Goal: Task Accomplishment & Management: Manage account settings

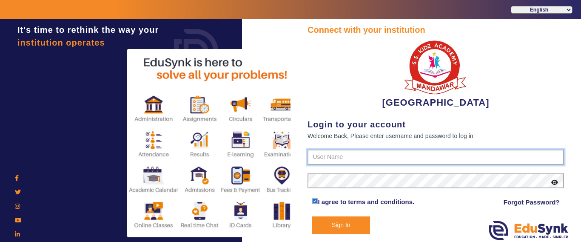
type input "9928895959"
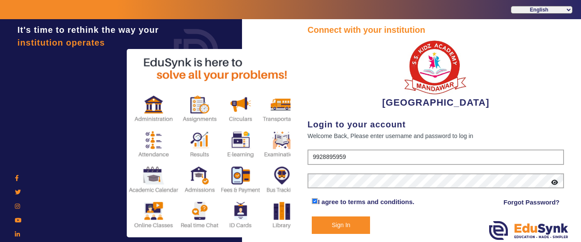
click at [351, 225] on button "Sign In" at bounding box center [341, 224] width 58 height 17
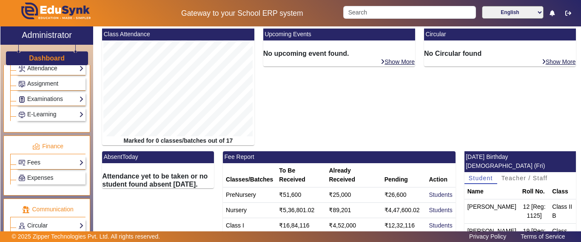
scroll to position [354, 0]
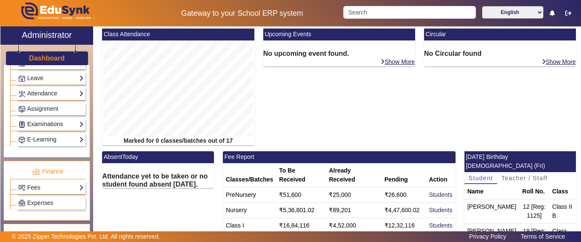
click at [49, 127] on link "Examinations" at bounding box center [51, 124] width 66 height 10
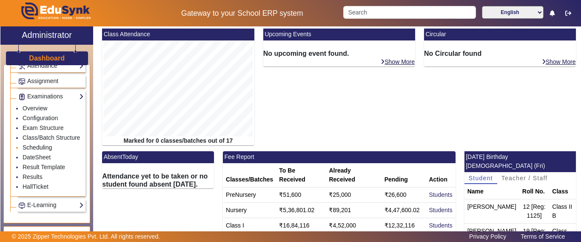
scroll to position [396, 0]
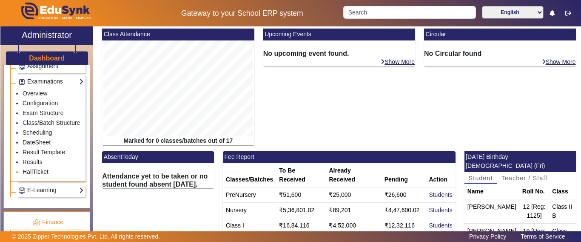
click at [29, 175] on link "HallTicket" at bounding box center [36, 171] width 26 height 7
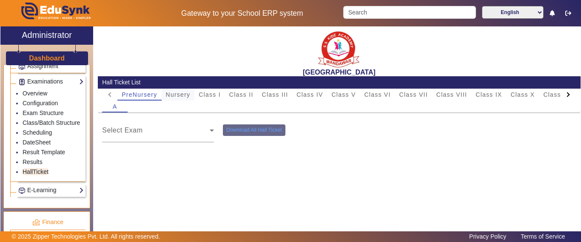
drag, startPoint x: 172, startPoint y: 94, endPoint x: 176, endPoint y: 98, distance: 5.4
click at [172, 94] on span "Nursery" at bounding box center [178, 94] width 25 height 6
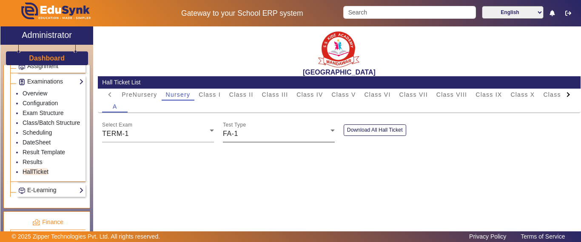
click at [236, 137] on div "FA-1" at bounding box center [277, 133] width 108 height 10
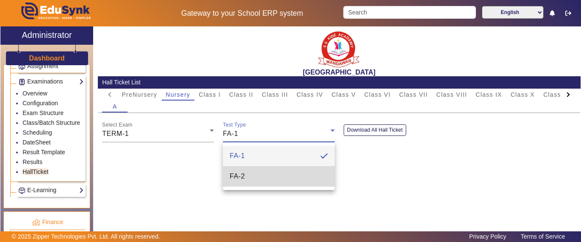
click at [246, 170] on mat-option "FA-2" at bounding box center [279, 176] width 112 height 20
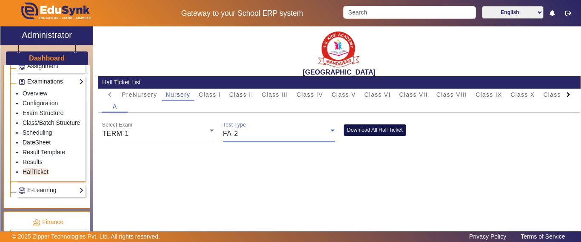
click at [350, 128] on button "Download All Hall Ticket" at bounding box center [375, 129] width 63 height 11
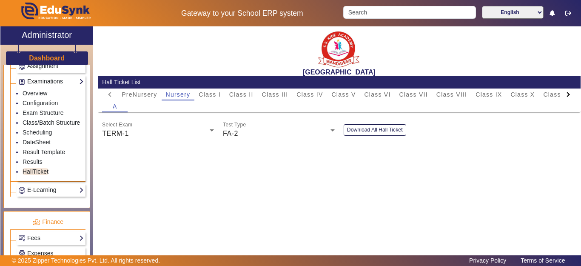
drag, startPoint x: 559, startPoint y: 240, endPoint x: 574, endPoint y: 255, distance: 20.8
click at [574, 241] on html "Gateway to your School ERP system English हिंदी (Hindi) ಕನ್ನಡ (Kannada) தமிழ் (…" at bounding box center [290, 133] width 581 height 266
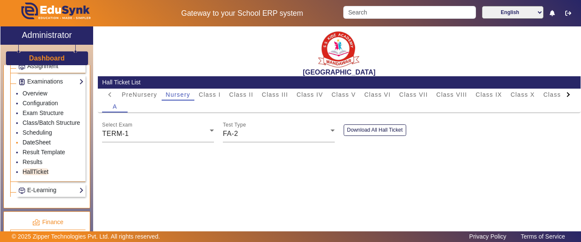
click at [36, 145] on link "DateSheet" at bounding box center [37, 142] width 28 height 7
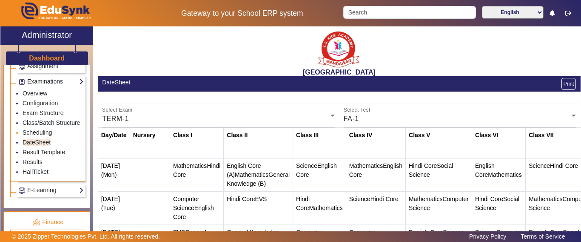
click at [36, 136] on link "Scheduling" at bounding box center [37, 132] width 29 height 7
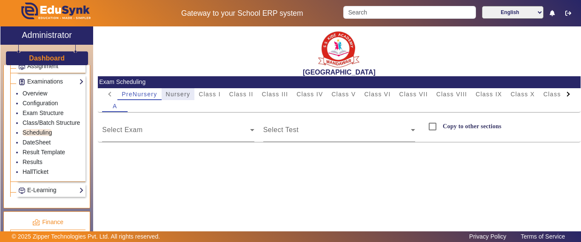
drag, startPoint x: 184, startPoint y: 91, endPoint x: 184, endPoint y: 101, distance: 9.8
click at [184, 91] on span "Nursery" at bounding box center [178, 94] width 25 height 6
click at [148, 131] on div "TERM-1" at bounding box center [176, 133] width 148 height 10
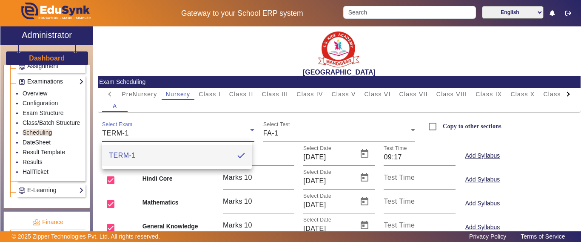
click at [278, 136] on div at bounding box center [290, 121] width 581 height 242
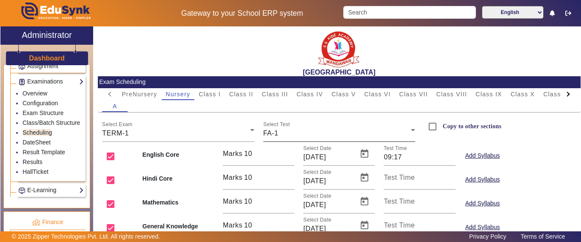
click at [279, 129] on div "FA-1" at bounding box center [337, 133] width 148 height 10
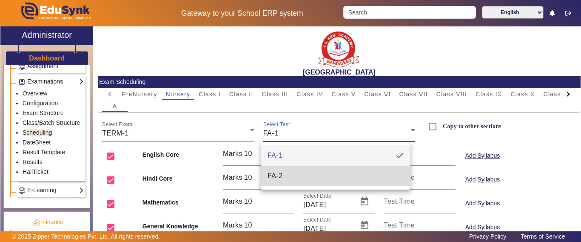
click at [277, 172] on span "FA-2" at bounding box center [275, 176] width 15 height 10
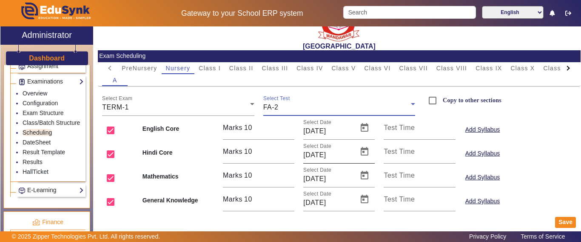
scroll to position [33, 0]
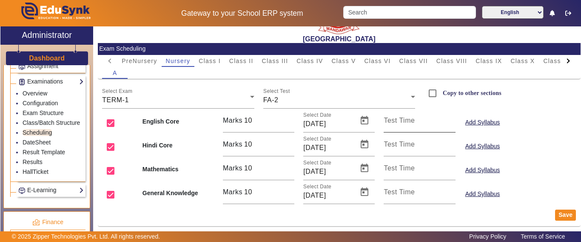
click at [410, 123] on mat-label "Test Time" at bounding box center [399, 120] width 31 height 7
click at [410, 123] on input "Test Time" at bounding box center [419, 124] width 71 height 10
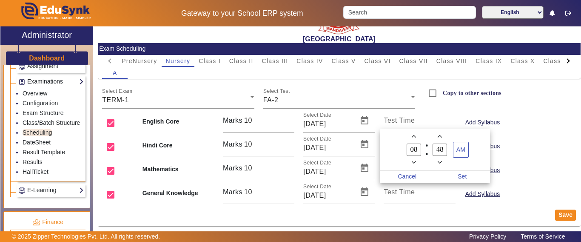
click at [408, 116] on div at bounding box center [290, 121] width 581 height 242
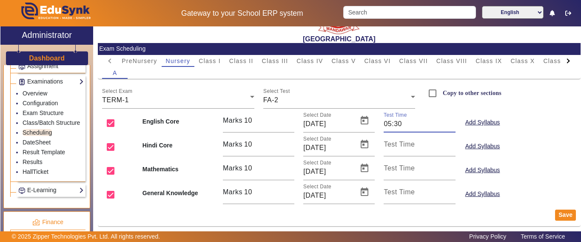
click at [384, 125] on input "05:30" at bounding box center [419, 124] width 71 height 10
type input "05:30"
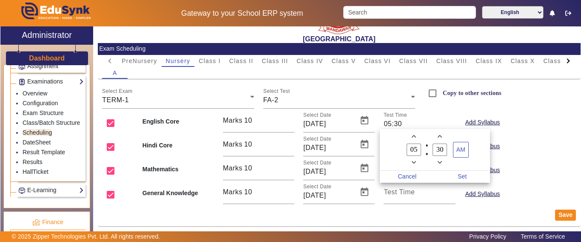
click at [414, 136] on icon "Add a hour" at bounding box center [414, 136] width 5 height 5
type input "09"
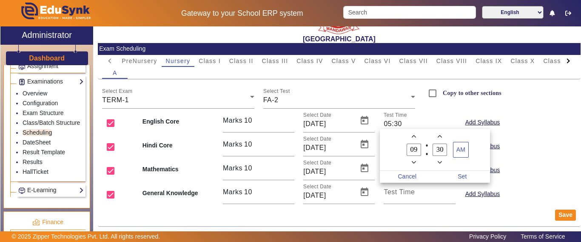
click at [442, 160] on span "Minus a minute" at bounding box center [440, 162] width 9 height 9
drag, startPoint x: 442, startPoint y: 151, endPoint x: 429, endPoint y: 151, distance: 13.2
click at [429, 151] on label "27 Minute" at bounding box center [440, 150] width 26 height 14
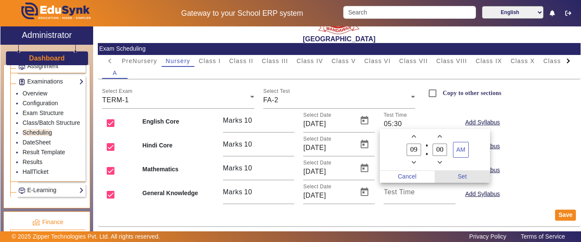
type input "00"
click at [462, 174] on span "Set" at bounding box center [462, 177] width 55 height 12
type input "09:00"
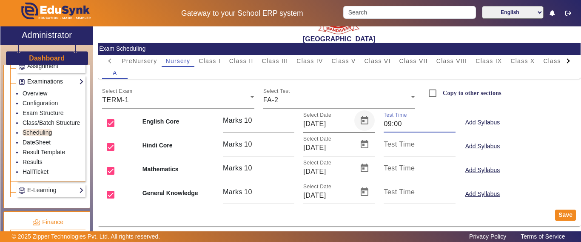
drag, startPoint x: 388, startPoint y: 123, endPoint x: 369, endPoint y: 119, distance: 19.1
click at [369, 119] on div "English Core Marks 10 Select Date 25/08/2025 Test Time 09:00 Add Syllabus" at bounding box center [339, 120] width 483 height 24
click at [394, 147] on mat-label "Test Time" at bounding box center [399, 143] width 31 height 7
click at [394, 147] on input "Test Time" at bounding box center [419, 148] width 71 height 10
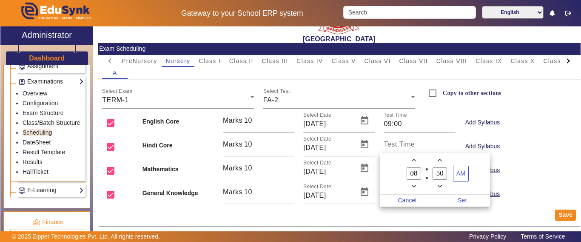
click at [413, 158] on icon "Add a hour" at bounding box center [414, 160] width 5 height 5
type input "09"
click at [427, 173] on owl-date-time-timer-box "50 Minute" at bounding box center [440, 173] width 26 height 35
type input "00"
click at [459, 199] on span "Set" at bounding box center [462, 200] width 55 height 12
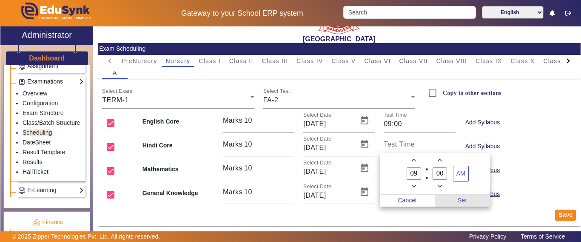
type input "09:00"
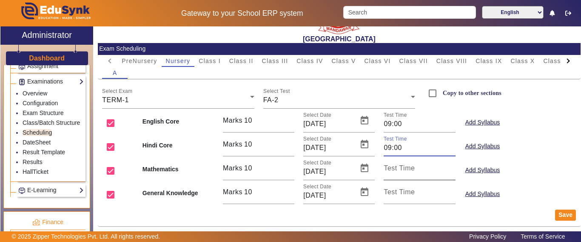
click at [421, 169] on input "Test Time" at bounding box center [419, 171] width 71 height 10
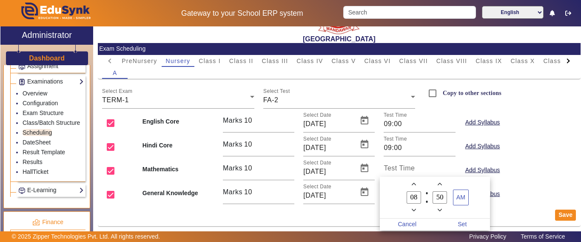
click at [414, 184] on icon "Add a hour" at bounding box center [414, 184] width 5 height 3
type input "09"
click at [442, 197] on input "50" at bounding box center [440, 197] width 14 height 12
drag, startPoint x: 442, startPoint y: 197, endPoint x: 426, endPoint y: 194, distance: 16.3
click at [427, 194] on owl-date-time-timer-box "50 Minute" at bounding box center [440, 197] width 26 height 35
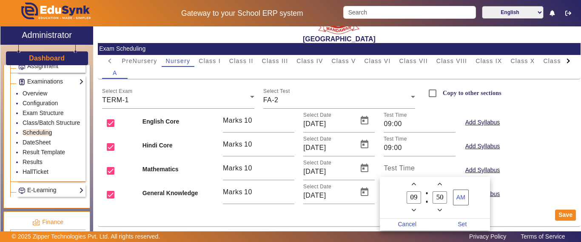
click at [426, 194] on div at bounding box center [426, 197] width 3 height 35
drag, startPoint x: 441, startPoint y: 193, endPoint x: 428, endPoint y: 199, distance: 14.3
click at [428, 199] on owl-date-time-timer-box "50 Minute" at bounding box center [440, 197] width 26 height 35
type input "00"
click at [464, 220] on span "Set" at bounding box center [462, 224] width 55 height 12
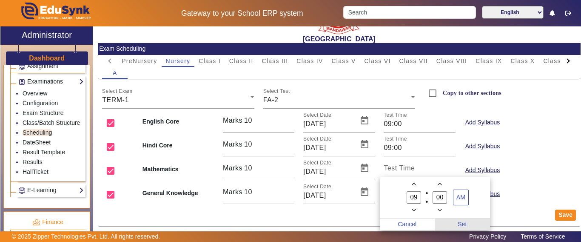
type input "09:00"
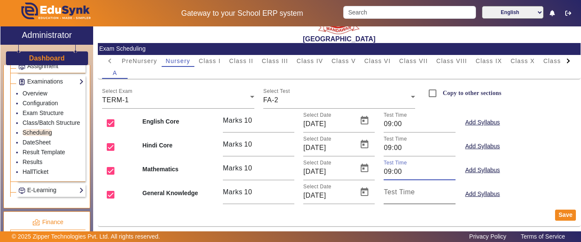
click at [422, 194] on input "Test Time" at bounding box center [419, 195] width 71 height 10
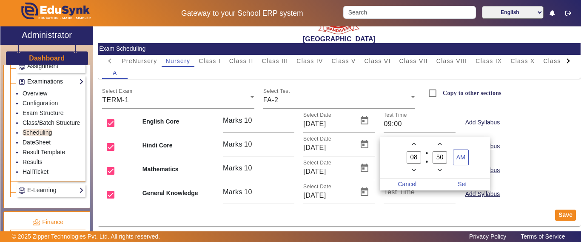
click at [417, 146] on span "Add a hour" at bounding box center [413, 144] width 9 height 9
type input "09"
drag, startPoint x: 445, startPoint y: 159, endPoint x: 425, endPoint y: 158, distance: 19.6
click at [427, 158] on owl-date-time-timer-box "50 Minute" at bounding box center [440, 157] width 26 height 35
type input "00"
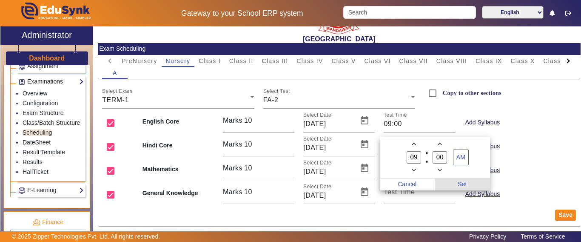
click at [463, 183] on span "Set" at bounding box center [462, 184] width 55 height 12
type input "09:00"
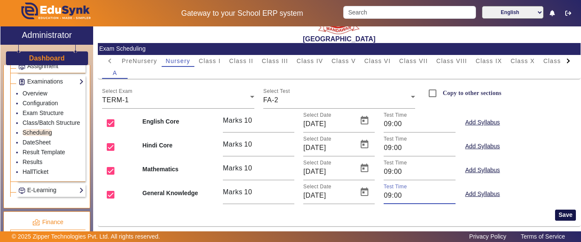
click at [560, 215] on button "Save" at bounding box center [565, 214] width 21 height 11
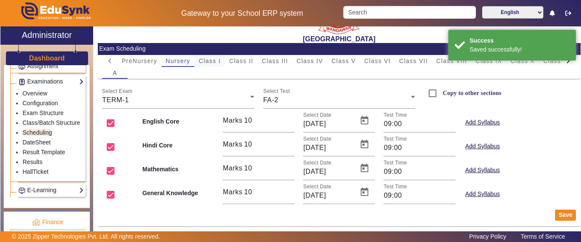
click at [213, 61] on span "Class I" at bounding box center [210, 61] width 22 height 6
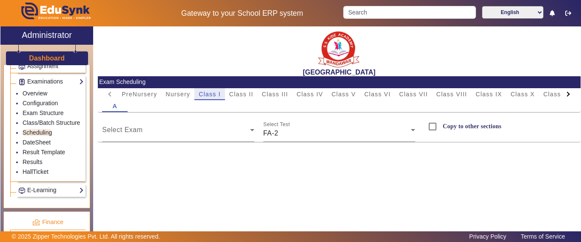
scroll to position [0, 0]
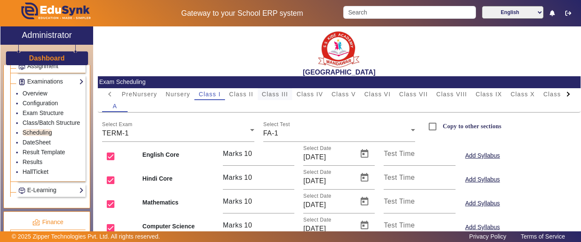
click at [269, 95] on span "Class III" at bounding box center [275, 94] width 26 height 6
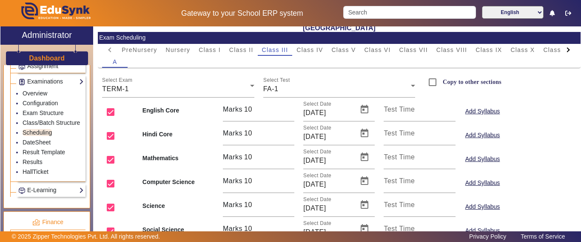
scroll to position [85, 0]
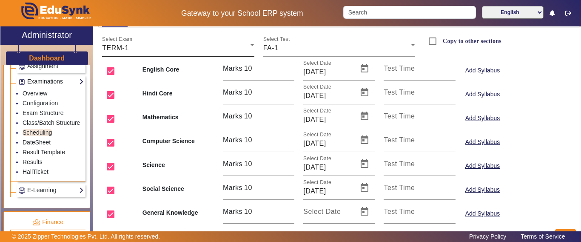
click at [133, 46] on div "TERM-1" at bounding box center [176, 48] width 148 height 10
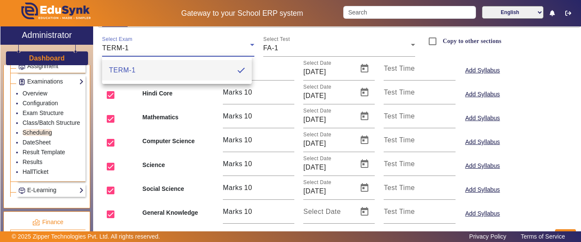
click at [311, 47] on div at bounding box center [290, 121] width 581 height 242
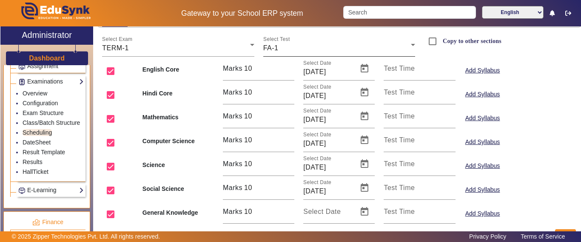
click at [281, 54] on div "Select Test FA-1" at bounding box center [339, 45] width 152 height 24
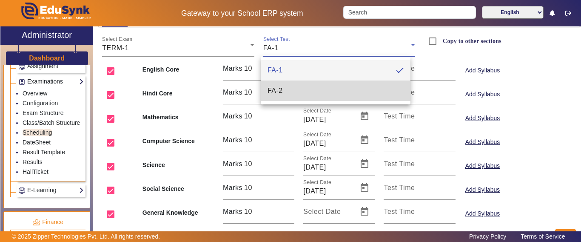
click at [279, 90] on span "FA-2" at bounding box center [275, 91] width 15 height 10
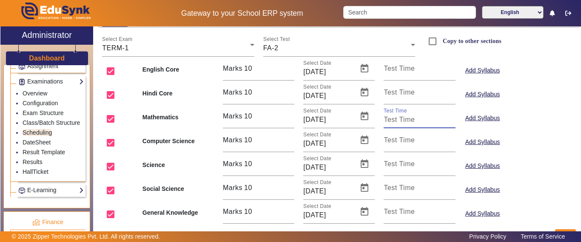
click at [411, 117] on input "Test Time" at bounding box center [419, 119] width 71 height 10
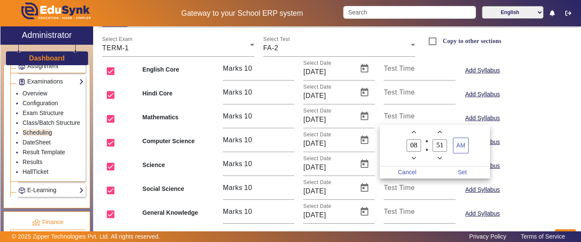
click at [415, 132] on icon "Add a hour" at bounding box center [414, 132] width 5 height 5
type input "09"
drag, startPoint x: 447, startPoint y: 147, endPoint x: 429, endPoint y: 145, distance: 17.9
click at [428, 146] on owl-date-time-timer-box "51 Minute" at bounding box center [440, 145] width 26 height 35
type input "00"
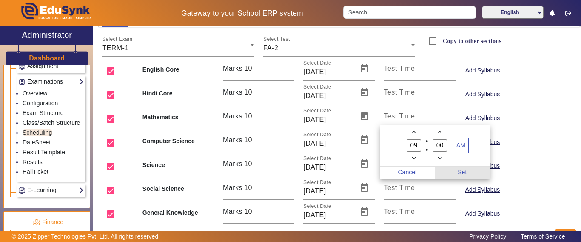
click at [469, 171] on span "Set" at bounding box center [462, 172] width 55 height 12
type input "09:00"
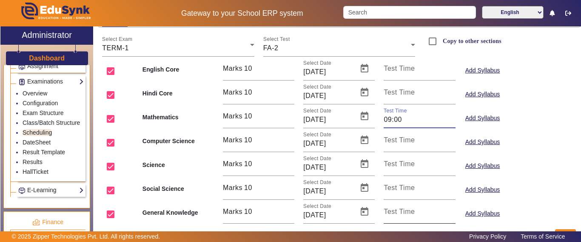
click at [412, 215] on input "Test Time" at bounding box center [419, 215] width 71 height 10
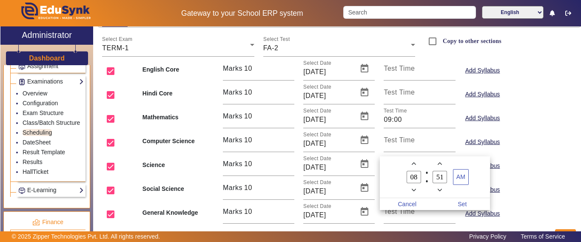
click at [412, 165] on icon "Add a hour" at bounding box center [414, 164] width 5 height 3
type input "11"
drag, startPoint x: 440, startPoint y: 177, endPoint x: 421, endPoint y: 177, distance: 19.1
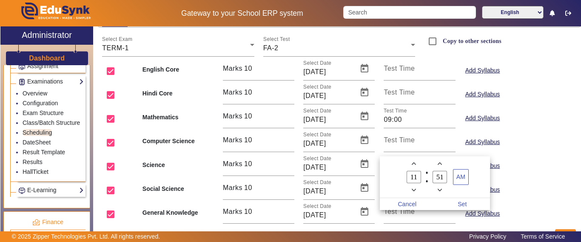
click at [421, 177] on owl-date-time-timer "11 Hour 51 Minute AM" at bounding box center [435, 177] width 110 height 42
click at [442, 177] on input "01" at bounding box center [440, 177] width 14 height 12
type input "00"
click at [467, 203] on span "Set" at bounding box center [462, 204] width 55 height 12
type input "11:00"
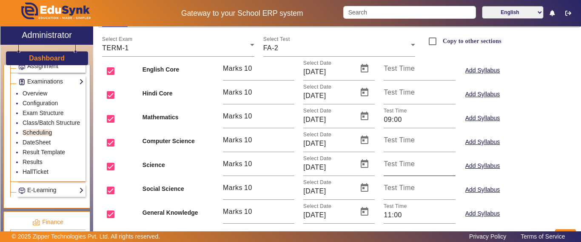
click at [405, 163] on mat-label "Test Time" at bounding box center [399, 163] width 31 height 7
click at [405, 163] on input "Test Time" at bounding box center [419, 167] width 71 height 10
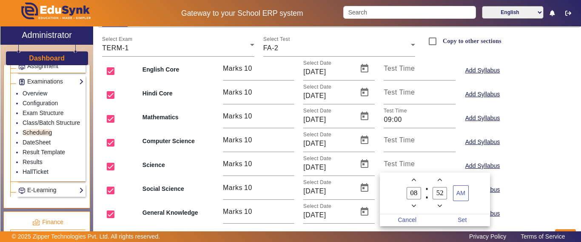
click at [417, 179] on span "Add a hour" at bounding box center [413, 179] width 9 height 9
type input "09"
drag, startPoint x: 445, startPoint y: 192, endPoint x: 424, endPoint y: 191, distance: 20.9
click at [424, 191] on owl-date-time-timer "09 Hour 52 Minute AM" at bounding box center [435, 193] width 110 height 42
type input "00"
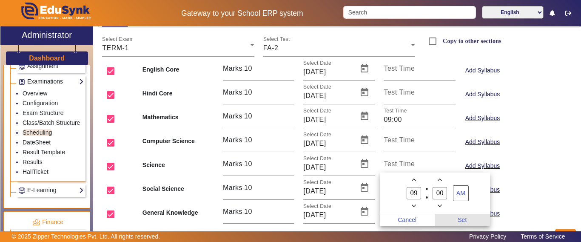
click at [464, 216] on span "Set" at bounding box center [462, 220] width 55 height 12
type input "09:00"
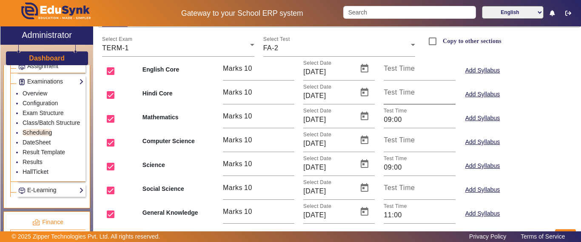
click at [400, 91] on mat-label "Test Time" at bounding box center [399, 91] width 31 height 7
click at [400, 91] on input "Test Time" at bounding box center [419, 96] width 71 height 10
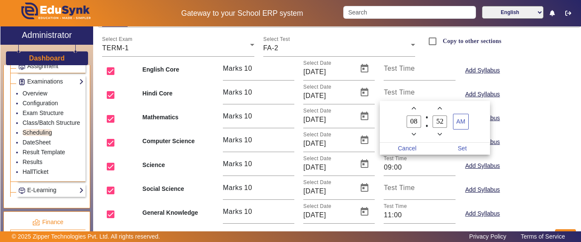
click at [412, 109] on icon "Add a hour" at bounding box center [414, 108] width 5 height 5
type input "11"
drag, startPoint x: 445, startPoint y: 122, endPoint x: 425, endPoint y: 118, distance: 19.9
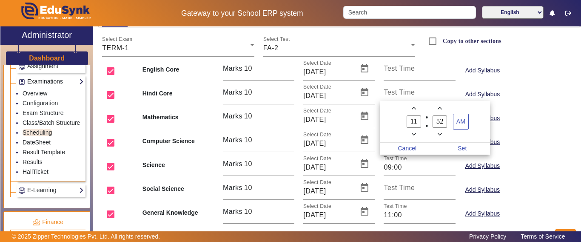
click at [423, 117] on owl-date-time-timer "11 Hour 52 Minute AM" at bounding box center [435, 122] width 110 height 42
type input "00"
click at [467, 149] on span "Set" at bounding box center [462, 149] width 55 height 12
type input "11:00"
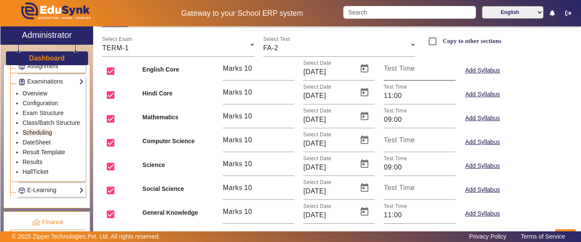
click at [397, 66] on mat-label "Test Time" at bounding box center [399, 68] width 31 height 7
click at [397, 67] on input "Test Time" at bounding box center [419, 72] width 71 height 10
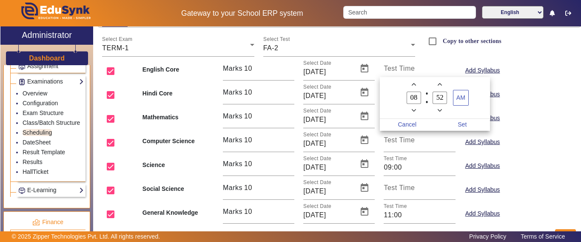
click at [416, 86] on icon "Add a hour" at bounding box center [414, 84] width 5 height 3
type input "09"
drag, startPoint x: 442, startPoint y: 97, endPoint x: 424, endPoint y: 97, distance: 18.3
click at [424, 97] on owl-date-time-timer "09 Hour 52 Minute AM" at bounding box center [435, 98] width 110 height 42
type input "00"
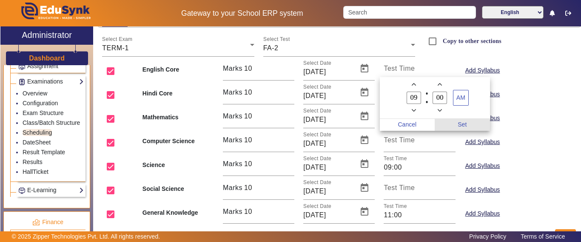
click at [463, 124] on span "Set" at bounding box center [462, 125] width 55 height 12
type input "09:00"
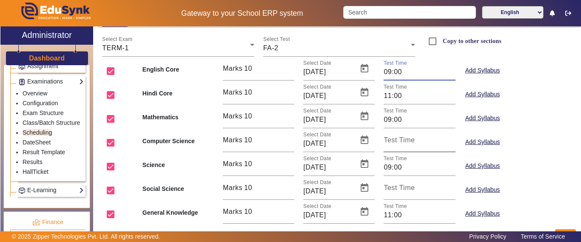
click at [408, 142] on mat-label "Test Time" at bounding box center [399, 139] width 31 height 7
click at [408, 142] on input "Test Time" at bounding box center [419, 143] width 71 height 10
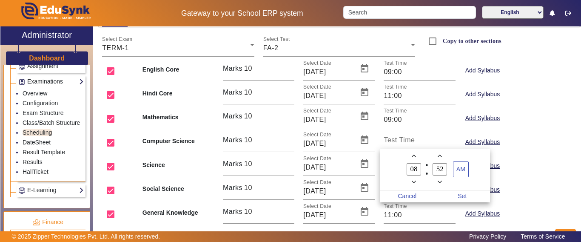
click at [415, 153] on span "Add a hour" at bounding box center [413, 155] width 9 height 9
type input "09"
drag, startPoint x: 445, startPoint y: 168, endPoint x: 427, endPoint y: 168, distance: 17.9
click at [427, 168] on owl-date-time-timer-box "52 Minute" at bounding box center [440, 168] width 26 height 35
type input "00"
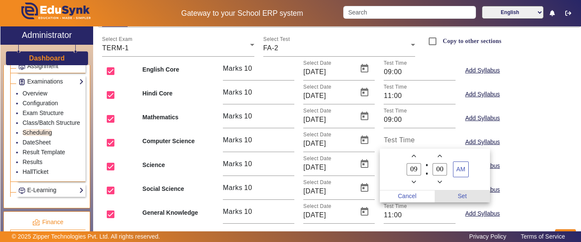
click at [465, 194] on span "Set" at bounding box center [462, 196] width 55 height 12
type input "09:00"
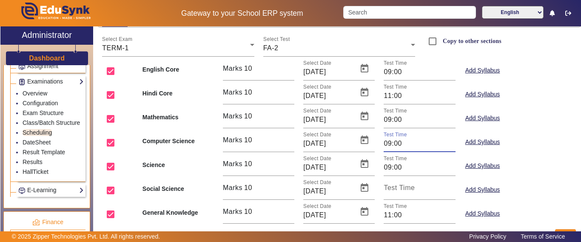
click at [406, 143] on input "09:00" at bounding box center [419, 143] width 71 height 10
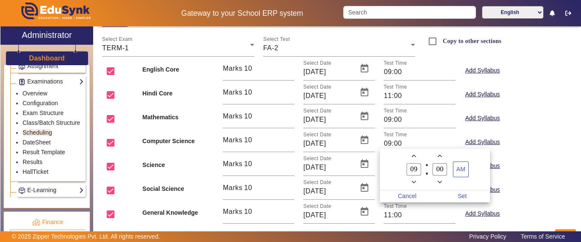
click at [420, 157] on owl-date-time-timer-box "09 Hour" at bounding box center [414, 168] width 26 height 35
click at [414, 153] on span "Add a hour" at bounding box center [413, 155] width 9 height 9
type input "11"
click at [464, 191] on span "Set" at bounding box center [462, 196] width 55 height 12
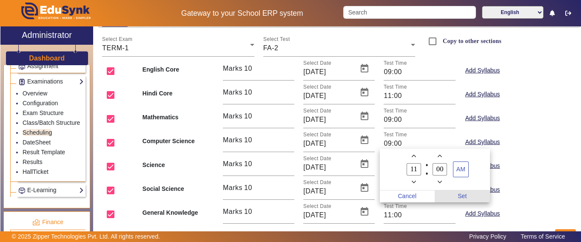
type input "11:00"
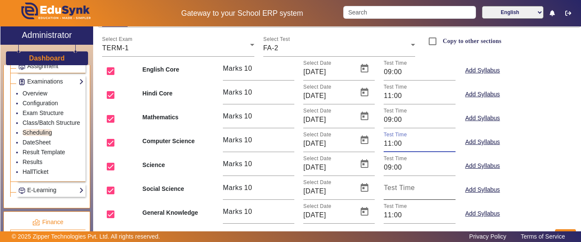
click at [412, 191] on input "Test Time" at bounding box center [419, 191] width 71 height 10
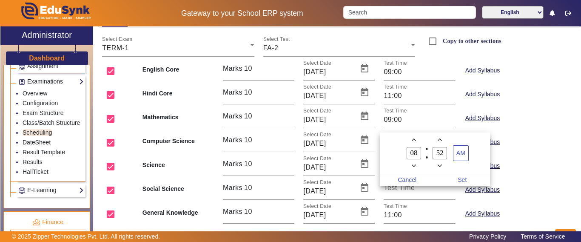
click at [416, 138] on icon "Add a hour" at bounding box center [414, 139] width 5 height 5
type input "09"
click at [447, 153] on label "52 Minute" at bounding box center [440, 153] width 26 height 14
click at [447, 153] on input "52" at bounding box center [440, 153] width 14 height 12
click at [445, 153] on input "52" at bounding box center [440, 153] width 14 height 12
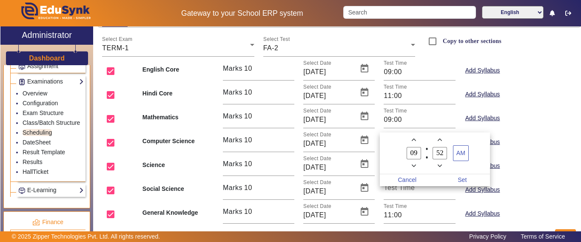
drag, startPoint x: 445, startPoint y: 153, endPoint x: 415, endPoint y: 148, distance: 30.6
click at [415, 148] on owl-date-time-timer "09 Hour 52 Minute AM" at bounding box center [435, 153] width 110 height 42
type input "00"
click at [466, 180] on span "Set" at bounding box center [462, 180] width 55 height 12
type input "09:00"
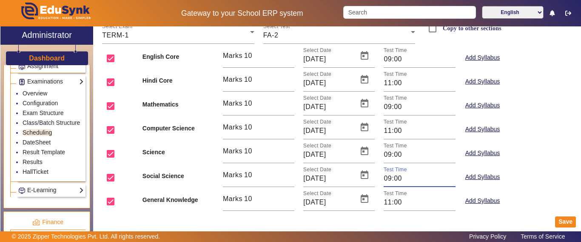
scroll to position [105, 0]
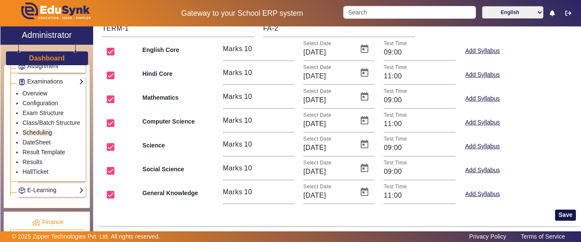
click at [555, 216] on button "Save" at bounding box center [565, 214] width 21 height 11
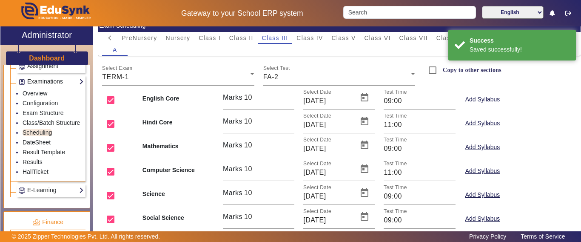
scroll to position [0, 0]
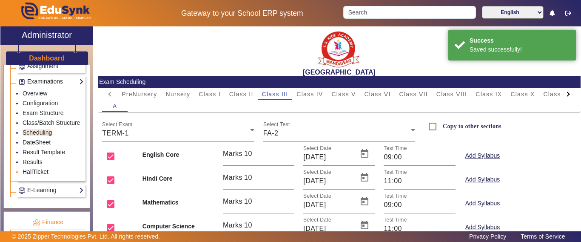
click at [38, 175] on link "HallTicket" at bounding box center [36, 171] width 26 height 7
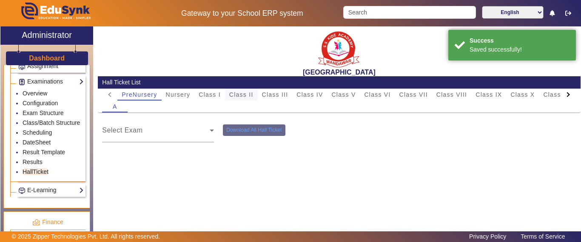
click at [239, 94] on span "Class II" at bounding box center [241, 94] width 24 height 6
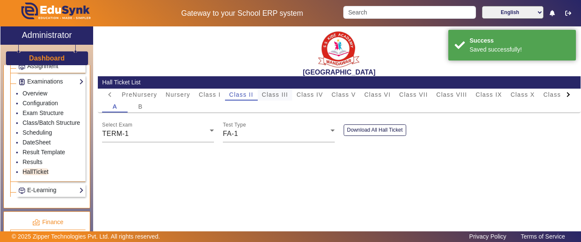
click at [281, 92] on span "Class III" at bounding box center [275, 94] width 26 height 6
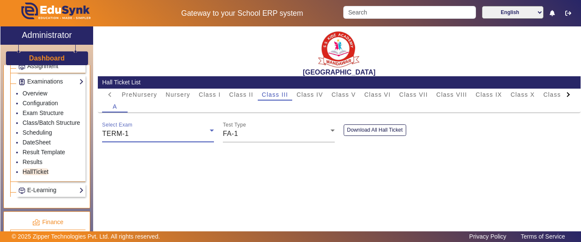
click at [166, 133] on div "TERM-1" at bounding box center [156, 133] width 108 height 10
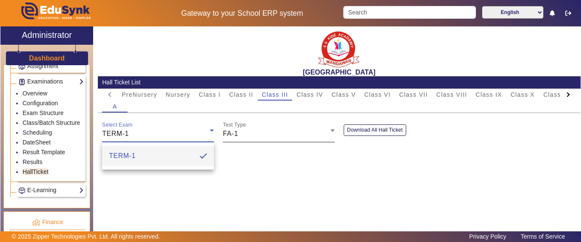
click at [274, 138] on div at bounding box center [290, 121] width 581 height 242
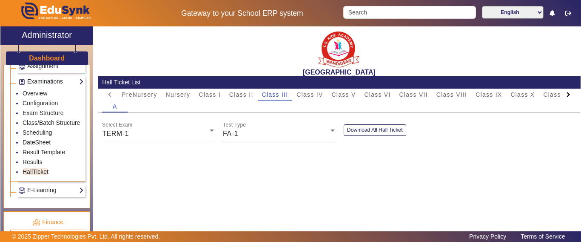
click at [260, 129] on div "FA-1" at bounding box center [277, 133] width 108 height 10
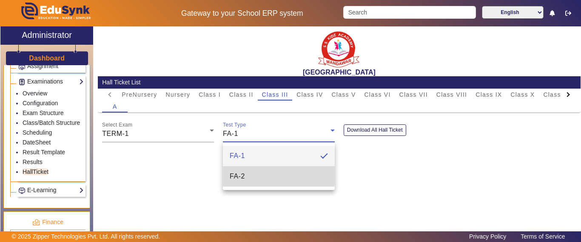
drag, startPoint x: 243, startPoint y: 175, endPoint x: 356, endPoint y: 152, distance: 115.6
click at [243, 175] on span "FA-2" at bounding box center [237, 176] width 15 height 10
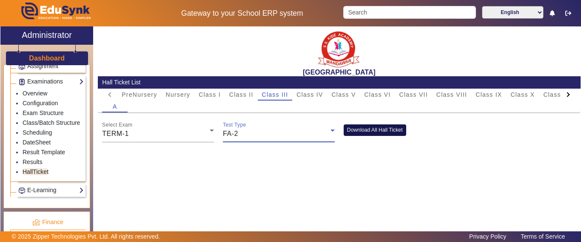
click at [376, 129] on button "Download All Hall Ticket" at bounding box center [375, 129] width 63 height 11
click at [317, 96] on span "Class IV" at bounding box center [310, 94] width 26 height 6
click at [251, 137] on div "FA-1" at bounding box center [277, 133] width 108 height 10
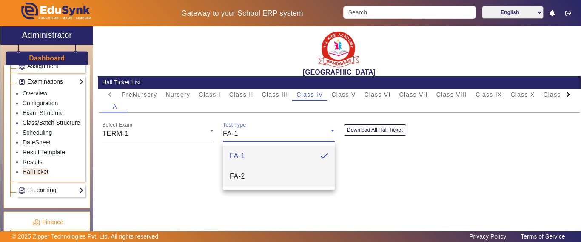
click at [242, 177] on span "FA-2" at bounding box center [237, 176] width 15 height 10
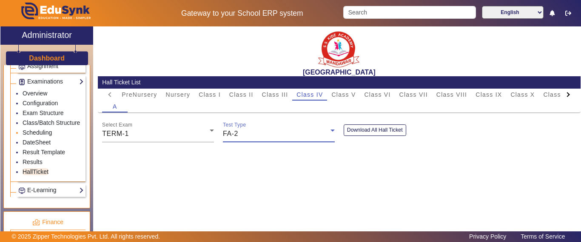
click at [37, 136] on link "Scheduling" at bounding box center [37, 132] width 29 height 7
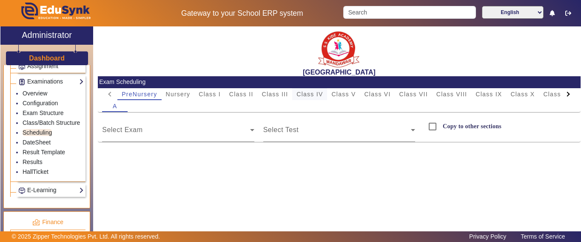
click at [323, 90] on div "Class IV" at bounding box center [309, 94] width 35 height 12
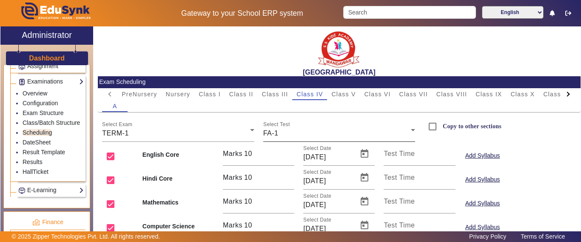
click at [286, 129] on div "FA-1" at bounding box center [337, 133] width 148 height 10
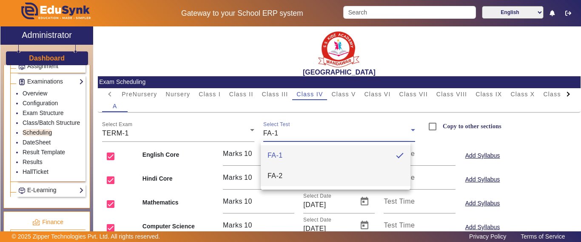
click at [290, 175] on mat-option "FA-2" at bounding box center [336, 175] width 150 height 20
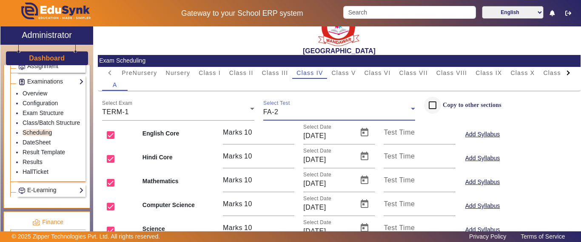
scroll to position [20, 0]
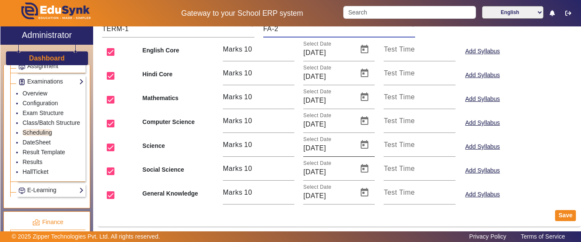
scroll to position [105, 0]
click at [400, 150] on input "Test Time" at bounding box center [419, 148] width 71 height 10
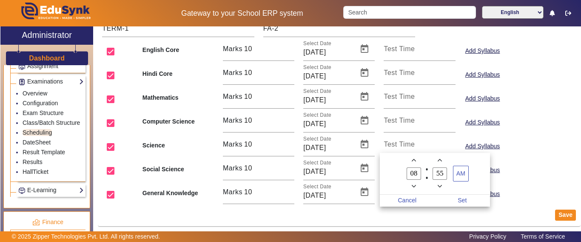
drag, startPoint x: 411, startPoint y: 162, endPoint x: 421, endPoint y: 164, distance: 10.0
click at [412, 162] on icon "Add a hour" at bounding box center [414, 160] width 5 height 5
type input "09"
click at [427, 172] on owl-date-time-timer-box "55 Minute" at bounding box center [440, 173] width 26 height 35
type input "00"
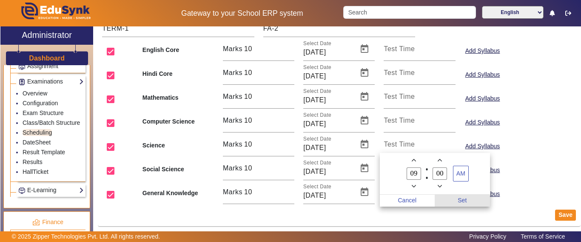
click at [464, 200] on span "Set" at bounding box center [462, 200] width 55 height 12
type input "09:00"
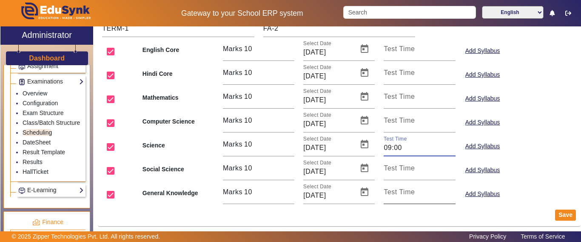
click at [402, 192] on mat-label "Test Time" at bounding box center [399, 191] width 31 height 7
click at [402, 192] on input "Test Time" at bounding box center [419, 195] width 71 height 10
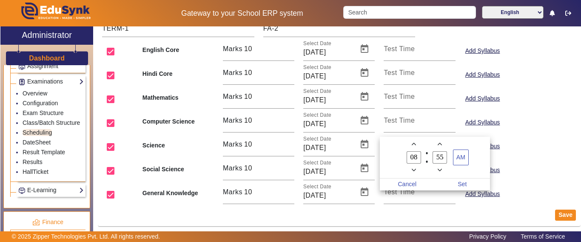
click at [411, 143] on span "Add a hour" at bounding box center [413, 144] width 9 height 9
type input "11"
drag, startPoint x: 446, startPoint y: 156, endPoint x: 423, endPoint y: 153, distance: 23.2
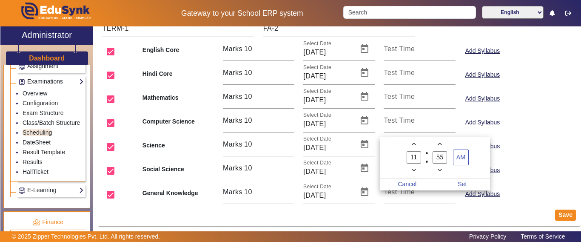
click at [423, 153] on owl-date-time-timer "11 Hour 55 Minute AM" at bounding box center [435, 158] width 110 height 42
type input "00"
click at [462, 183] on span "Set" at bounding box center [462, 184] width 55 height 12
type input "11:00"
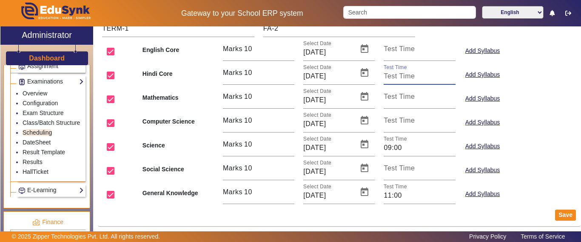
click at [405, 77] on input "Test Time" at bounding box center [419, 76] width 71 height 10
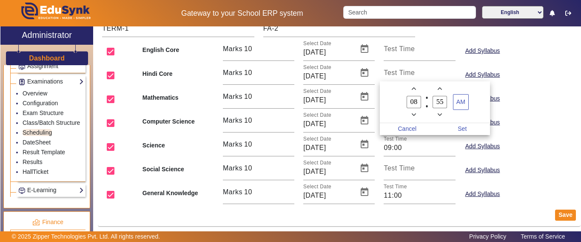
click at [413, 86] on span "Add a hour" at bounding box center [413, 88] width 9 height 9
type input "09"
drag, startPoint x: 442, startPoint y: 100, endPoint x: 427, endPoint y: 102, distance: 15.8
click at [427, 102] on owl-date-time-timer-box "55 Minute" at bounding box center [440, 101] width 26 height 35
type input "00"
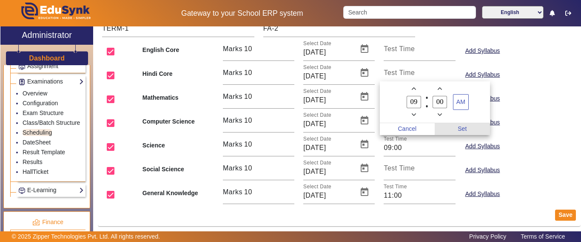
click at [460, 128] on span "Set" at bounding box center [462, 129] width 55 height 12
type input "09:00"
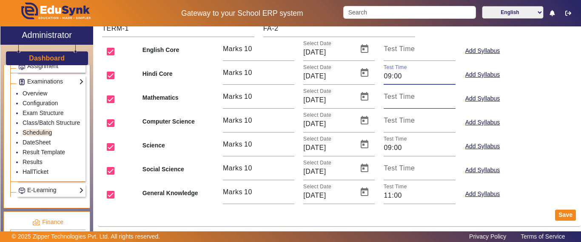
click at [412, 103] on input "Test Time" at bounding box center [419, 100] width 71 height 10
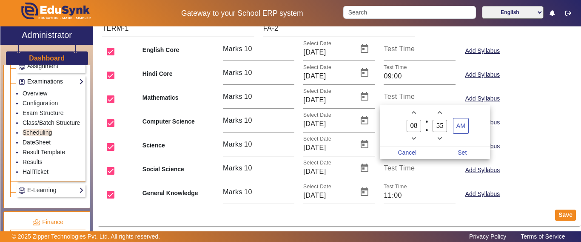
click at [414, 108] on span "Add a hour" at bounding box center [413, 112] width 9 height 9
drag, startPoint x: 414, startPoint y: 108, endPoint x: 415, endPoint y: 113, distance: 4.3
click at [413, 109] on span "Add a hour" at bounding box center [413, 112] width 9 height 9
click at [415, 113] on icon "Add a hour" at bounding box center [414, 112] width 5 height 3
type input "11"
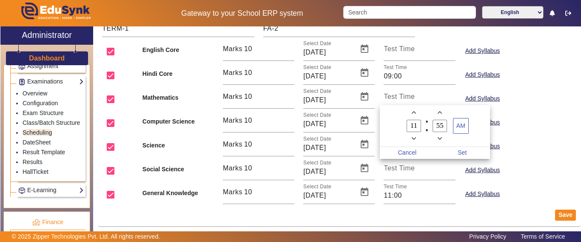
drag, startPoint x: 443, startPoint y: 121, endPoint x: 432, endPoint y: 121, distance: 10.6
click at [432, 121] on label "55 Minute" at bounding box center [440, 126] width 26 height 14
type input "00"
click at [462, 152] on span "Set" at bounding box center [462, 153] width 55 height 12
type input "11:00"
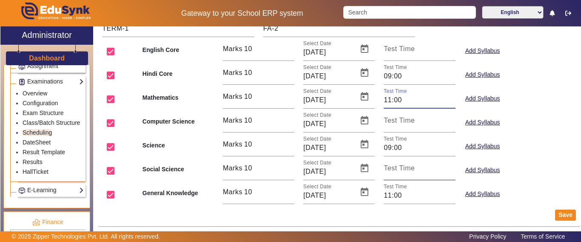
click at [400, 172] on input "Test Time" at bounding box center [419, 171] width 71 height 10
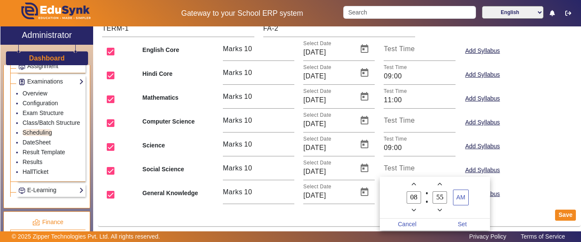
click at [412, 181] on span "Add a hour" at bounding box center [413, 184] width 9 height 9
type input "09"
drag, startPoint x: 444, startPoint y: 193, endPoint x: 432, endPoint y: 194, distance: 11.9
click at [432, 194] on label "55 Minute" at bounding box center [440, 197] width 26 height 14
type input "00"
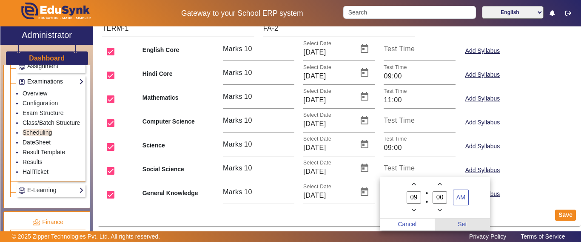
click at [462, 223] on span "Set" at bounding box center [462, 224] width 55 height 12
type input "09:00"
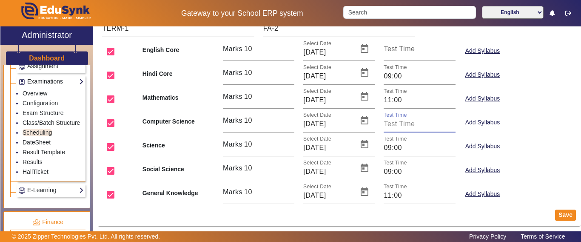
click at [410, 128] on input "Test Time" at bounding box center [419, 124] width 71 height 10
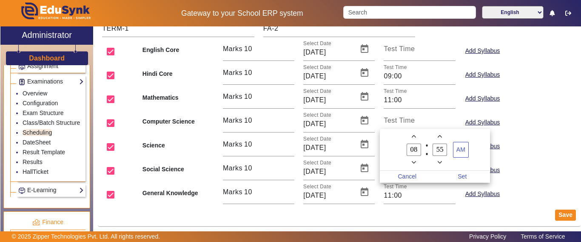
click at [415, 135] on icon "Add a hour" at bounding box center [414, 136] width 5 height 5
type input "11"
drag, startPoint x: 444, startPoint y: 150, endPoint x: 430, endPoint y: 150, distance: 13.6
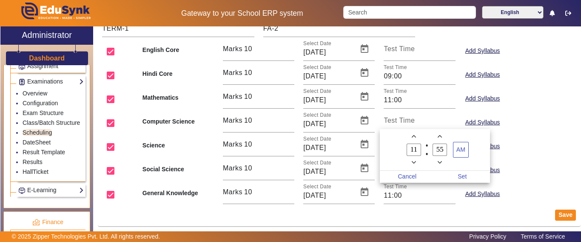
click at [430, 150] on label "55 Minute" at bounding box center [440, 150] width 26 height 14
type input "00"
click at [464, 176] on span "Set" at bounding box center [462, 177] width 55 height 12
type input "11:00"
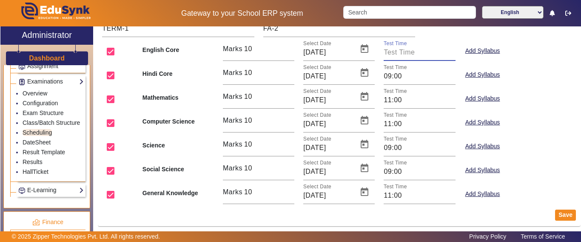
click at [415, 57] on input "Test Time" at bounding box center [419, 52] width 71 height 10
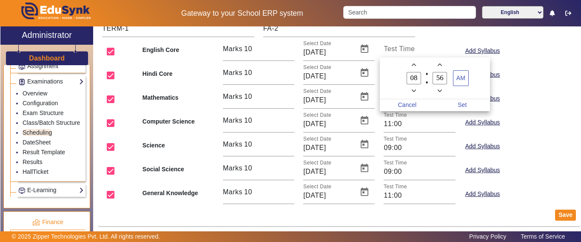
click at [415, 66] on icon "Add a hour" at bounding box center [414, 65] width 5 height 5
type input "09"
drag, startPoint x: 444, startPoint y: 77, endPoint x: 439, endPoint y: 77, distance: 5.1
click at [439, 77] on input "56" at bounding box center [440, 78] width 14 height 12
drag, startPoint x: 444, startPoint y: 79, endPoint x: 433, endPoint y: 80, distance: 10.3
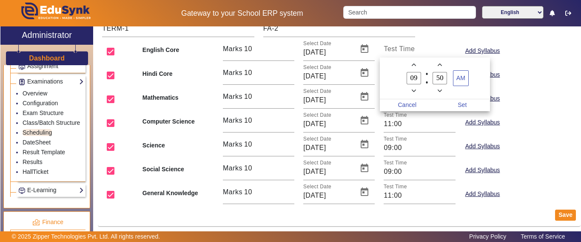
click at [433, 80] on input "50" at bounding box center [440, 78] width 14 height 12
type input "00"
click at [464, 103] on span "Set" at bounding box center [462, 105] width 55 height 12
type input "09:00"
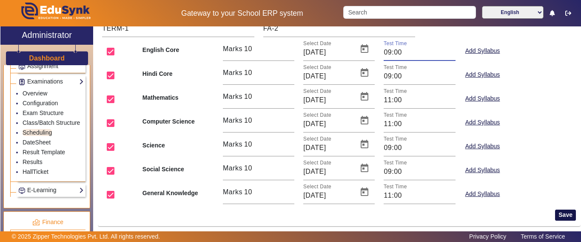
click at [563, 214] on button "Save" at bounding box center [565, 214] width 21 height 11
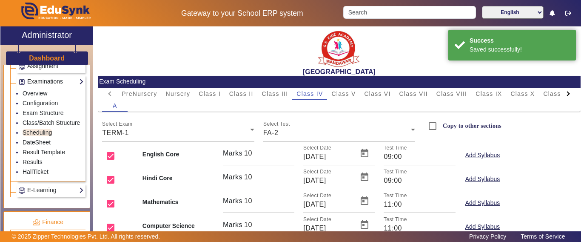
scroll to position [0, 0]
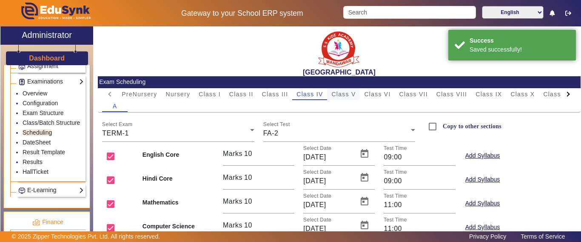
click at [355, 94] on span "Class V" at bounding box center [343, 94] width 24 height 6
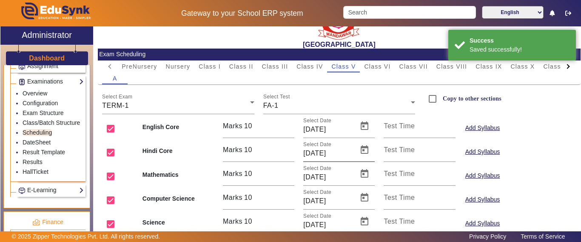
scroll to position [43, 0]
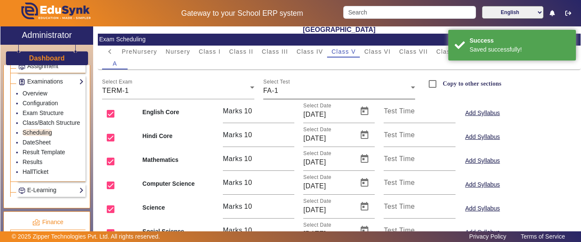
click at [277, 89] on div "FA-1" at bounding box center [337, 91] width 148 height 10
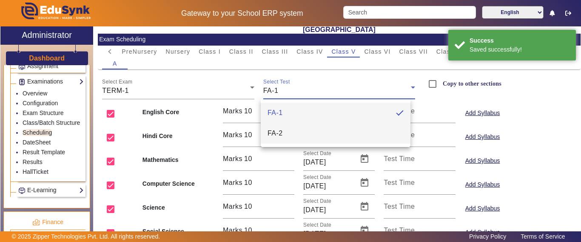
click at [280, 129] on span "FA-2" at bounding box center [275, 133] width 15 height 10
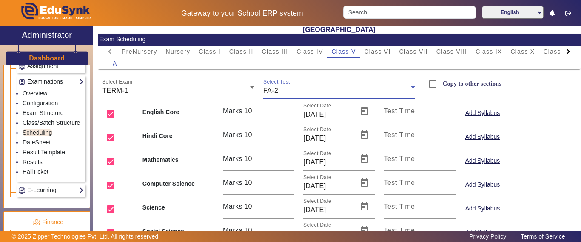
click at [396, 114] on mat-label "Test Time" at bounding box center [399, 110] width 31 height 7
click at [396, 114] on input "Test Time" at bounding box center [419, 114] width 71 height 10
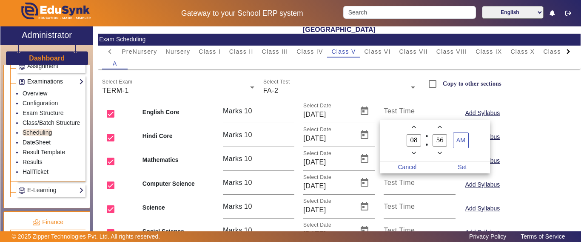
click at [416, 124] on span "Add a hour" at bounding box center [413, 127] width 9 height 9
type input "09"
drag, startPoint x: 445, startPoint y: 139, endPoint x: 431, endPoint y: 140, distance: 15.0
click at [431, 140] on label "56 Minute" at bounding box center [440, 140] width 26 height 14
type input "00"
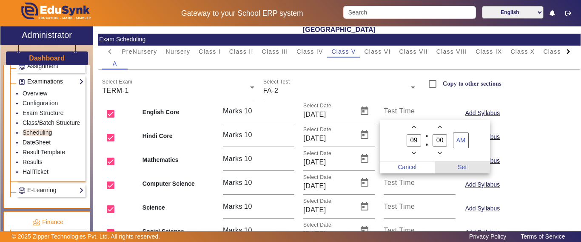
click at [471, 168] on span "Set" at bounding box center [462, 167] width 55 height 12
type input "09:00"
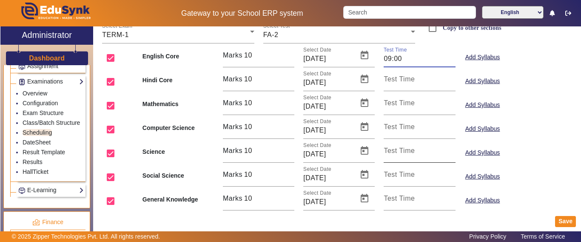
scroll to position [105, 0]
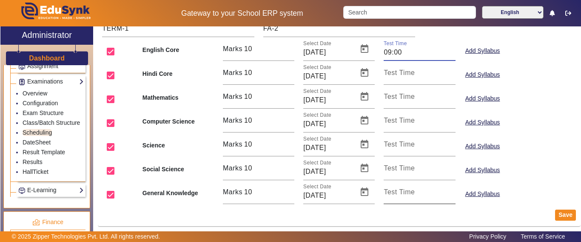
click at [402, 198] on input "Test Time" at bounding box center [419, 195] width 71 height 10
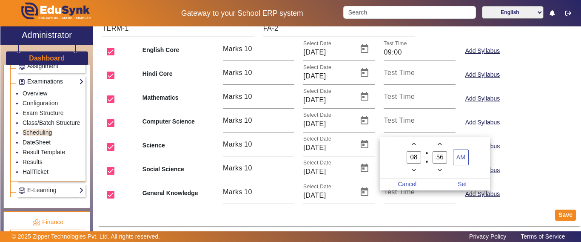
click at [413, 144] on icon "Add a hour" at bounding box center [414, 144] width 5 height 5
type input "11"
click at [441, 158] on input "56" at bounding box center [440, 157] width 14 height 12
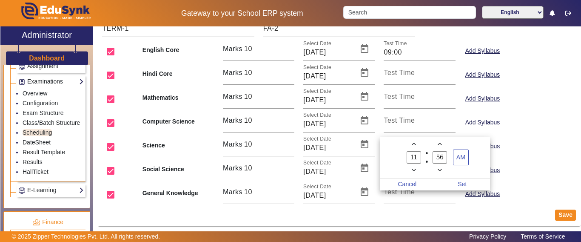
drag, startPoint x: 437, startPoint y: 158, endPoint x: 429, endPoint y: 158, distance: 7.7
click at [429, 158] on label "56 Minute" at bounding box center [440, 157] width 26 height 14
type input "00"
click at [466, 180] on span "Set" at bounding box center [462, 184] width 55 height 12
type input "11:00"
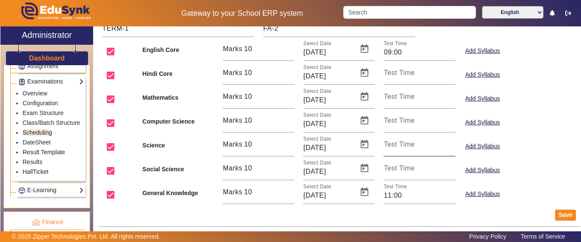
click at [411, 145] on mat-label "Test Time" at bounding box center [399, 143] width 31 height 7
click at [411, 145] on input "Test Time" at bounding box center [419, 148] width 71 height 10
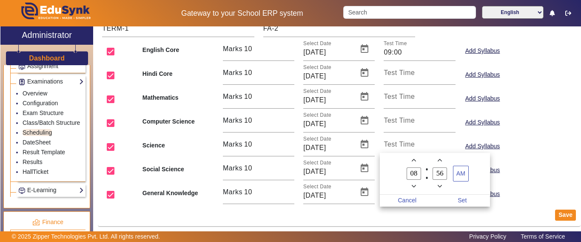
click at [411, 161] on span "Add a hour" at bounding box center [413, 160] width 9 height 9
type input "09"
click at [438, 172] on input "56" at bounding box center [440, 173] width 14 height 12
drag, startPoint x: 441, startPoint y: 173, endPoint x: 435, endPoint y: 173, distance: 6.4
click at [435, 173] on input "56" at bounding box center [440, 173] width 14 height 12
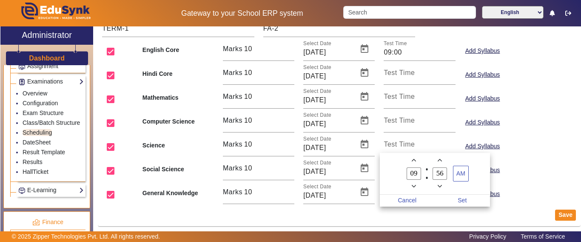
drag, startPoint x: 445, startPoint y: 174, endPoint x: 434, endPoint y: 180, distance: 12.2
click at [424, 174] on owl-date-time-timer "09 Hour 56 Minute AM" at bounding box center [435, 174] width 110 height 42
type input "00"
click at [465, 201] on span "Set" at bounding box center [462, 200] width 55 height 12
type input "09:00"
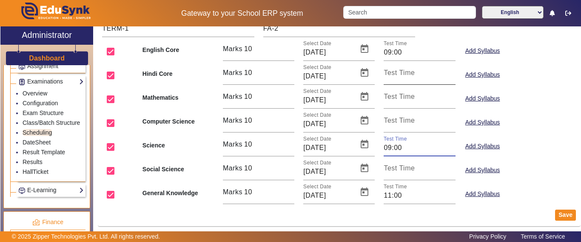
click at [409, 73] on mat-label "Test Time" at bounding box center [399, 72] width 31 height 7
click at [409, 73] on input "Test Time" at bounding box center [419, 76] width 71 height 10
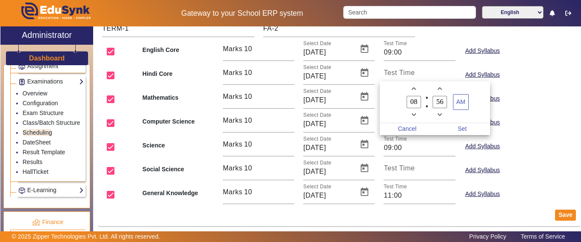
click at [411, 87] on span "Add a hour" at bounding box center [413, 88] width 9 height 9
type input "11"
drag, startPoint x: 438, startPoint y: 104, endPoint x: 418, endPoint y: 103, distance: 20.4
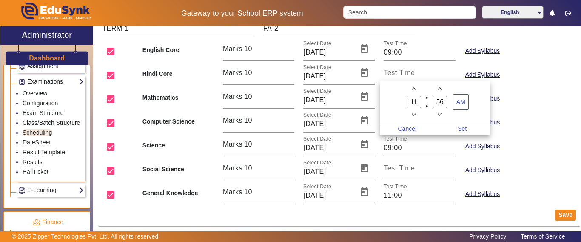
click at [418, 103] on owl-date-time-timer "11 Hour 56 Minute AM" at bounding box center [435, 102] width 110 height 42
type input "00"
click at [464, 126] on span "Set" at bounding box center [462, 129] width 55 height 12
type input "11:00"
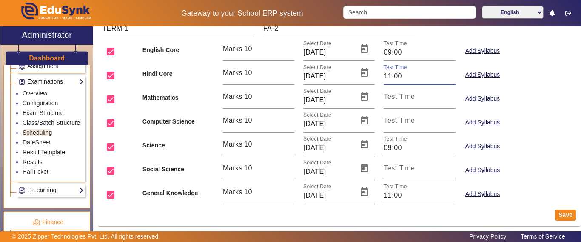
click at [405, 167] on mat-label "Test Time" at bounding box center [399, 167] width 31 height 7
click at [405, 167] on input "Test Time" at bounding box center [419, 171] width 71 height 10
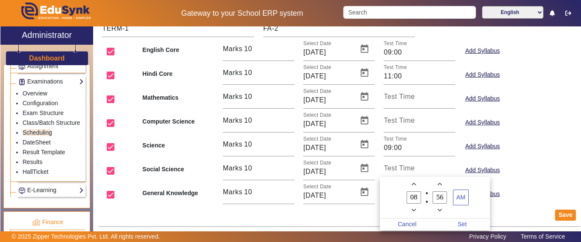
click at [416, 183] on icon "Add a hour" at bounding box center [414, 184] width 5 height 5
type input "09"
drag, startPoint x: 444, startPoint y: 197, endPoint x: 421, endPoint y: 200, distance: 23.1
click at [421, 200] on owl-date-time-timer "09 Hour 56 Minute AM" at bounding box center [435, 198] width 110 height 42
type input "00"
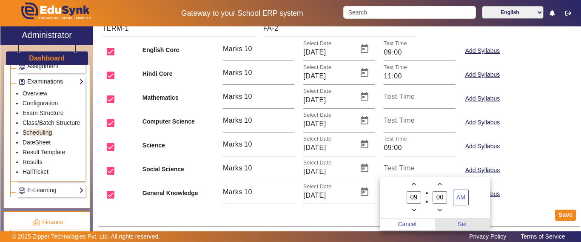
click at [459, 224] on span "Set" at bounding box center [462, 224] width 55 height 12
type input "09:00"
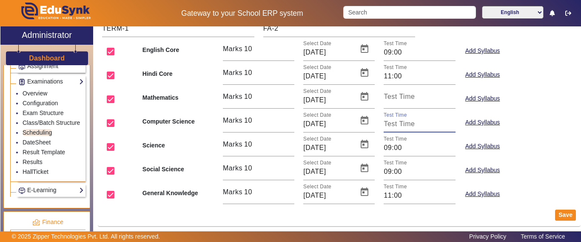
click at [403, 125] on input "Test Time" at bounding box center [419, 124] width 71 height 10
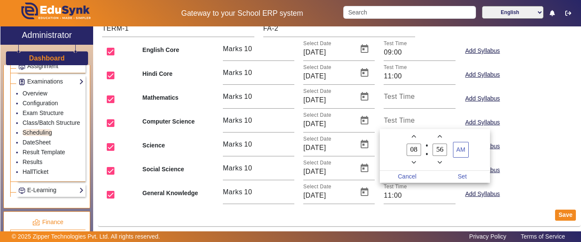
click at [416, 137] on icon "Add a hour" at bounding box center [414, 136] width 5 height 3
type input "11"
click at [433, 149] on label "56 Minute" at bounding box center [440, 150] width 26 height 14
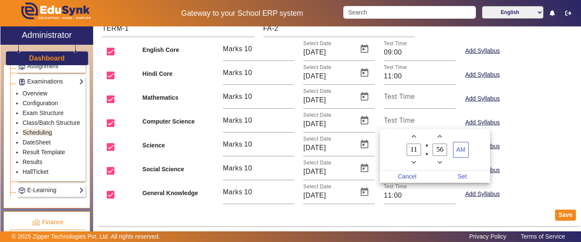
click at [446, 153] on input "56" at bounding box center [440, 149] width 14 height 12
drag, startPoint x: 443, startPoint y: 149, endPoint x: 467, endPoint y: 174, distance: 34.3
click at [434, 149] on input "56" at bounding box center [440, 149] width 14 height 12
type input "00"
drag, startPoint x: 462, startPoint y: 174, endPoint x: 475, endPoint y: 180, distance: 14.8
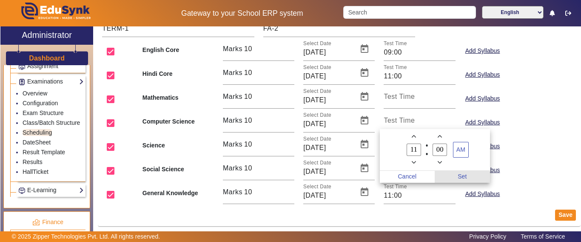
click at [462, 174] on span "Set" at bounding box center [462, 177] width 55 height 12
type input "11:00"
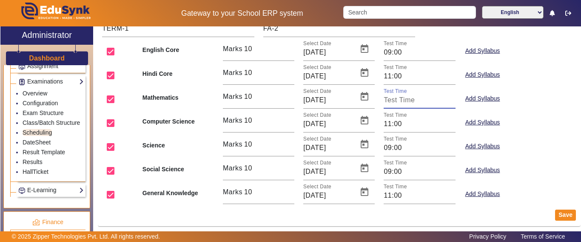
click at [415, 100] on input "Test Time" at bounding box center [419, 100] width 71 height 10
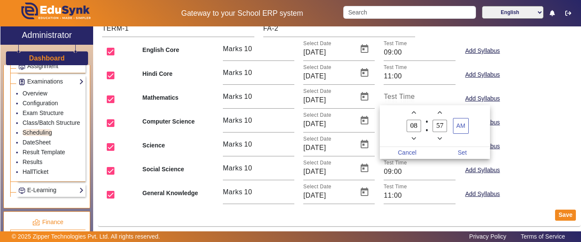
click at [414, 111] on icon "Add a hour" at bounding box center [414, 112] width 5 height 5
type input "09"
drag, startPoint x: 446, startPoint y: 125, endPoint x: 432, endPoint y: 125, distance: 14.5
click at [432, 125] on label "57 Minute" at bounding box center [440, 126] width 26 height 14
type input "00"
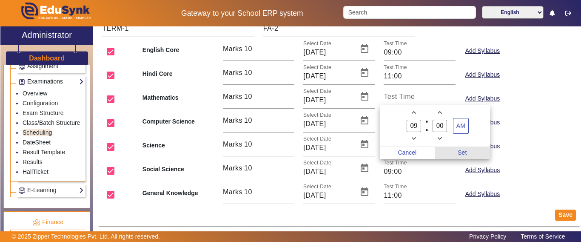
click at [467, 151] on span "Set" at bounding box center [462, 153] width 55 height 12
type input "09:00"
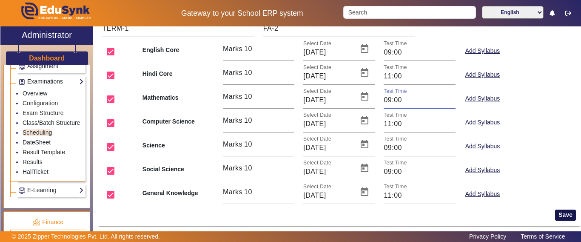
click at [555, 214] on button "Save" at bounding box center [565, 214] width 21 height 11
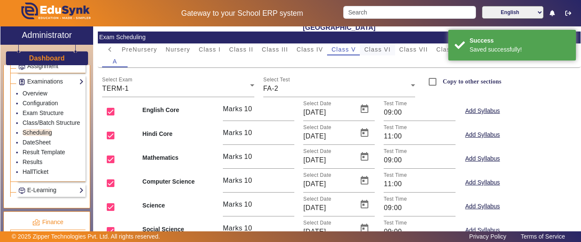
scroll to position [0, 0]
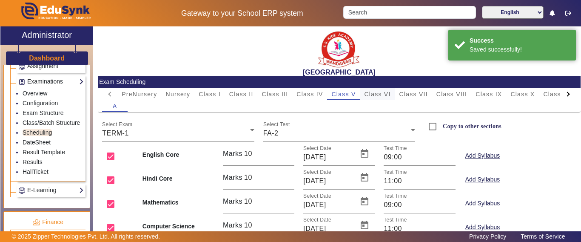
click at [386, 94] on span "Class VI" at bounding box center [377, 94] width 26 height 6
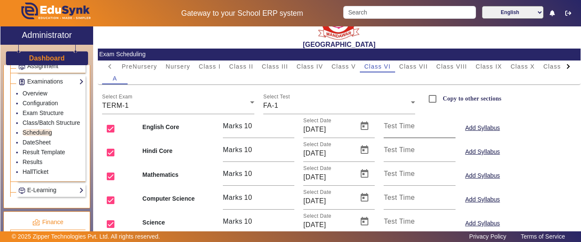
scroll to position [43, 0]
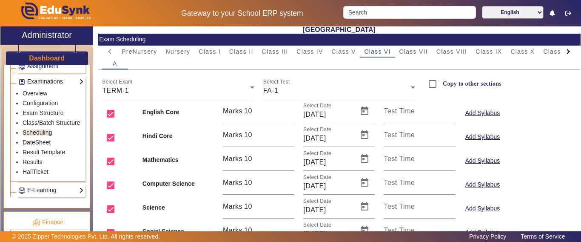
click at [402, 110] on mat-label "Test Time" at bounding box center [399, 110] width 31 height 7
click at [402, 110] on input "Test Time" at bounding box center [419, 114] width 71 height 10
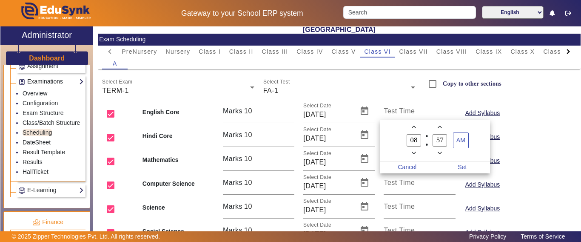
click at [417, 102] on div at bounding box center [290, 121] width 581 height 242
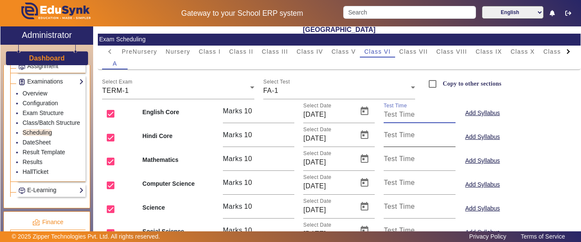
click at [407, 137] on mat-label "Test Time" at bounding box center [399, 134] width 31 height 7
click at [407, 137] on input "Test Time" at bounding box center [419, 138] width 71 height 10
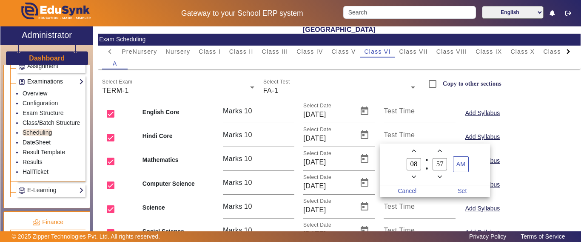
click at [415, 150] on icon "Add a hour" at bounding box center [414, 150] width 5 height 5
click at [416, 150] on icon "Add a hour" at bounding box center [414, 150] width 5 height 5
click at [416, 177] on span "Minus a hour" at bounding box center [413, 176] width 9 height 9
type input "09"
drag, startPoint x: 444, startPoint y: 163, endPoint x: 421, endPoint y: 163, distance: 23.0
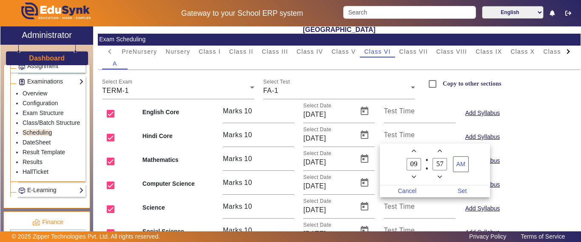
click at [421, 163] on owl-date-time-timer "09 Hour 57 Minute AM" at bounding box center [435, 164] width 110 height 42
type input "00"
drag, startPoint x: 466, startPoint y: 191, endPoint x: 440, endPoint y: 183, distance: 27.4
click at [466, 192] on span "Set" at bounding box center [462, 191] width 55 height 12
type input "09:00"
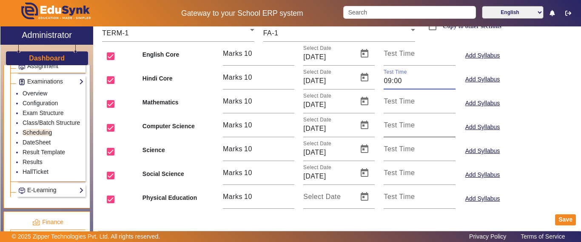
scroll to position [105, 0]
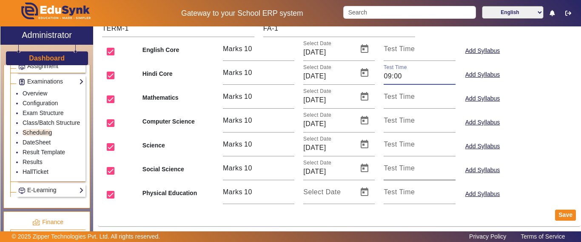
click at [398, 169] on mat-label "Test Time" at bounding box center [399, 167] width 31 height 7
click at [398, 169] on input "Test Time" at bounding box center [419, 171] width 71 height 10
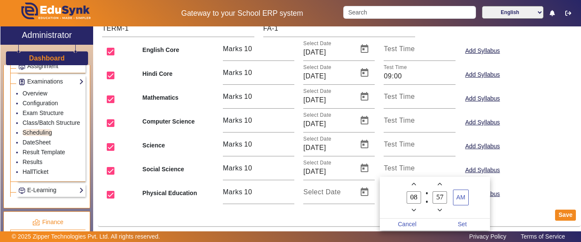
click at [411, 179] on owl-date-time-timer "08 Hour 57 Minute AM" at bounding box center [435, 198] width 110 height 42
click at [415, 185] on icon "Add a hour" at bounding box center [414, 184] width 5 height 5
click at [413, 185] on icon "Add a hour" at bounding box center [414, 184] width 5 height 5
type input "11"
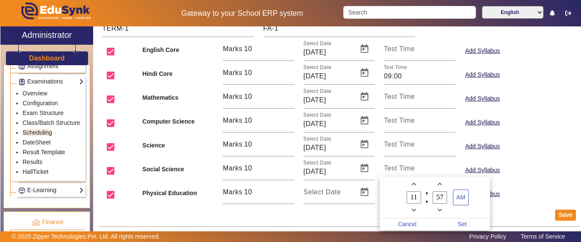
drag, startPoint x: 444, startPoint y: 195, endPoint x: 433, endPoint y: 194, distance: 10.2
click at [433, 194] on input "57" at bounding box center [440, 197] width 14 height 12
type input "00"
click at [469, 220] on span "Set" at bounding box center [462, 224] width 55 height 12
type input "11:00"
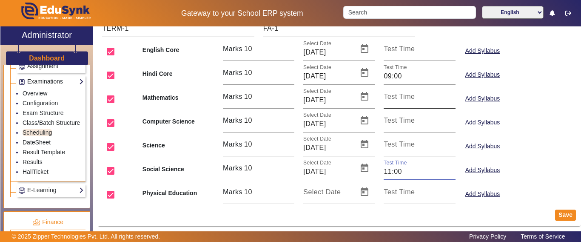
click at [411, 102] on input "Test Time" at bounding box center [419, 100] width 71 height 10
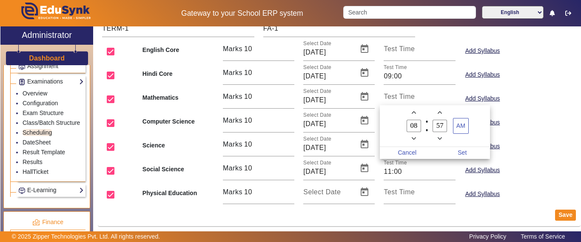
click at [415, 116] on span "Add a hour" at bounding box center [413, 112] width 9 height 9
type input "09"
click at [441, 125] on input "57" at bounding box center [440, 126] width 14 height 12
click at [443, 125] on input "57" at bounding box center [440, 126] width 14 height 12
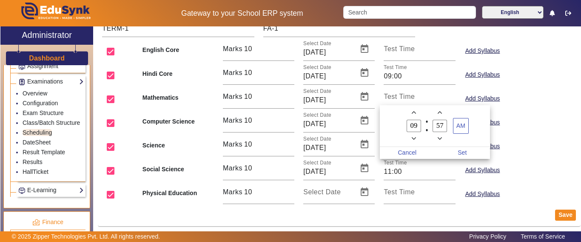
drag, startPoint x: 442, startPoint y: 125, endPoint x: 426, endPoint y: 126, distance: 16.6
click at [427, 126] on owl-date-time-timer-box "57 Minute" at bounding box center [440, 125] width 26 height 35
type input "00"
click at [467, 147] on span "Set" at bounding box center [462, 153] width 55 height 12
type input "09:00"
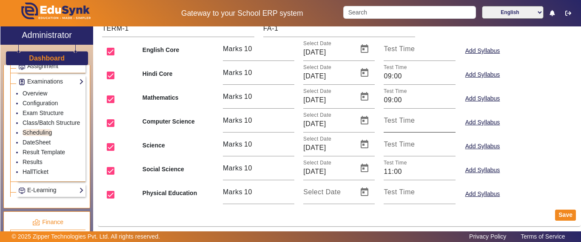
click at [398, 123] on mat-label "Test Time" at bounding box center [399, 120] width 31 height 7
click at [398, 123] on input "Test Time" at bounding box center [419, 124] width 71 height 10
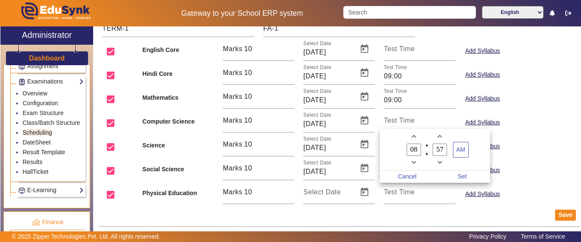
click at [413, 137] on icon "Add a hour" at bounding box center [414, 136] width 5 height 3
type input "11"
click at [431, 148] on label "57 Minute" at bounding box center [440, 150] width 26 height 14
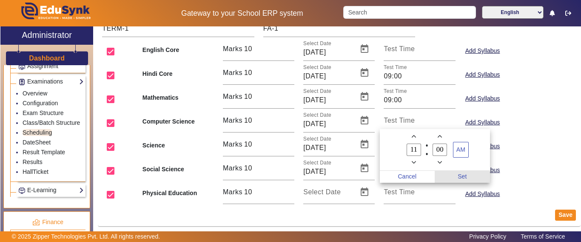
type input "00"
click at [464, 174] on span "Set" at bounding box center [462, 177] width 55 height 12
type input "11:00"
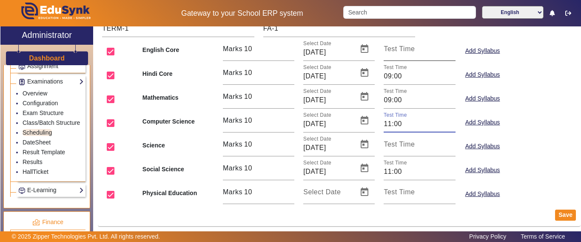
click at [391, 48] on mat-label "Test Time" at bounding box center [399, 48] width 31 height 7
click at [391, 48] on input "Test Time" at bounding box center [419, 52] width 71 height 10
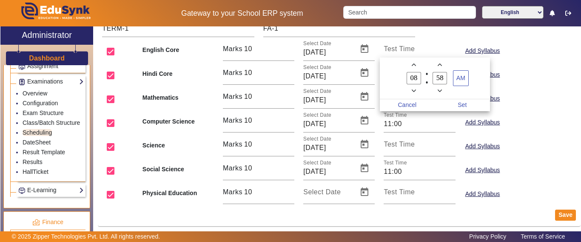
click at [411, 65] on span "Add a hour" at bounding box center [413, 64] width 9 height 9
type input "09"
drag, startPoint x: 442, startPoint y: 78, endPoint x: 426, endPoint y: 77, distance: 15.7
click at [427, 77] on owl-date-time-timer-box "58 Minute" at bounding box center [440, 77] width 26 height 35
click at [444, 78] on input "58" at bounding box center [440, 78] width 14 height 12
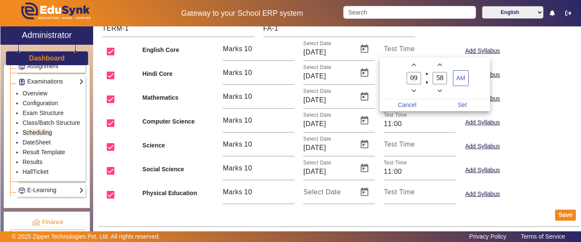
drag, startPoint x: 445, startPoint y: 78, endPoint x: 434, endPoint y: 78, distance: 11.1
click at [434, 78] on input "58" at bounding box center [440, 78] width 14 height 12
type input "00"
click at [465, 104] on span "Set" at bounding box center [462, 105] width 55 height 12
type input "09:00"
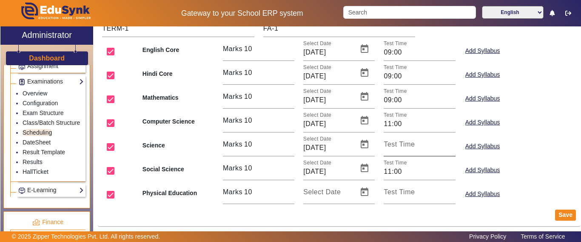
click at [408, 143] on mat-label "Test Time" at bounding box center [399, 143] width 31 height 7
click at [408, 143] on input "Test Time" at bounding box center [419, 148] width 71 height 10
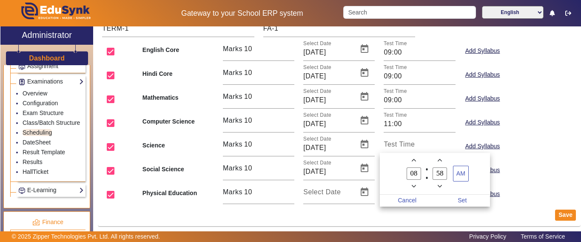
click at [409, 160] on span "Add a hour" at bounding box center [413, 160] width 9 height 9
click at [411, 159] on span "Add a hour" at bounding box center [413, 160] width 9 height 9
click at [411, 158] on span "Add a hour" at bounding box center [413, 160] width 9 height 9
type input "11"
drag, startPoint x: 443, startPoint y: 173, endPoint x: 434, endPoint y: 171, distance: 9.1
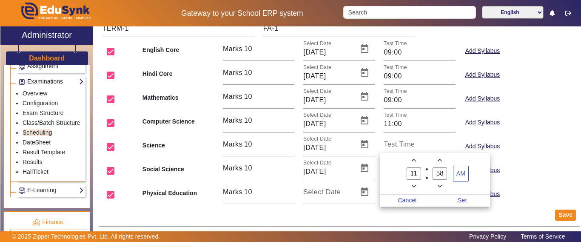
click at [434, 171] on input "58" at bounding box center [440, 173] width 14 height 12
type input "00"
click at [468, 200] on span "Set" at bounding box center [462, 200] width 55 height 12
type input "11:00"
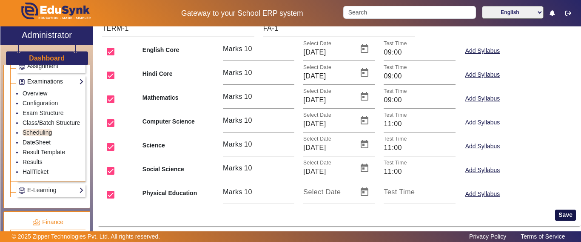
click at [557, 217] on button "Save" at bounding box center [565, 214] width 21 height 11
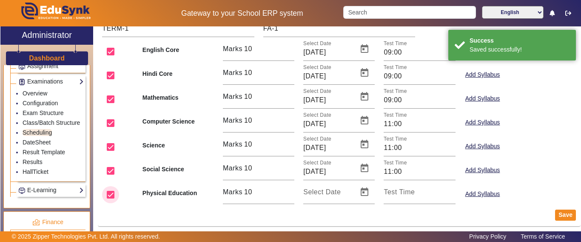
click at [109, 193] on input "checkbox" at bounding box center [110, 194] width 17 height 17
checkbox input "false"
click at [562, 212] on button "Save" at bounding box center [565, 214] width 21 height 11
click at [557, 216] on button "Save" at bounding box center [565, 214] width 21 height 11
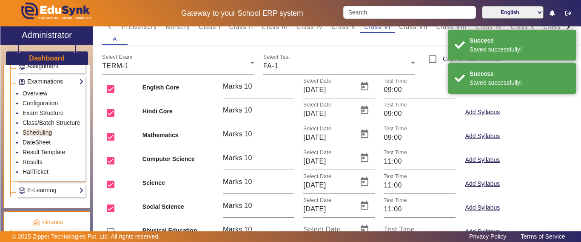
scroll to position [0, 0]
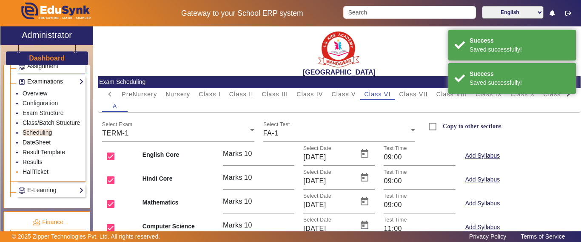
click at [32, 175] on link "HallTicket" at bounding box center [36, 171] width 26 height 7
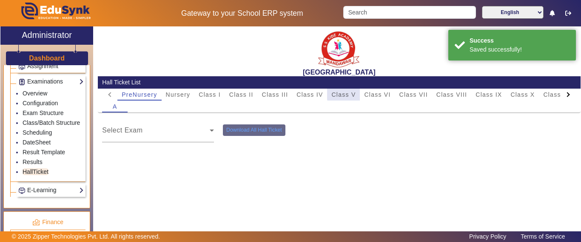
click at [348, 92] on span "Class V" at bounding box center [343, 94] width 24 height 6
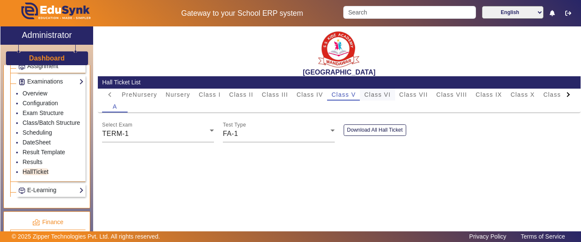
click at [371, 98] on span "Class VI" at bounding box center [377, 94] width 26 height 12
click at [275, 132] on div "FA-1" at bounding box center [277, 133] width 108 height 10
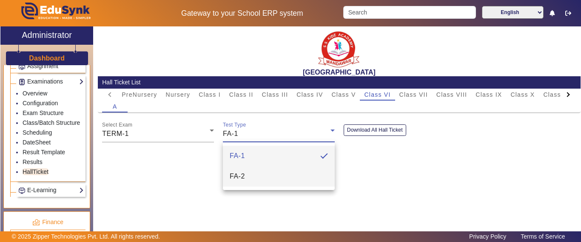
click at [251, 177] on mat-option "FA-2" at bounding box center [279, 176] width 112 height 20
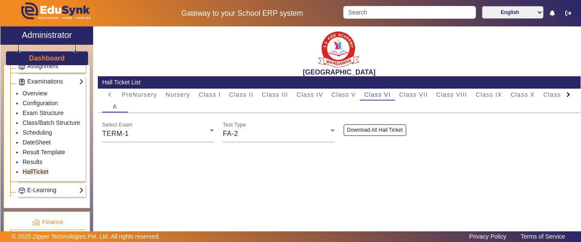
drag, startPoint x: 354, startPoint y: 128, endPoint x: 223, endPoint y: 187, distance: 143.0
click at [354, 129] on button "Download All Hall Ticket" at bounding box center [375, 129] width 63 height 11
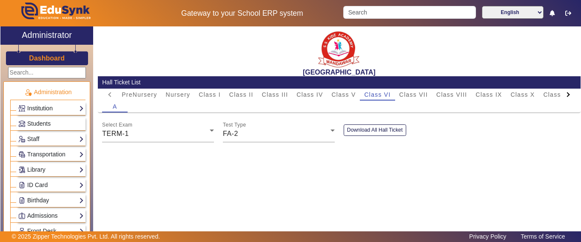
click at [38, 112] on link "Institution" at bounding box center [51, 108] width 66 height 10
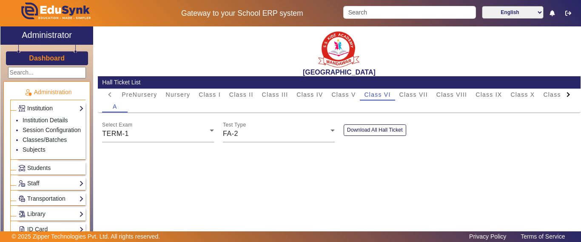
click at [38, 106] on link "Institution" at bounding box center [51, 108] width 66 height 10
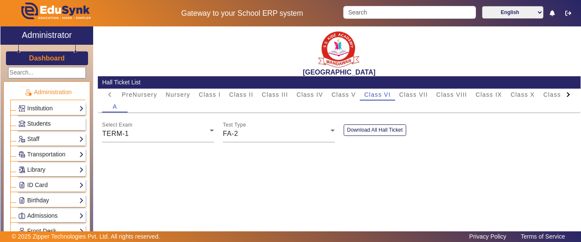
click at [39, 121] on span "Students" at bounding box center [38, 123] width 23 height 7
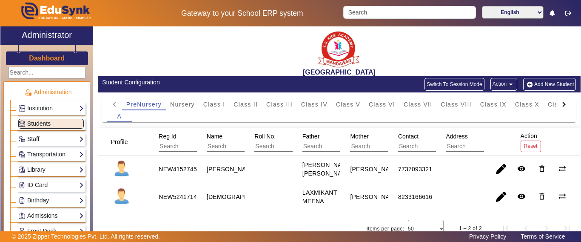
click at [40, 101] on div "Institution Institution Details Session Configuration Classes/Batches Subjects" at bounding box center [47, 107] width 75 height 15
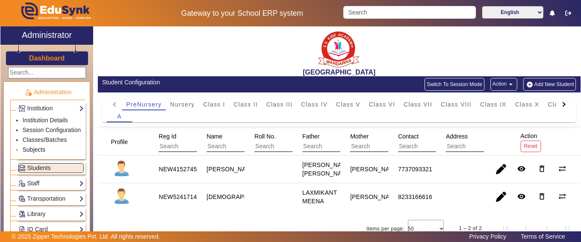
click at [34, 153] on link "Subjects" at bounding box center [34, 149] width 23 height 7
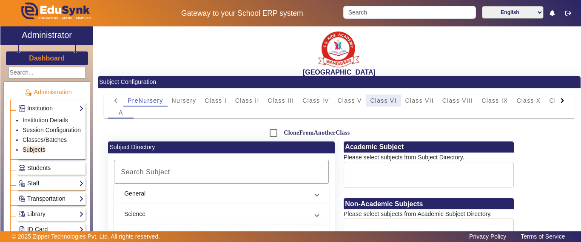
drag, startPoint x: 373, startPoint y: 98, endPoint x: 349, endPoint y: 152, distance: 59.2
click at [373, 97] on span "Class VI" at bounding box center [383, 100] width 26 height 6
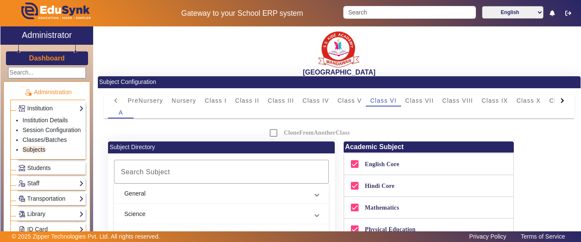
scroll to position [128, 0]
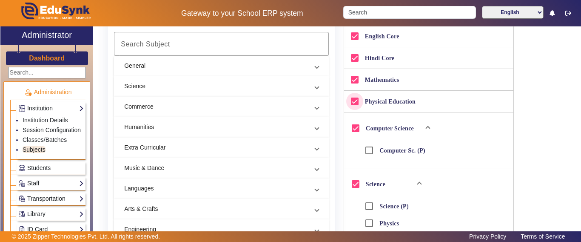
click at [354, 98] on input "Physical Education" at bounding box center [354, 101] width 17 height 17
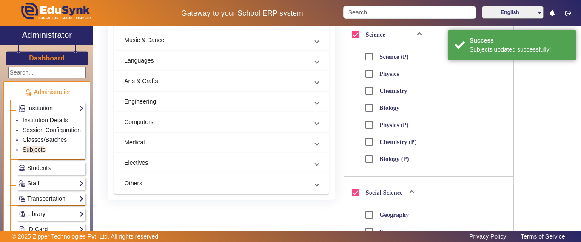
scroll to position [0, 0]
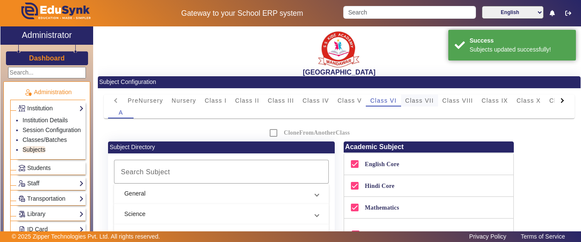
click at [426, 100] on span "Class VII" at bounding box center [419, 100] width 29 height 6
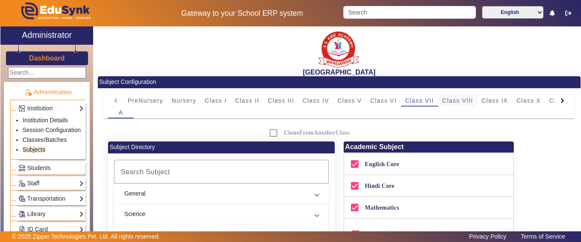
drag, startPoint x: 461, startPoint y: 100, endPoint x: 410, endPoint y: 135, distance: 61.9
click at [462, 100] on span "Class VIII" at bounding box center [457, 100] width 31 height 6
click at [503, 101] on span "Class IX" at bounding box center [495, 100] width 26 height 6
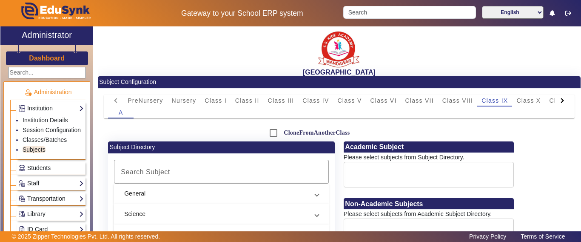
checkbox input "true"
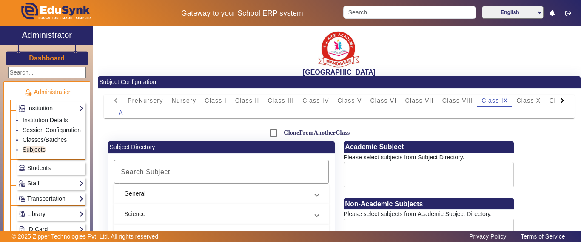
checkbox input "true"
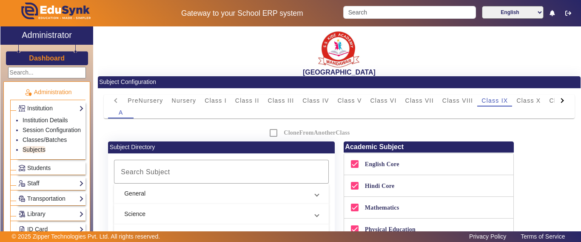
scroll to position [128, 0]
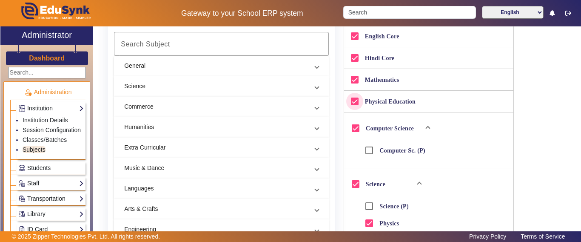
click at [354, 101] on input "Physical Education" at bounding box center [354, 101] width 17 height 17
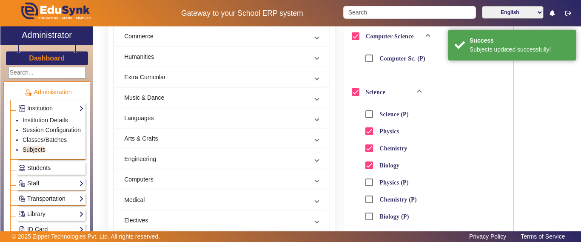
scroll to position [213, 0]
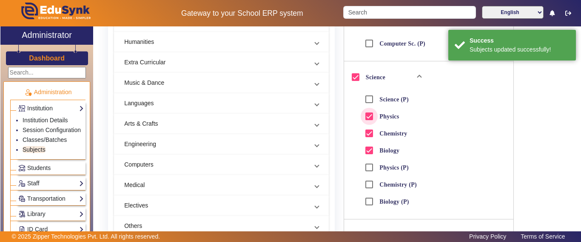
click at [365, 116] on input "Physics" at bounding box center [369, 116] width 17 height 17
checkbox input "false"
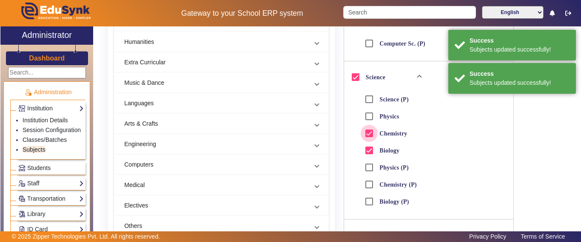
click at [366, 137] on input "Chemistry" at bounding box center [369, 133] width 17 height 17
checkbox input "false"
click at [367, 151] on input "Biology" at bounding box center [369, 150] width 17 height 17
checkbox input "false"
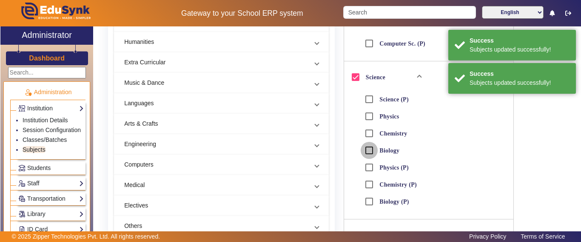
checkbox input "false"
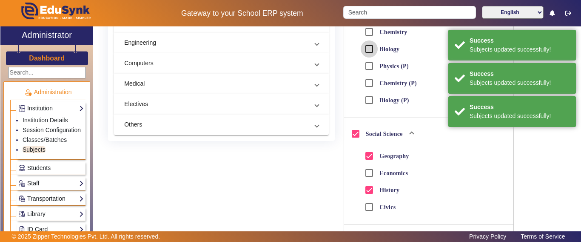
scroll to position [340, 0]
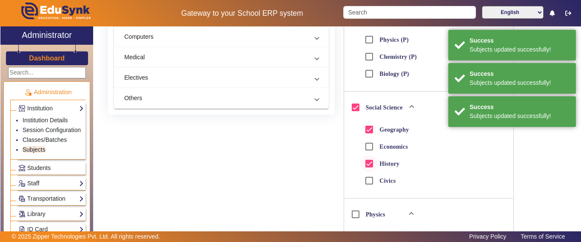
drag, startPoint x: 366, startPoint y: 128, endPoint x: 372, endPoint y: 158, distance: 31.1
click at [366, 161] on input "History" at bounding box center [369, 163] width 17 height 17
checkbox input "false"
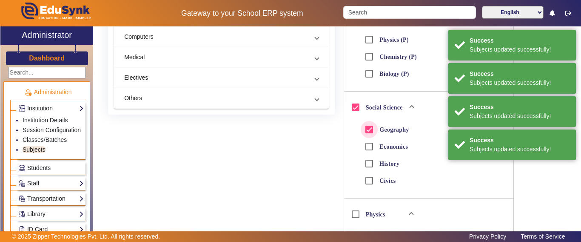
click at [366, 130] on input "Geography" at bounding box center [369, 129] width 17 height 17
checkbox input "false"
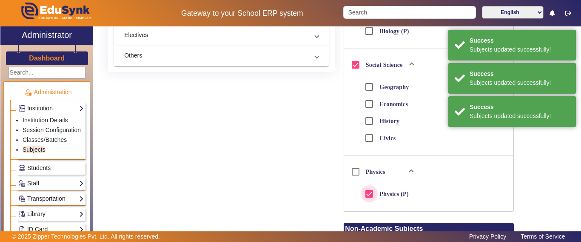
click at [365, 193] on input "Physics (P)" at bounding box center [369, 193] width 17 height 17
checkbox input "false"
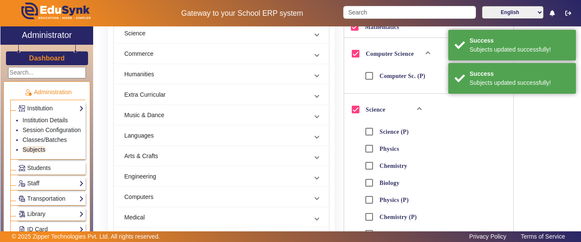
scroll to position [417, 0]
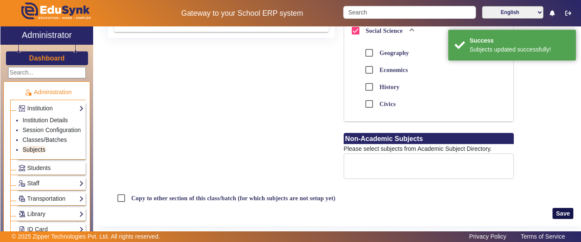
click at [559, 214] on button "Save" at bounding box center [563, 213] width 21 height 11
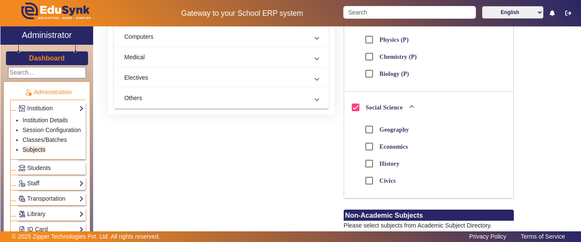
scroll to position [0, 0]
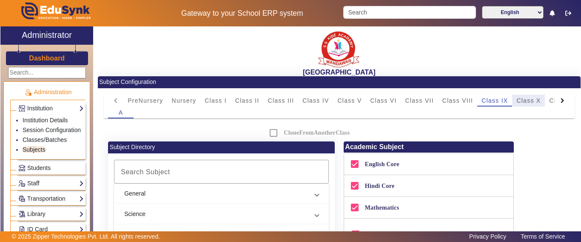
drag, startPoint x: 533, startPoint y: 101, endPoint x: 411, endPoint y: 144, distance: 129.4
click at [533, 102] on span "Class X" at bounding box center [528, 100] width 24 height 6
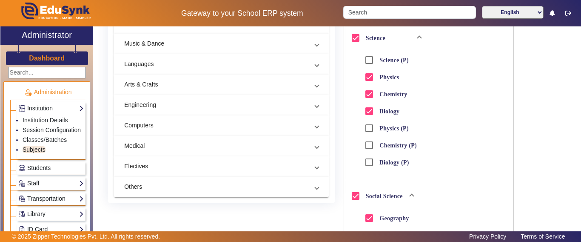
scroll to position [255, 0]
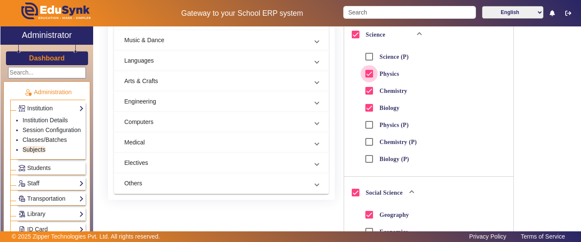
click at [367, 72] on input "Physics" at bounding box center [369, 73] width 17 height 17
checkbox input "false"
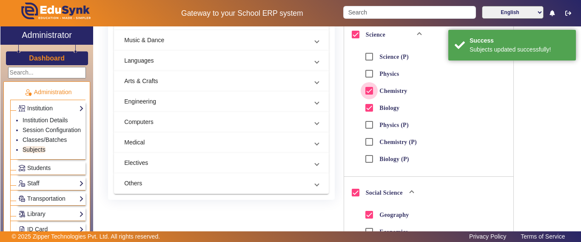
click at [368, 91] on input "Chemistry" at bounding box center [369, 90] width 17 height 17
checkbox input "false"
checkbox input "true"
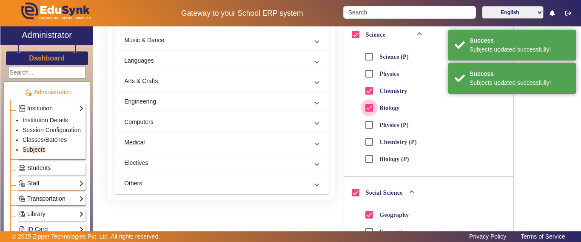
click at [365, 107] on input "Biology" at bounding box center [369, 107] width 17 height 17
checkbox input "false"
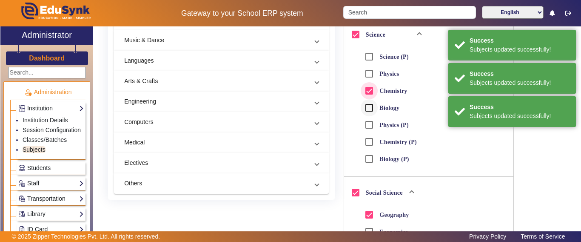
drag, startPoint x: 366, startPoint y: 87, endPoint x: 367, endPoint y: 112, distance: 24.7
click at [365, 87] on input "Chemistry" at bounding box center [369, 90] width 17 height 17
checkbox input "false"
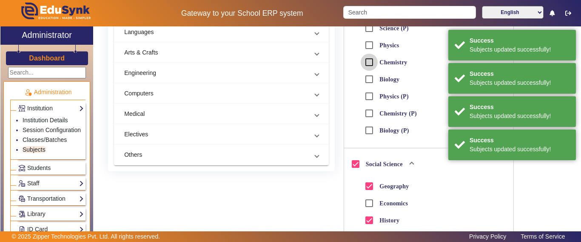
scroll to position [298, 0]
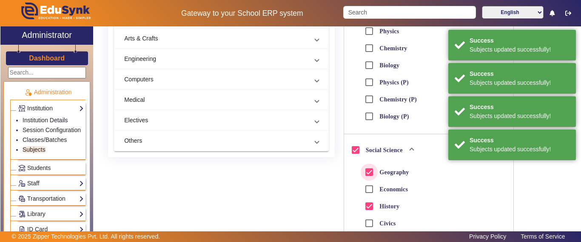
click at [366, 170] on input "Geography" at bounding box center [369, 171] width 17 height 17
checkbox input "false"
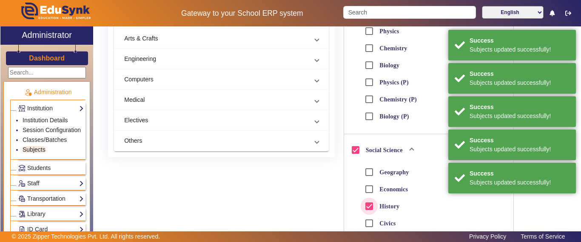
drag, startPoint x: 366, startPoint y: 205, endPoint x: 373, endPoint y: 207, distance: 6.5
click at [366, 206] on input "History" at bounding box center [369, 205] width 17 height 17
checkbox input "false"
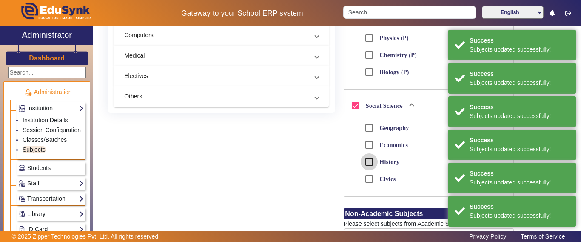
scroll to position [417, 0]
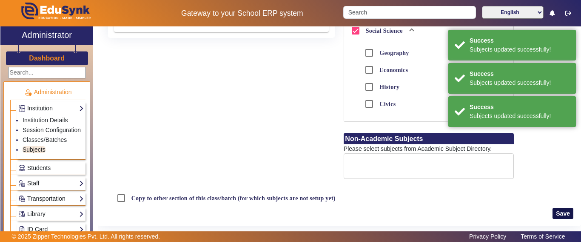
click at [556, 214] on button "Save" at bounding box center [563, 213] width 21 height 11
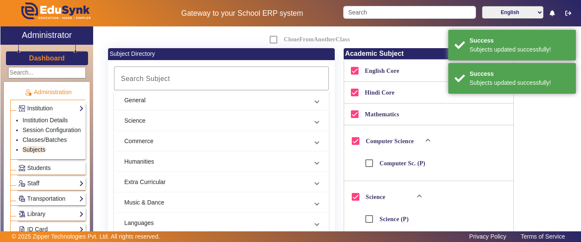
scroll to position [0, 0]
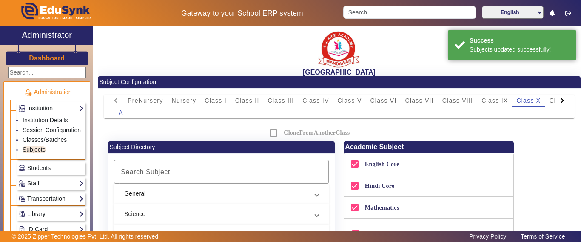
click at [562, 98] on div at bounding box center [562, 100] width 15 height 12
click at [439, 98] on span "Class XI" at bounding box center [435, 100] width 26 height 6
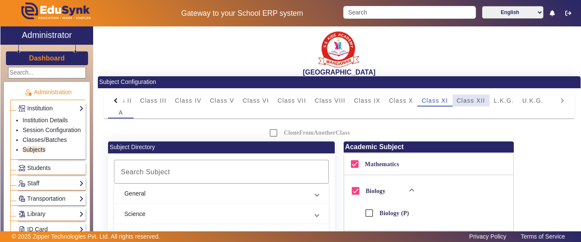
click at [470, 98] on span "Class XII" at bounding box center [471, 100] width 29 height 6
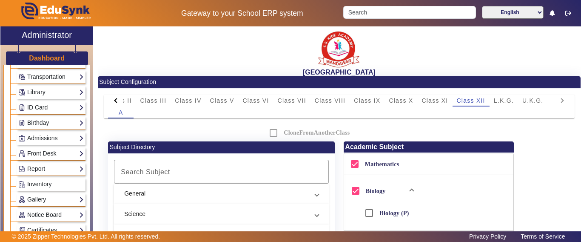
scroll to position [298, 0]
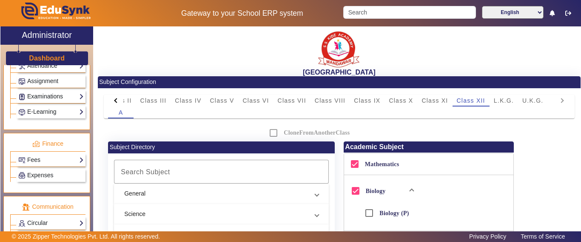
click at [37, 101] on link "Examinations" at bounding box center [51, 96] width 66 height 10
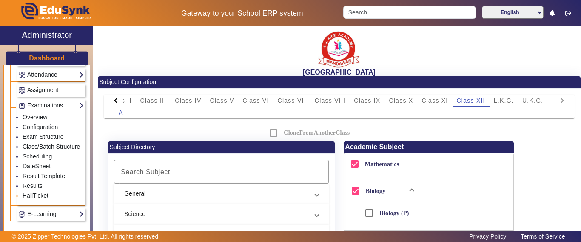
click at [31, 199] on link "HallTicket" at bounding box center [36, 195] width 26 height 7
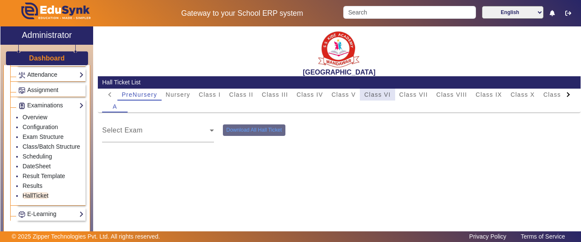
click at [373, 94] on span "Class VI" at bounding box center [377, 94] width 26 height 6
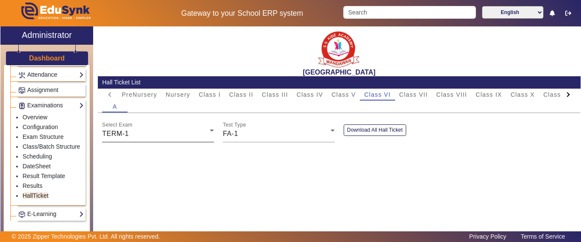
click at [155, 130] on div "TERM-1" at bounding box center [156, 133] width 108 height 10
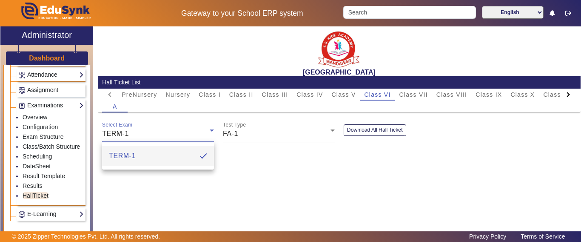
click at [233, 128] on div at bounding box center [290, 121] width 581 height 242
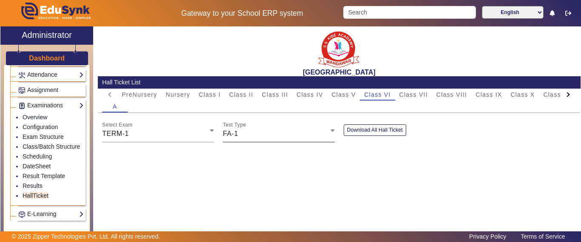
click at [244, 138] on div "FA-1" at bounding box center [277, 133] width 108 height 10
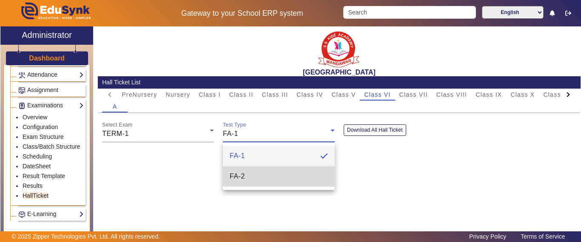
click at [245, 170] on mat-option "FA-2" at bounding box center [279, 176] width 112 height 20
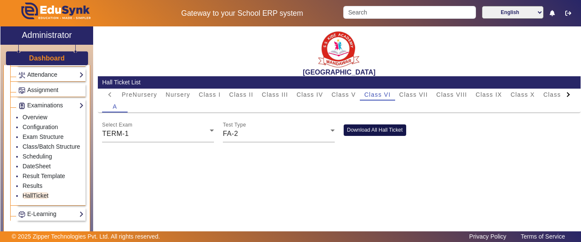
click at [359, 136] on button "Download All Hall Ticket" at bounding box center [375, 129] width 63 height 11
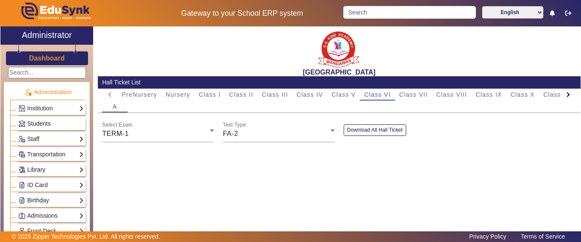
click at [41, 124] on span "Students" at bounding box center [38, 123] width 23 height 7
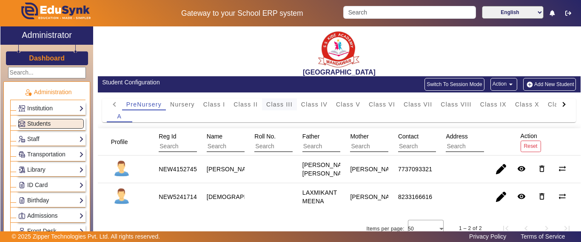
click at [286, 102] on span "Class III" at bounding box center [279, 104] width 26 height 6
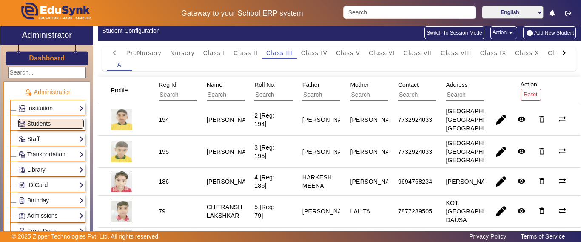
scroll to position [85, 0]
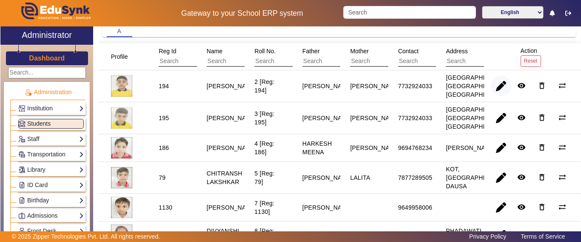
click at [491, 92] on span "button" at bounding box center [501, 86] width 20 height 20
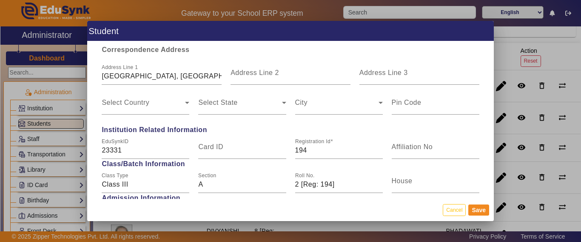
scroll to position [383, 0]
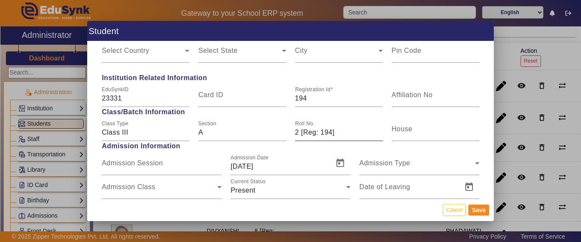
click at [334, 130] on input "2 [Reg: 194]" at bounding box center [339, 132] width 88 height 10
drag, startPoint x: 339, startPoint y: 131, endPoint x: 278, endPoint y: 133, distance: 60.8
click at [278, 133] on div "Class Type Class III Section A Roll No. 2 [Reg: 194] House" at bounding box center [290, 129] width 386 height 24
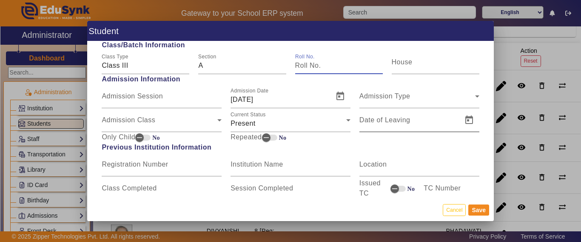
scroll to position [468, 0]
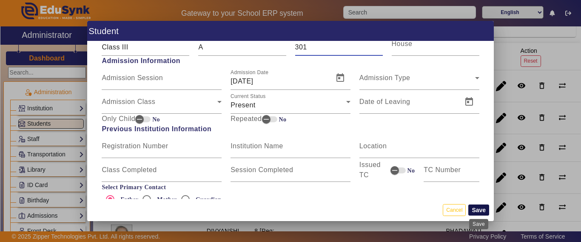
type input "301"
click at [482, 208] on button "Save" at bounding box center [478, 209] width 21 height 11
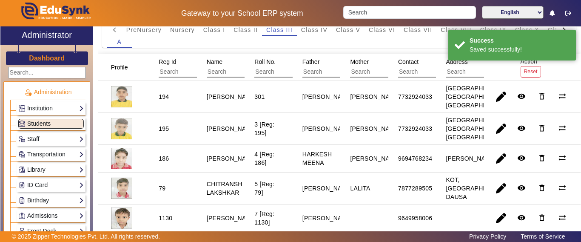
scroll to position [128, 0]
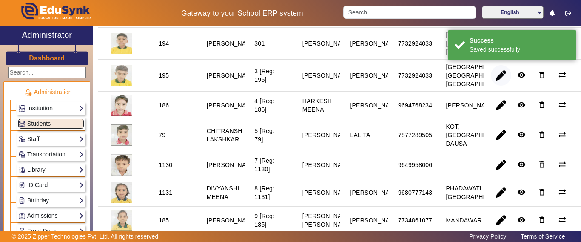
drag, startPoint x: 494, startPoint y: 86, endPoint x: 489, endPoint y: 96, distance: 11.2
click at [493, 86] on span "button" at bounding box center [501, 75] width 20 height 20
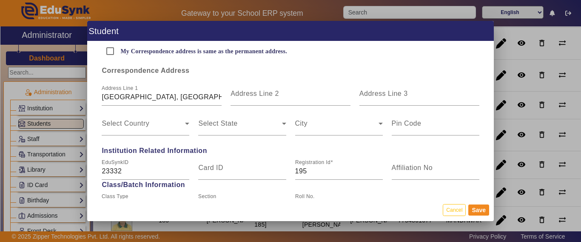
scroll to position [383, 0]
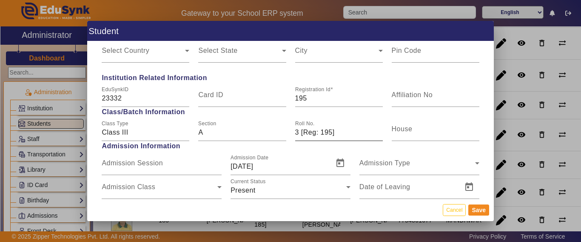
drag, startPoint x: 328, startPoint y: 131, endPoint x: 304, endPoint y: 131, distance: 24.2
click at [304, 131] on input "3 [Reg: 195]" at bounding box center [339, 132] width 88 height 10
click at [339, 128] on input "3 [Reg: 195]" at bounding box center [339, 132] width 88 height 10
drag, startPoint x: 343, startPoint y: 128, endPoint x: 271, endPoint y: 128, distance: 72.7
click at [271, 128] on div "Class Type Class III Section A Roll No. 3 [Reg: 195] House" at bounding box center [290, 129] width 386 height 24
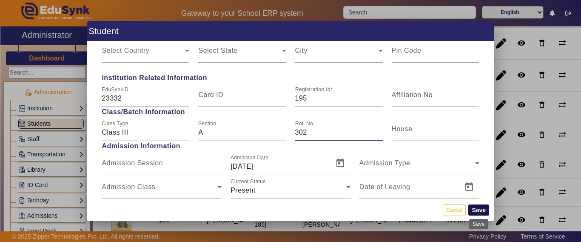
type input "302"
click at [483, 212] on button "Save" at bounding box center [478, 209] width 21 height 11
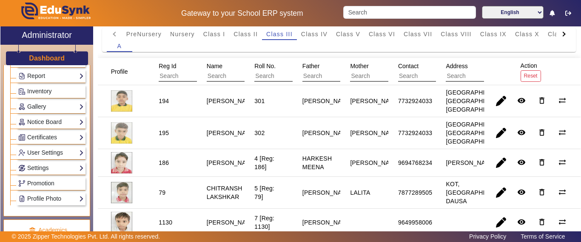
scroll to position [85, 0]
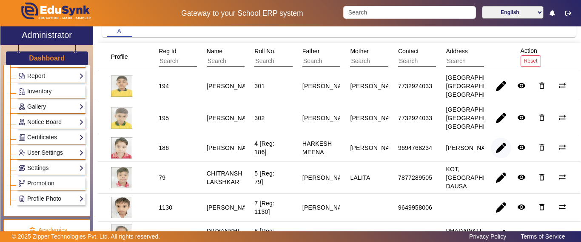
click at [493, 158] on span "button" at bounding box center [501, 147] width 20 height 20
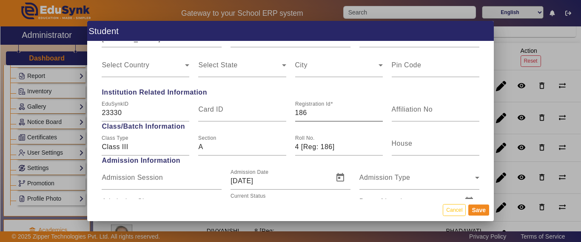
scroll to position [383, 0]
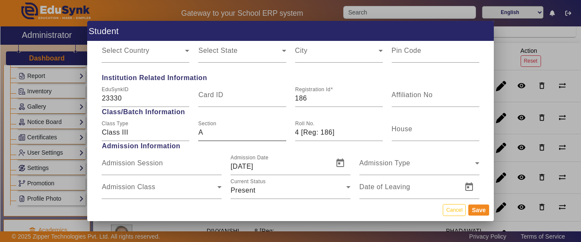
drag, startPoint x: 329, startPoint y: 131, endPoint x: 282, endPoint y: 134, distance: 47.7
click at [282, 134] on div "Class Type Class III Section A Roll No. 4 [Reg: 186] House" at bounding box center [290, 129] width 386 height 24
type input "303"
click at [477, 210] on button "Save" at bounding box center [478, 209] width 21 height 11
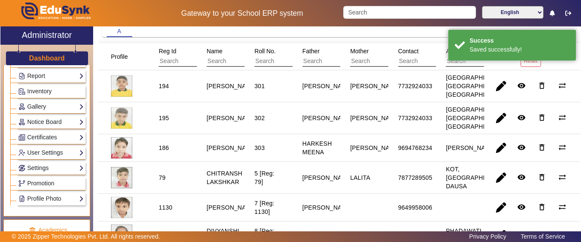
scroll to position [128, 0]
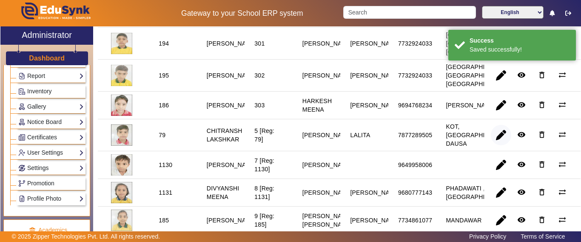
click at [496, 145] on span "button" at bounding box center [501, 135] width 20 height 20
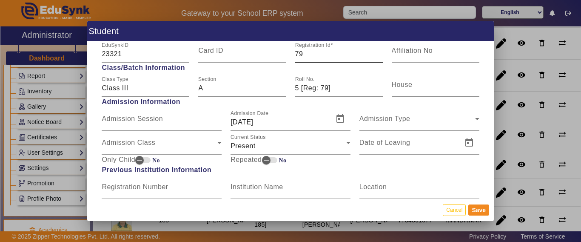
scroll to position [383, 0]
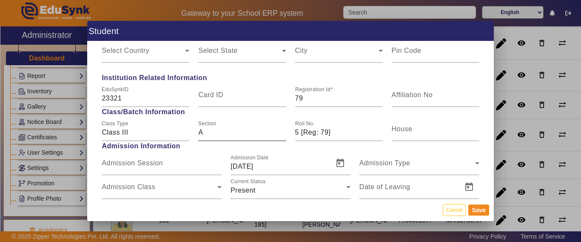
click at [240, 134] on div "Class Type Class III Section A Roll No. 5 [Reg: 79] House" at bounding box center [290, 129] width 386 height 24
type input "304"
click at [479, 208] on button "Save" at bounding box center [478, 209] width 21 height 11
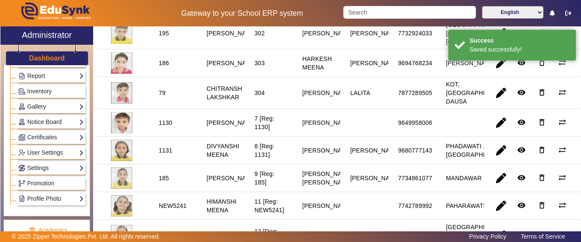
scroll to position [170, 0]
click at [492, 132] on span "button" at bounding box center [501, 122] width 20 height 20
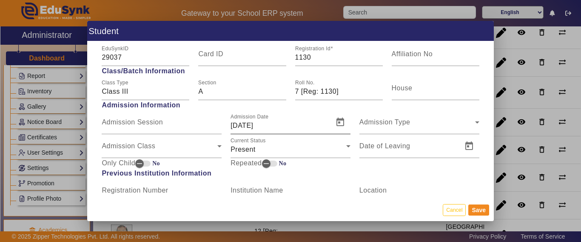
scroll to position [425, 0]
drag, startPoint x: 340, startPoint y: 93, endPoint x: 290, endPoint y: 94, distance: 50.6
click at [291, 94] on div "Roll No. 7 [Reg: 1130]" at bounding box center [339, 88] width 97 height 24
type input "305"
click at [479, 211] on button "Save" at bounding box center [478, 209] width 21 height 11
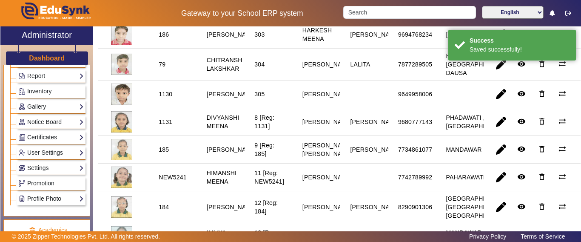
scroll to position [213, 0]
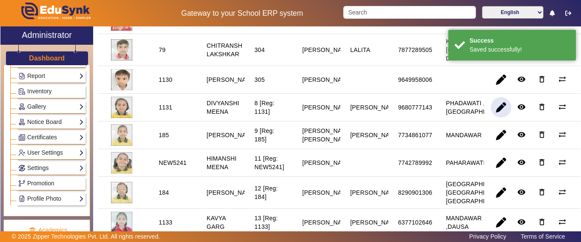
click at [492, 117] on span "button" at bounding box center [501, 107] width 20 height 20
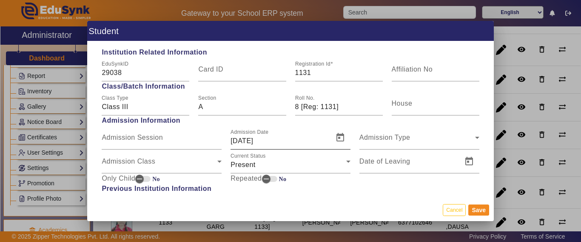
scroll to position [425, 0]
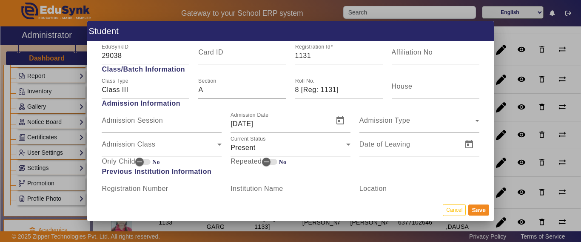
drag, startPoint x: 338, startPoint y: 86, endPoint x: 268, endPoint y: 90, distance: 70.3
click at [268, 90] on div "Class Type Class III Section A Roll No. 8 [Reg: 1131] House" at bounding box center [290, 86] width 386 height 24
type input "306"
click at [481, 207] on button "Save" at bounding box center [478, 209] width 21 height 11
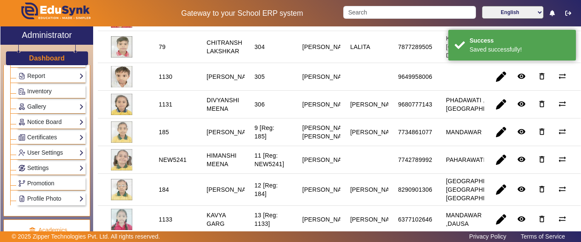
scroll to position [213, 0]
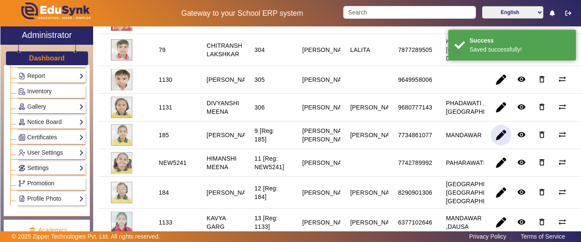
click at [495, 145] on span "button" at bounding box center [501, 135] width 20 height 20
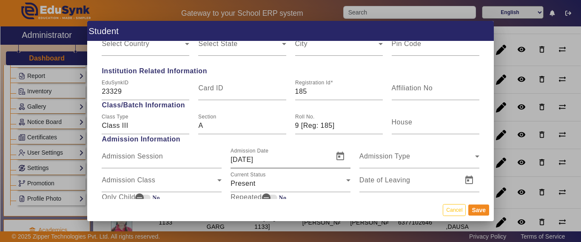
scroll to position [425, 0]
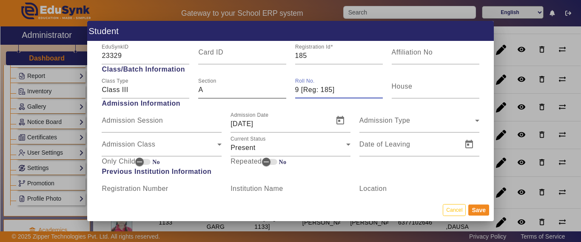
drag, startPoint x: 309, startPoint y: 89, endPoint x: 262, endPoint y: 92, distance: 46.9
click at [262, 92] on div "Class Type Class III Section A Roll No. 9 [Reg: 185] House" at bounding box center [290, 86] width 386 height 24
type input "307"
click at [479, 209] on button "Save" at bounding box center [478, 209] width 21 height 11
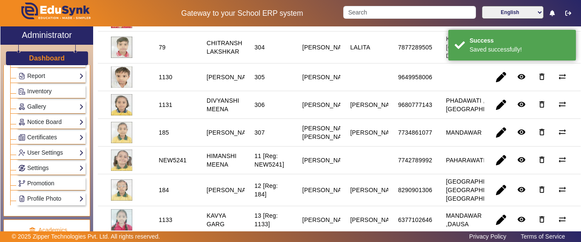
scroll to position [255, 0]
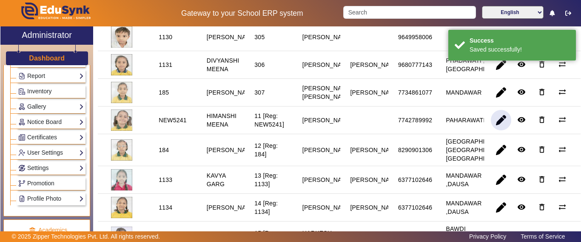
click at [491, 130] on span "button" at bounding box center [501, 120] width 20 height 20
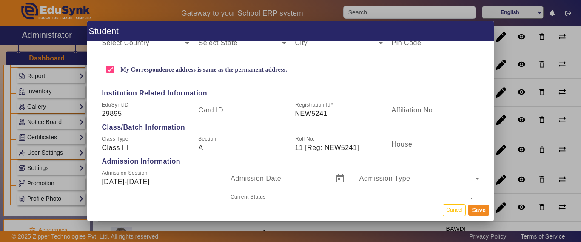
scroll to position [340, 0]
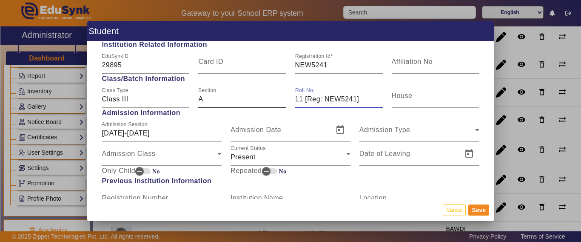
drag, startPoint x: 352, startPoint y: 102, endPoint x: 244, endPoint y: 107, distance: 108.6
click at [243, 106] on div "Class Type Class III Section A Roll No. 11 [Reg: NEW5241] House" at bounding box center [290, 96] width 386 height 24
type input "308"
click at [485, 211] on button "Save" at bounding box center [478, 209] width 21 height 11
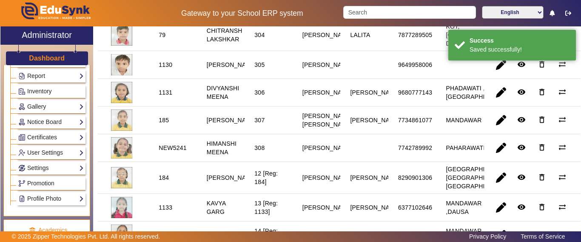
scroll to position [298, 0]
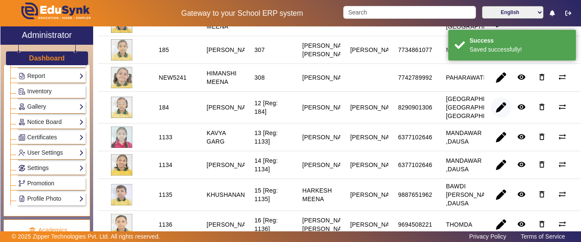
click at [494, 117] on span "button" at bounding box center [501, 107] width 20 height 20
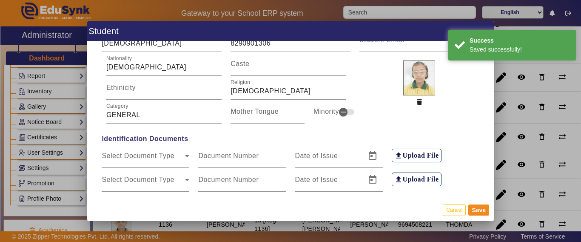
scroll to position [340, 0]
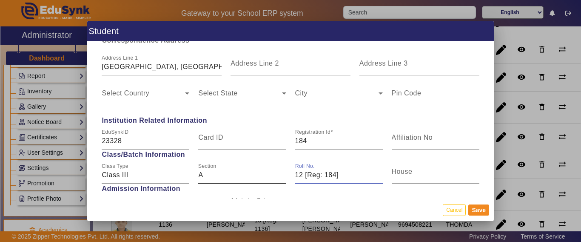
drag, startPoint x: 289, startPoint y: 169, endPoint x: 277, endPoint y: 169, distance: 12.3
click at [277, 168] on div "Class Type Class III Section A Roll No. 12 [Reg: 184] House" at bounding box center [290, 172] width 386 height 24
type input "309"
click at [483, 213] on button "Save" at bounding box center [478, 209] width 21 height 11
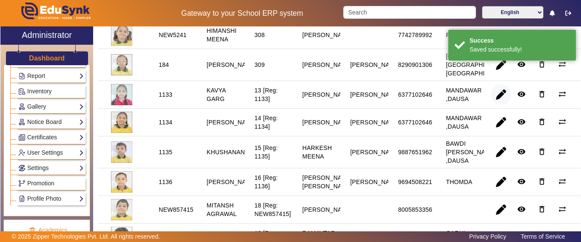
click at [497, 105] on span "button" at bounding box center [501, 94] width 20 height 20
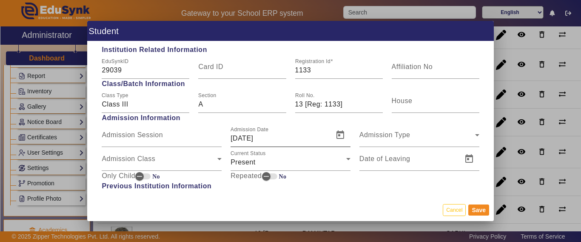
scroll to position [425, 0]
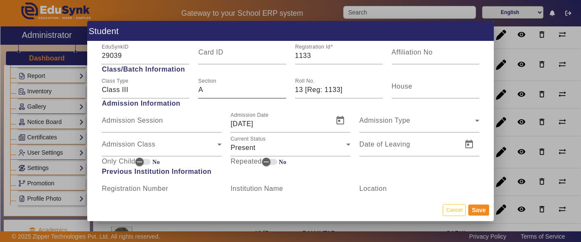
drag, startPoint x: 349, startPoint y: 89, endPoint x: 223, endPoint y: 94, distance: 126.0
click at [225, 94] on div "Class Type Class III Section A Roll No. 13 [Reg: 1133] House" at bounding box center [290, 86] width 386 height 24
type input "310"
click at [479, 211] on button "Save" at bounding box center [478, 209] width 21 height 11
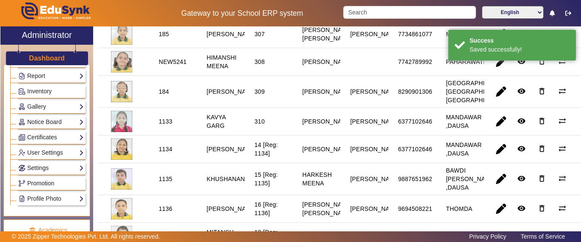
scroll to position [340, 0]
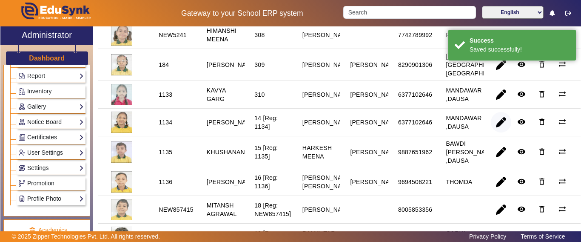
click at [492, 132] on span "button" at bounding box center [501, 122] width 20 height 20
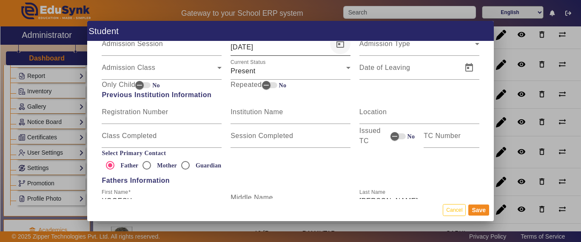
scroll to position [425, 0]
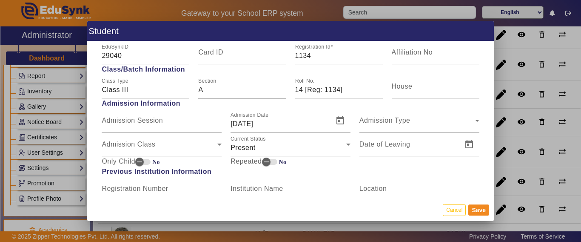
drag, startPoint x: 285, startPoint y: 89, endPoint x: 281, endPoint y: 91, distance: 4.4
click at [282, 90] on div "Class Type Class III Section A Roll No. 14 [Reg: 1134] House" at bounding box center [290, 86] width 386 height 24
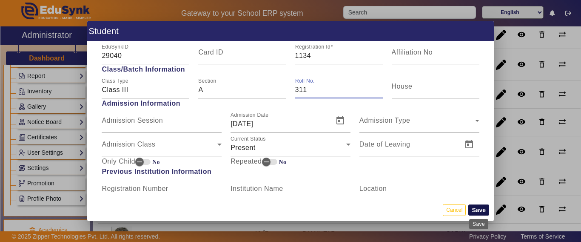
type input "311"
click at [482, 209] on button "Save" at bounding box center [478, 209] width 21 height 11
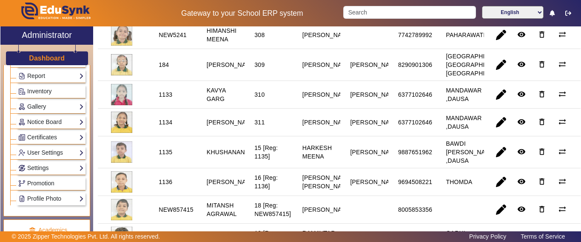
scroll to position [383, 0]
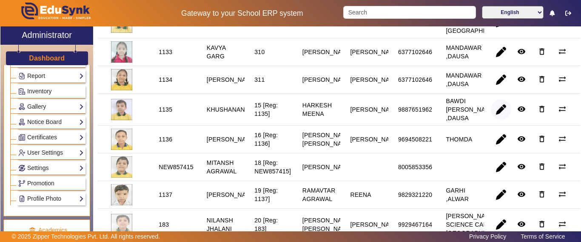
click at [497, 120] on span "button" at bounding box center [501, 109] width 20 height 20
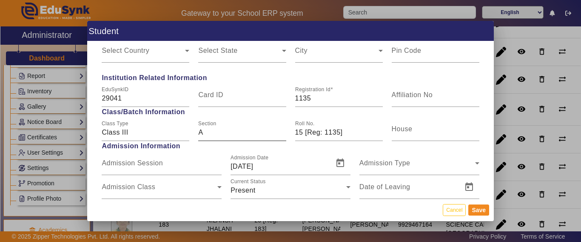
click at [267, 131] on div "Class Type Class III Section A Roll No. 15 [Reg: 1135] House" at bounding box center [290, 129] width 386 height 24
type input "312"
click at [479, 206] on button "Save" at bounding box center [478, 209] width 21 height 11
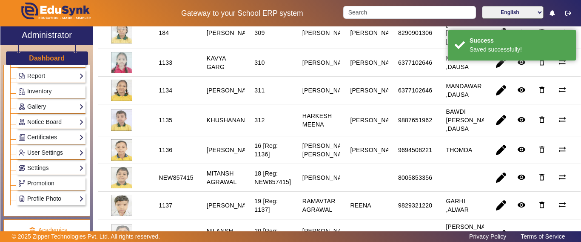
scroll to position [425, 0]
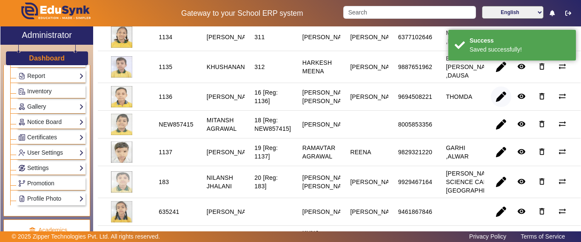
click at [497, 107] on span "button" at bounding box center [501, 96] width 20 height 20
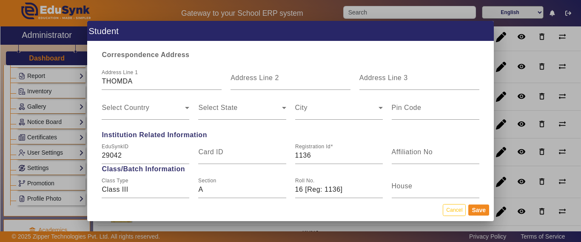
scroll to position [340, 0]
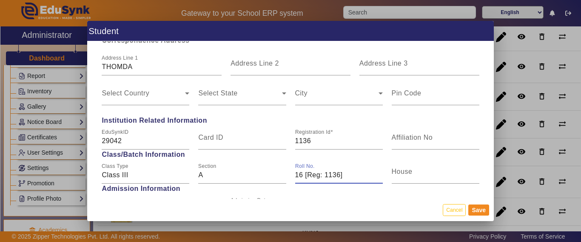
drag, startPoint x: 343, startPoint y: 177, endPoint x: 286, endPoint y: 175, distance: 56.6
click at [286, 175] on div "Class Type Class III Section A Roll No. 16 [Reg: 1136] House" at bounding box center [290, 172] width 386 height 24
type input "313"
click at [478, 210] on button "Save" at bounding box center [478, 209] width 21 height 11
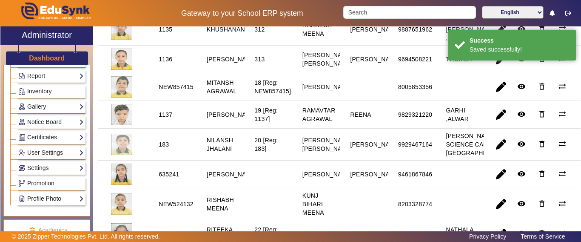
scroll to position [468, 0]
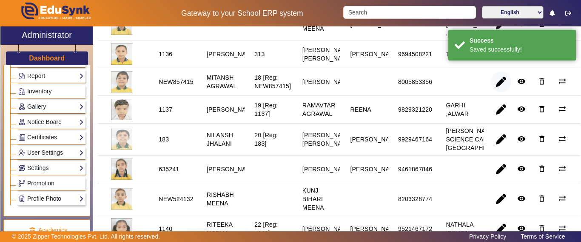
click at [494, 92] on span "button" at bounding box center [501, 81] width 20 height 20
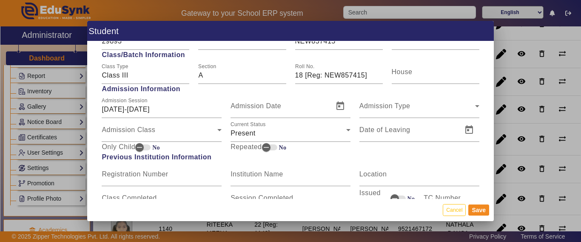
scroll to position [425, 0]
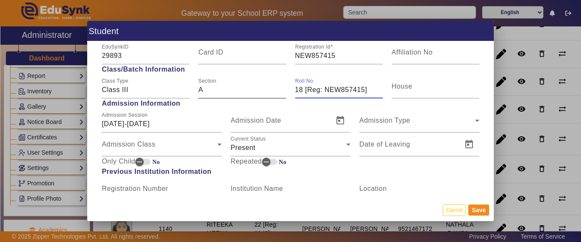
drag, startPoint x: 367, startPoint y: 86, endPoint x: 248, endPoint y: 91, distance: 118.8
click at [249, 91] on div "Class Type Class III Section A Roll No. 18 [Reg: NEW857415] House" at bounding box center [290, 86] width 386 height 24
type input "314"
click at [475, 211] on button "Save" at bounding box center [478, 209] width 21 height 11
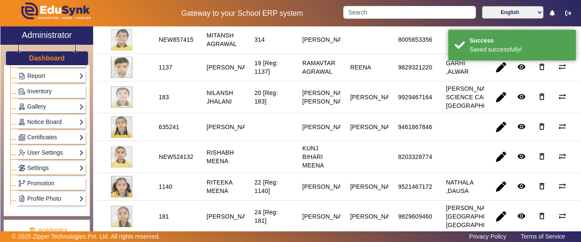
scroll to position [510, 0]
click at [493, 77] on span "button" at bounding box center [501, 67] width 20 height 20
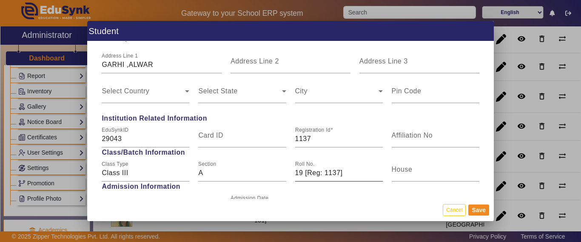
scroll to position [383, 0]
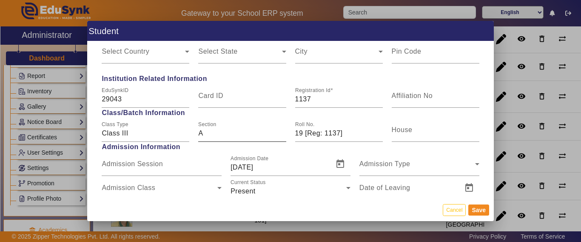
drag, startPoint x: 341, startPoint y: 133, endPoint x: 231, endPoint y: 133, distance: 110.2
click at [235, 133] on div "Class Type Class III Section A Roll No. 19 [Reg: 1137] House" at bounding box center [290, 130] width 386 height 24
type input "315"
click at [488, 207] on button "Save" at bounding box center [478, 209] width 21 height 11
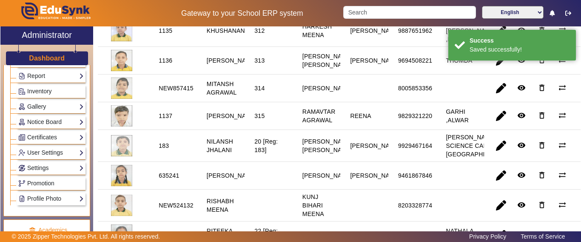
scroll to position [553, 0]
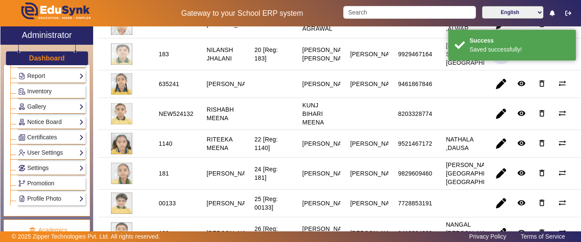
click at [494, 64] on span "button" at bounding box center [501, 54] width 20 height 20
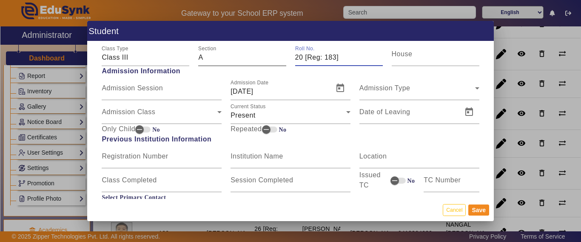
drag, startPoint x: 344, startPoint y: 45, endPoint x: 262, endPoint y: 48, distance: 82.6
click at [262, 48] on div "Class Type Class III Section A Roll No. 20 [Reg: 183] House" at bounding box center [290, 54] width 386 height 24
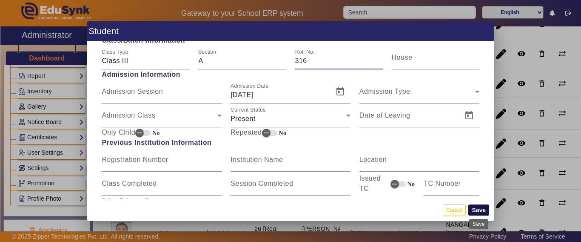
type input "316"
click at [479, 208] on button "Save" at bounding box center [478, 209] width 21 height 11
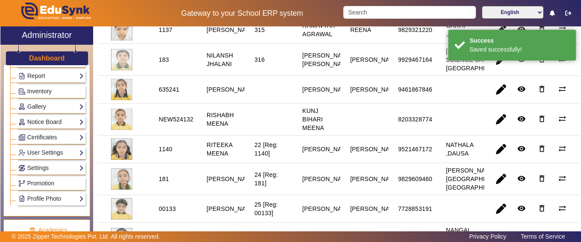
scroll to position [596, 0]
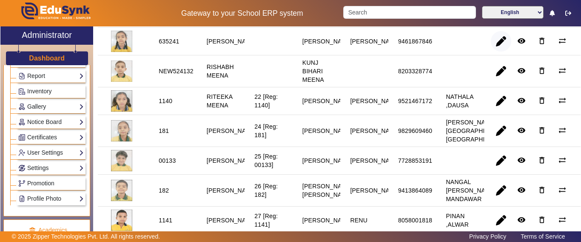
click at [494, 51] on span "button" at bounding box center [501, 41] width 20 height 20
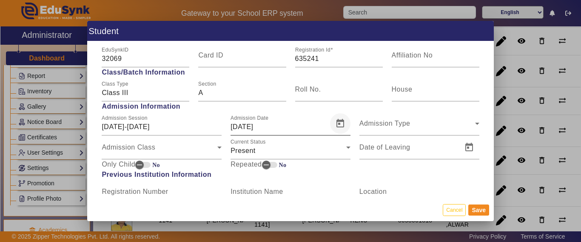
scroll to position [340, 0]
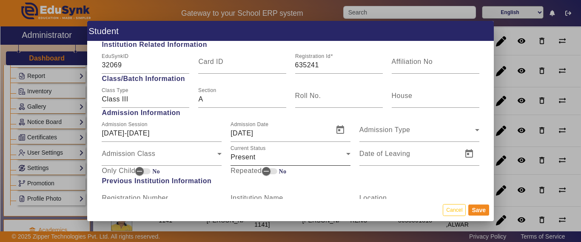
click at [282, 157] on div "Present" at bounding box center [289, 157] width 116 height 10
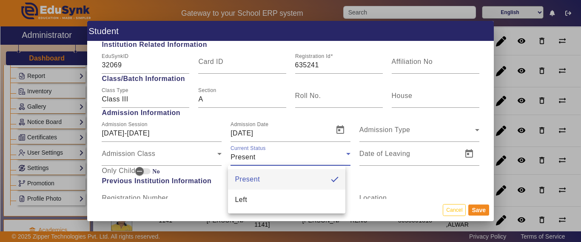
click at [317, 97] on div at bounding box center [290, 121] width 581 height 242
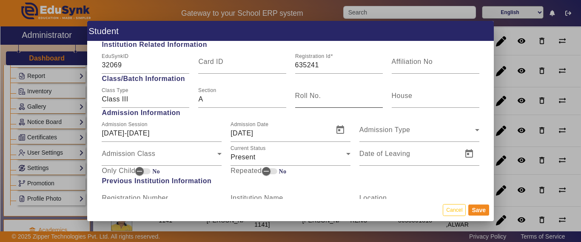
click at [320, 98] on input "Roll No." at bounding box center [339, 99] width 88 height 10
type input "317"
click at [483, 211] on button "Save" at bounding box center [478, 209] width 21 height 11
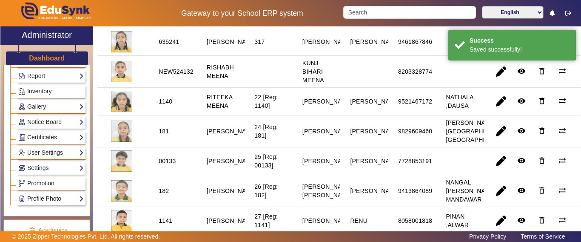
scroll to position [596, 0]
click at [496, 81] on span "button" at bounding box center [501, 71] width 20 height 20
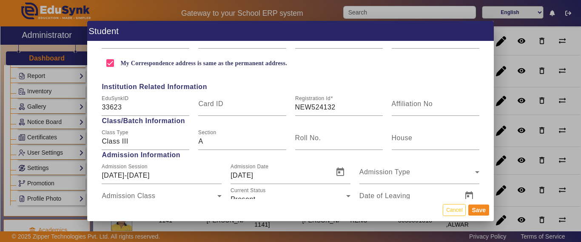
scroll to position [298, 0]
click at [328, 145] on input "Roll No." at bounding box center [339, 142] width 88 height 10
type input "318"
click at [484, 212] on button "Save" at bounding box center [478, 209] width 21 height 11
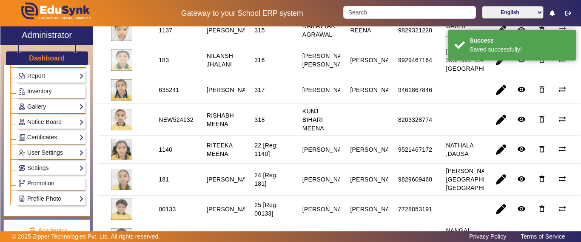
scroll to position [596, 0]
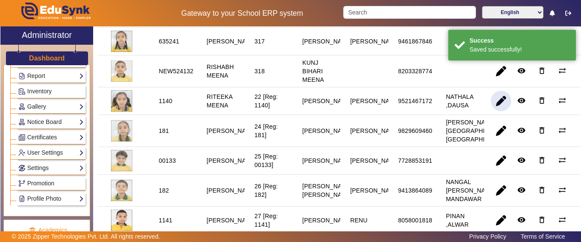
click at [493, 111] on span "button" at bounding box center [501, 101] width 20 height 20
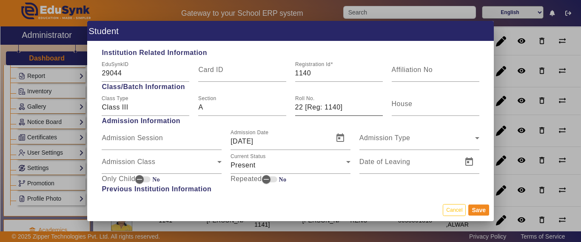
scroll to position [383, 0]
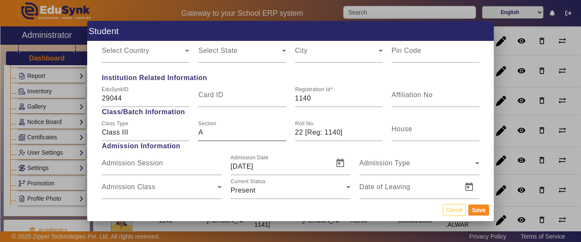
drag, startPoint x: 345, startPoint y: 133, endPoint x: 255, endPoint y: 134, distance: 89.4
click at [255, 134] on div "Class Type Class III Section A Roll No. 22 [Reg: 1140] House" at bounding box center [290, 129] width 386 height 24
type input "319"
click at [479, 212] on button "Save" at bounding box center [478, 209] width 21 height 11
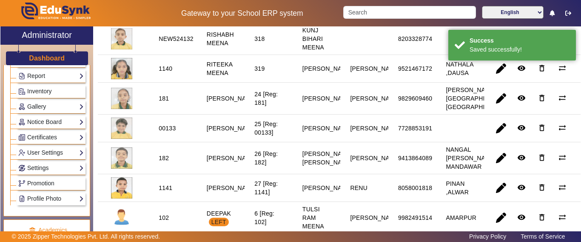
scroll to position [638, 0]
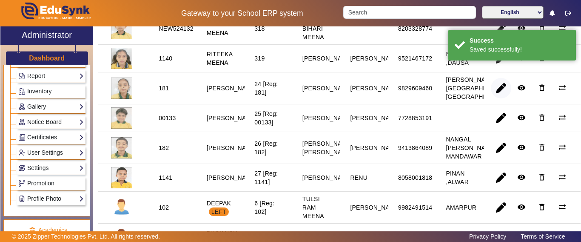
click at [499, 98] on span "button" at bounding box center [501, 88] width 20 height 20
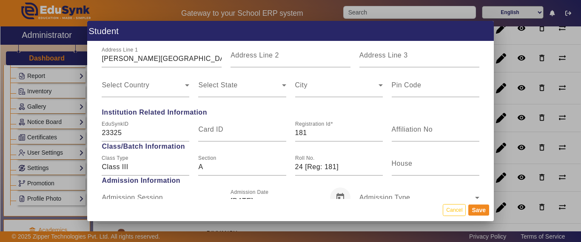
scroll to position [425, 0]
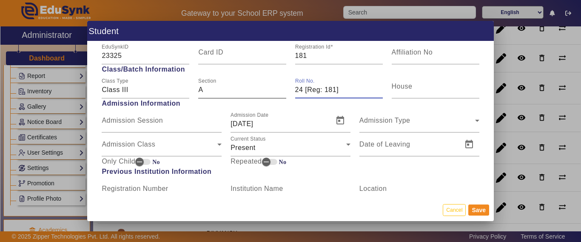
drag, startPoint x: 347, startPoint y: 87, endPoint x: 243, endPoint y: 92, distance: 103.9
click at [243, 92] on div "Class Type Class III Section A Roll No. 24 [Reg: 181] House" at bounding box center [290, 86] width 386 height 24
type input "320"
click at [478, 208] on button "Save" at bounding box center [478, 209] width 21 height 11
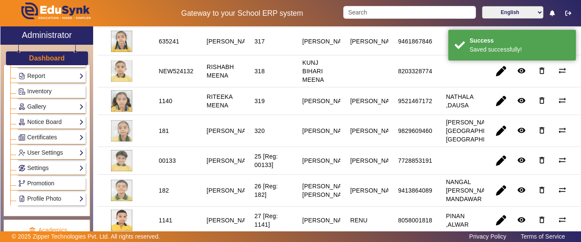
scroll to position [681, 0]
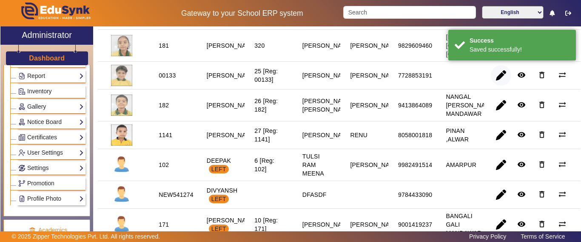
click at [497, 86] on span "button" at bounding box center [501, 75] width 20 height 20
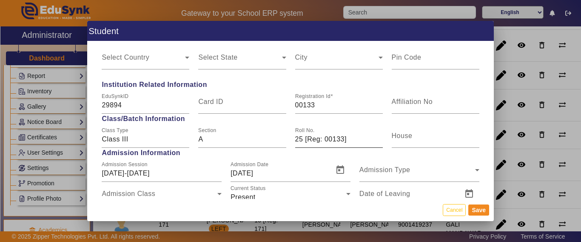
scroll to position [383, 0]
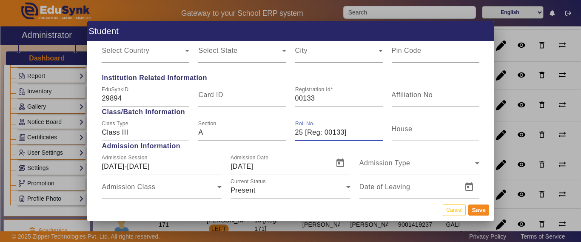
drag, startPoint x: 342, startPoint y: 131, endPoint x: 270, endPoint y: 128, distance: 72.0
click at [270, 128] on div "Class Type Class III Section A Roll No. 25 [Reg: 00133] House" at bounding box center [290, 129] width 386 height 24
type input "321"
click at [477, 211] on button "Save" at bounding box center [478, 209] width 21 height 11
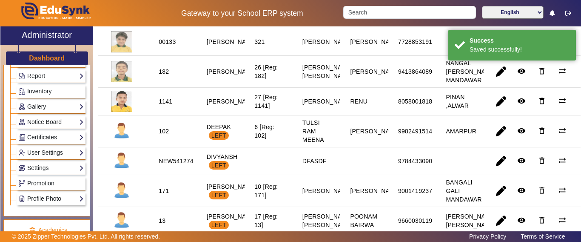
scroll to position [723, 0]
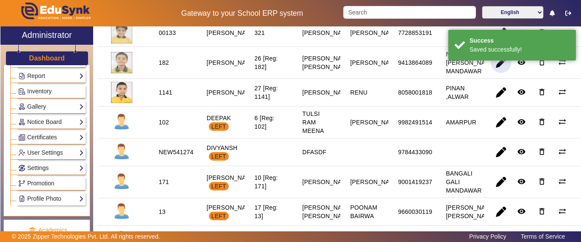
click at [494, 73] on span "button" at bounding box center [501, 62] width 20 height 20
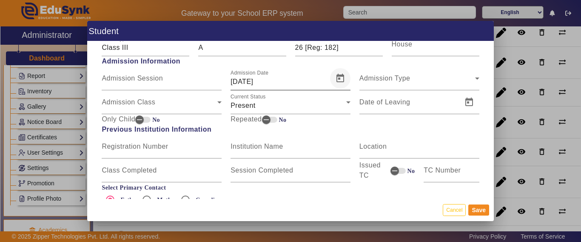
scroll to position [425, 0]
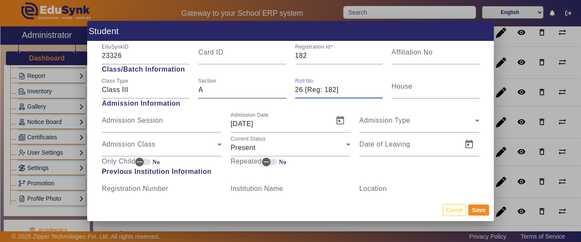
drag, startPoint x: 345, startPoint y: 90, endPoint x: 247, endPoint y: 93, distance: 97.9
click at [248, 93] on div "Class Type Class III Section A Roll No. 26 [Reg: 182] House" at bounding box center [290, 86] width 386 height 24
type input "322"
drag, startPoint x: 483, startPoint y: 207, endPoint x: 468, endPoint y: 224, distance: 22.3
click at [482, 207] on button "Save" at bounding box center [478, 209] width 21 height 11
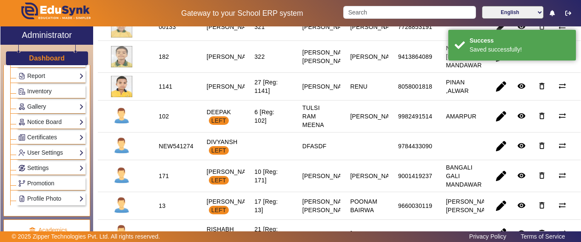
scroll to position [766, 0]
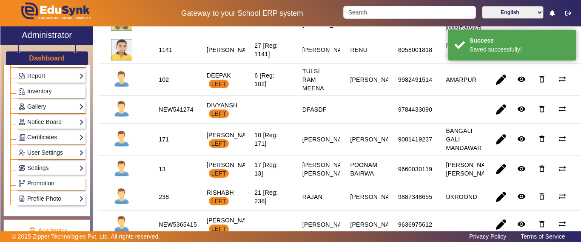
click at [499, 60] on span "button" at bounding box center [501, 50] width 20 height 20
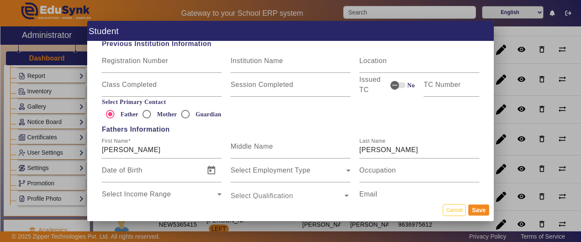
scroll to position [425, 0]
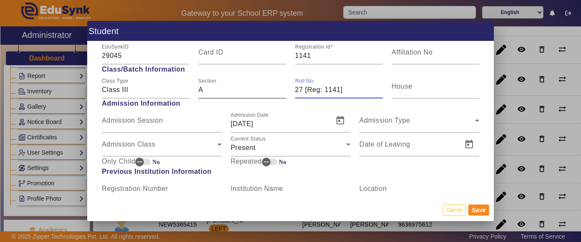
drag, startPoint x: 354, startPoint y: 86, endPoint x: 271, endPoint y: 87, distance: 83.8
click at [271, 87] on div "Class Type Class III Section A Roll No. 27 [Reg: 1141] House" at bounding box center [290, 86] width 386 height 24
type input "323"
click at [482, 204] on button "Save" at bounding box center [478, 209] width 21 height 11
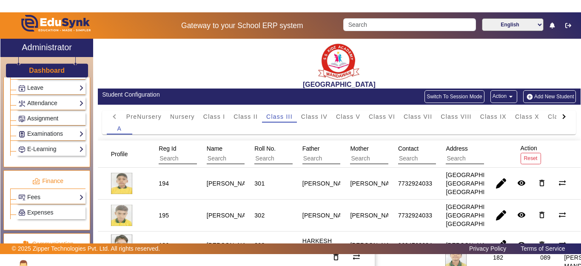
scroll to position [354, 0]
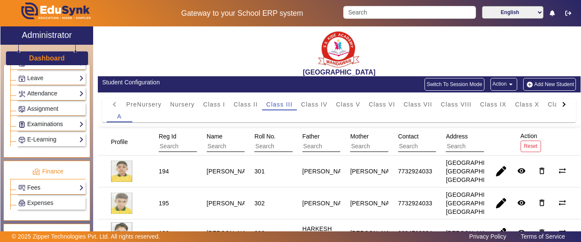
click at [37, 123] on link "Examinations" at bounding box center [51, 124] width 66 height 10
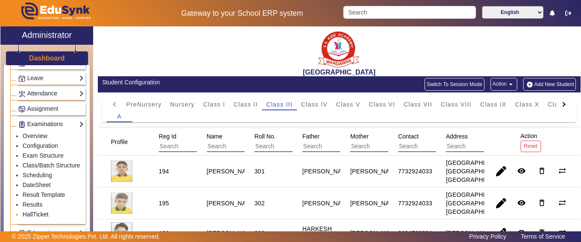
click at [34, 217] on link "HallTicket" at bounding box center [36, 214] width 26 height 7
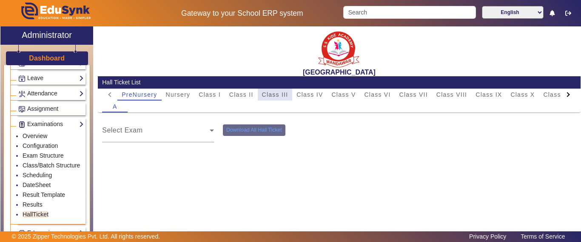
click at [282, 97] on span "Class III" at bounding box center [275, 94] width 26 height 6
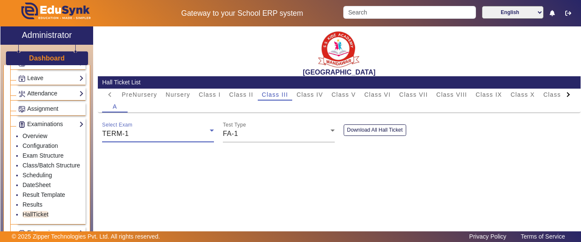
click at [156, 133] on div "TERM-1" at bounding box center [156, 133] width 108 height 10
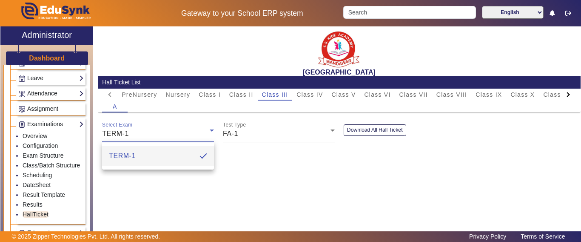
click at [273, 134] on div at bounding box center [290, 121] width 581 height 242
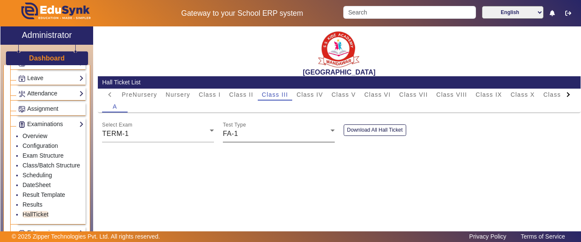
click at [253, 140] on div "Test Type FA-1" at bounding box center [279, 130] width 112 height 24
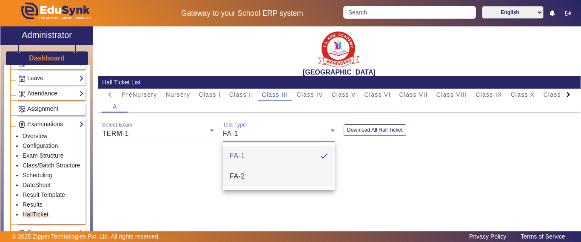
click at [239, 172] on span "FA-2" at bounding box center [237, 176] width 15 height 10
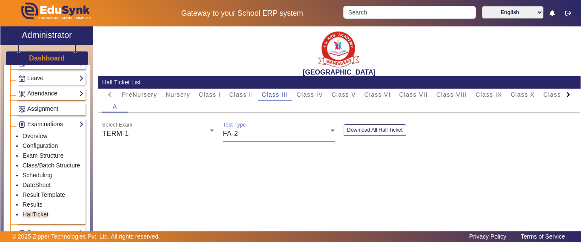
click at [378, 131] on button "Download All Hall Ticket" at bounding box center [375, 129] width 63 height 11
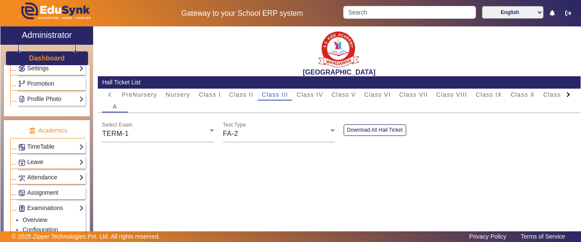
scroll to position [268, 0]
click at [50, 58] on h3 "Dashboard" at bounding box center [47, 58] width 36 height 8
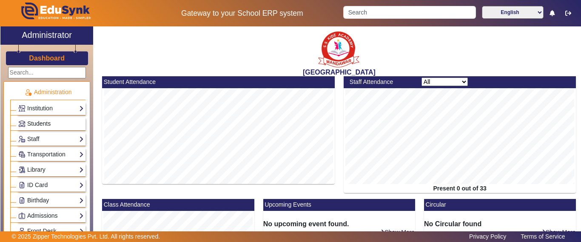
click at [37, 121] on span "Students" at bounding box center [38, 123] width 23 height 7
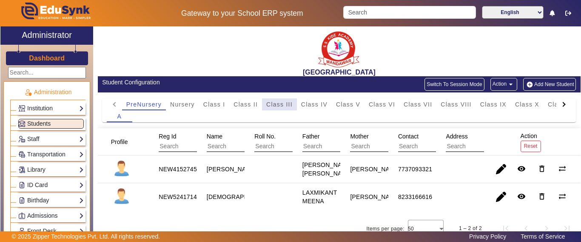
click at [278, 106] on span "Class III" at bounding box center [279, 104] width 26 height 6
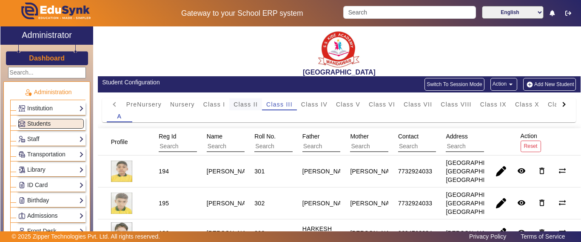
click at [251, 103] on span "Class II" at bounding box center [246, 104] width 24 height 6
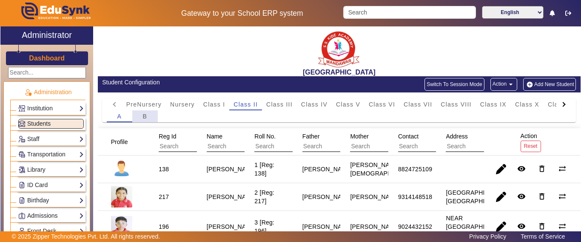
click at [146, 117] on span "B" at bounding box center [145, 116] width 5 height 6
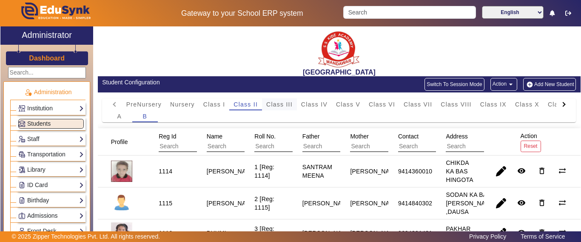
click at [288, 102] on span "Class III" at bounding box center [279, 104] width 26 height 6
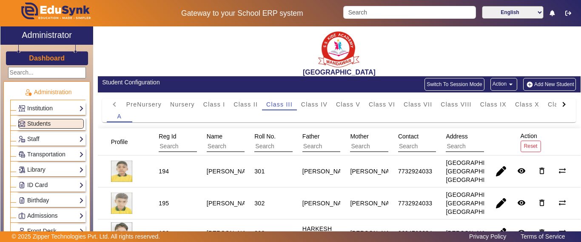
drag, startPoint x: 318, startPoint y: 103, endPoint x: 321, endPoint y: 133, distance: 30.4
click at [319, 103] on span "Class IV" at bounding box center [314, 104] width 26 height 6
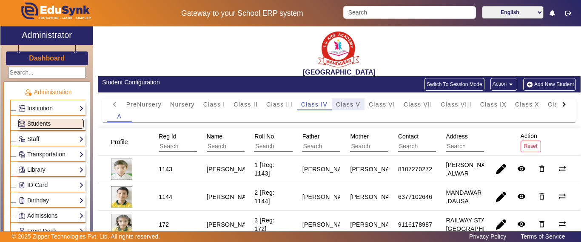
drag, startPoint x: 348, startPoint y: 103, endPoint x: 324, endPoint y: 137, distance: 42.5
click at [348, 103] on span "Class V" at bounding box center [348, 104] width 24 height 6
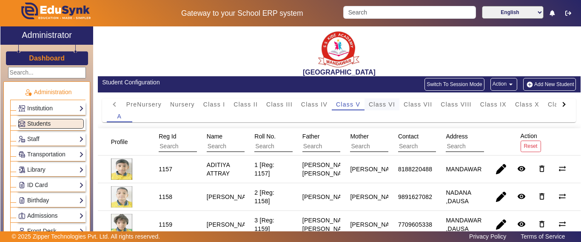
click at [378, 103] on span "Class VI" at bounding box center [382, 104] width 26 height 6
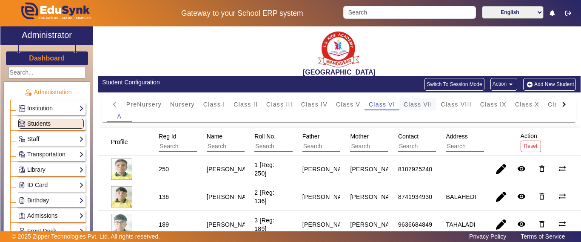
click at [425, 103] on span "Class VII" at bounding box center [418, 104] width 29 height 6
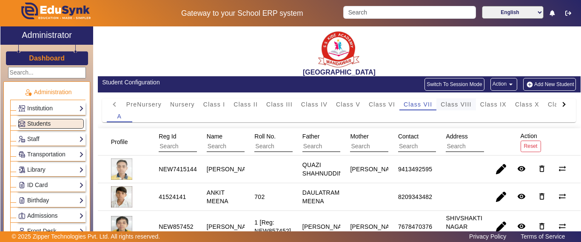
click at [459, 102] on span "Class VIII" at bounding box center [456, 104] width 31 height 6
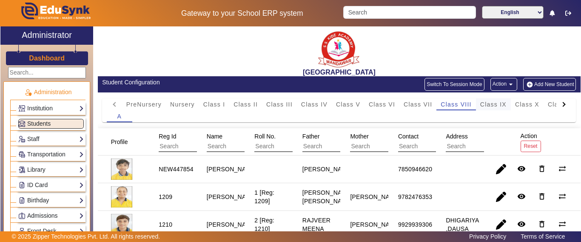
click at [488, 107] on span "Class IX" at bounding box center [493, 104] width 26 height 6
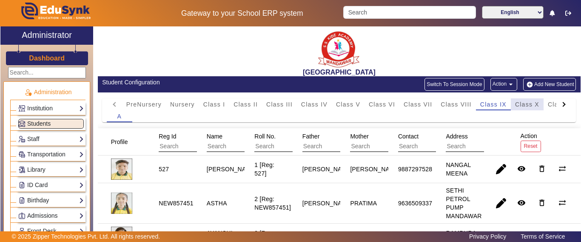
click at [525, 105] on span "Class X" at bounding box center [527, 104] width 24 height 6
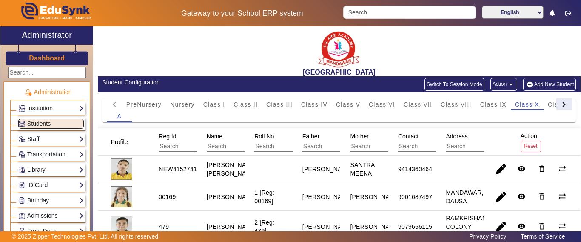
click at [561, 105] on div at bounding box center [563, 104] width 5 height 5
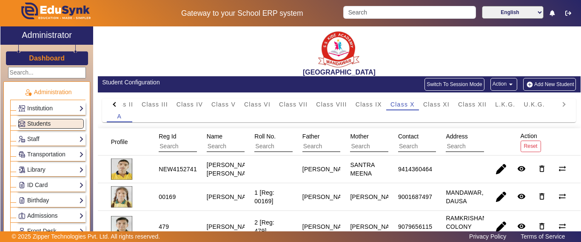
click at [556, 105] on mat-tab-header "PreNursery Nursery Class I Class II Class III Class IV Class V Class VI Class V…" at bounding box center [339, 104] width 465 height 12
click at [449, 100] on div "Class XI" at bounding box center [436, 104] width 35 height 12
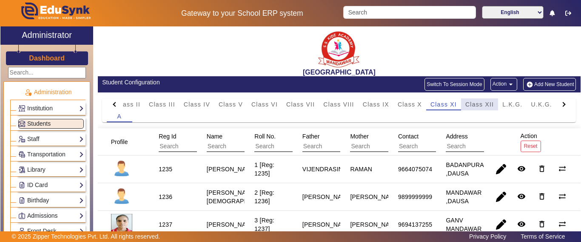
click at [475, 103] on span "Class XII" at bounding box center [479, 104] width 29 height 6
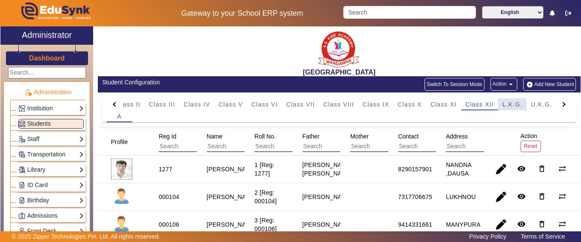
click at [502, 98] on div "L.K.G." at bounding box center [512, 104] width 29 height 12
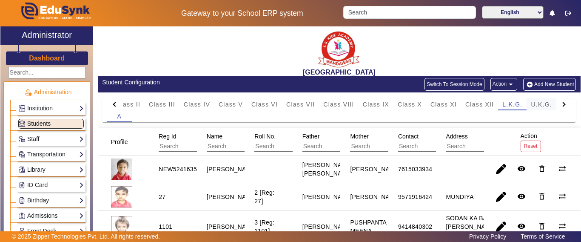
click at [532, 106] on span "U.K.G." at bounding box center [541, 104] width 21 height 6
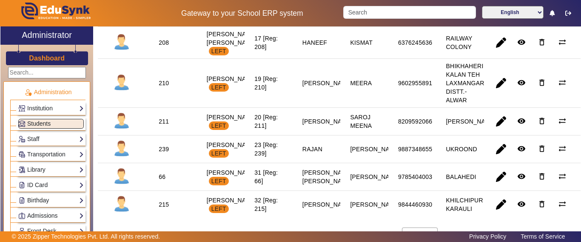
scroll to position [676, 0]
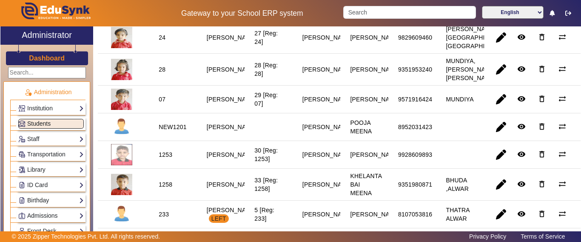
click at [43, 121] on span "Students" at bounding box center [38, 123] width 23 height 7
click at [51, 57] on h3 "Dashboard" at bounding box center [47, 58] width 36 height 8
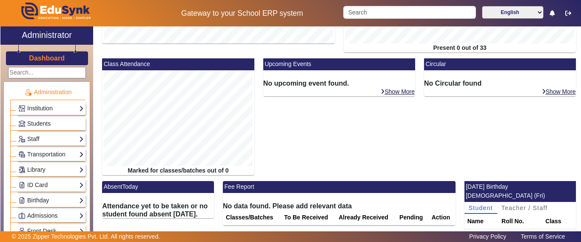
scroll to position [223, 0]
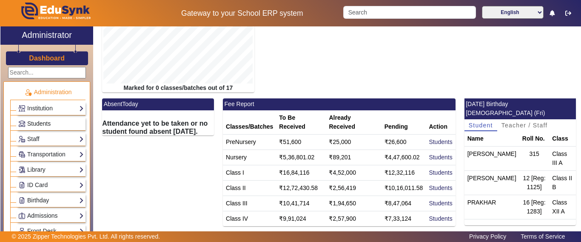
click at [45, 124] on span "Students" at bounding box center [38, 123] width 23 height 7
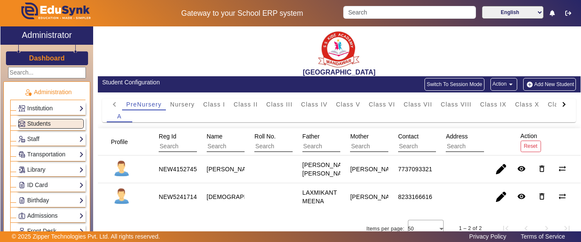
click at [467, 84] on button "Switch To Session Mode" at bounding box center [455, 84] width 60 height 13
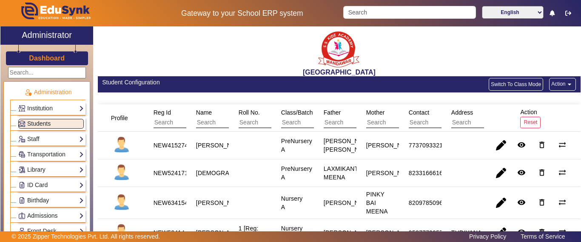
click at [565, 83] on mat-icon "arrow_drop_down" at bounding box center [569, 84] width 9 height 9
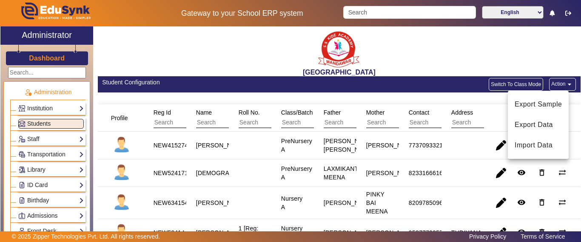
click at [458, 154] on div at bounding box center [290, 121] width 581 height 242
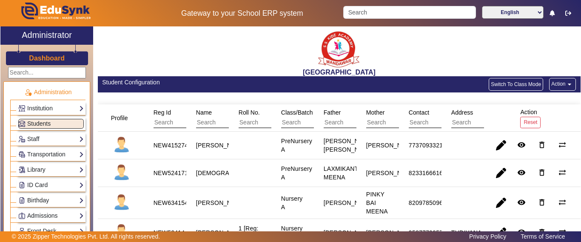
click at [277, 164] on mat-cell "PreNursery A" at bounding box center [292, 173] width 43 height 28
click at [561, 90] on button "Action arrow_drop_down" at bounding box center [562, 84] width 27 height 13
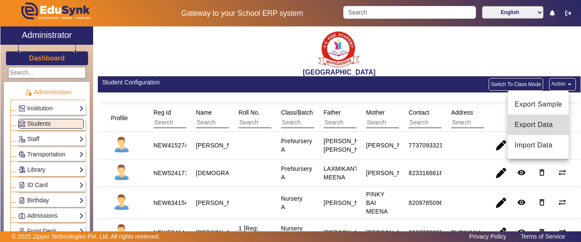
click at [540, 125] on span "Export Data" at bounding box center [538, 125] width 47 height 10
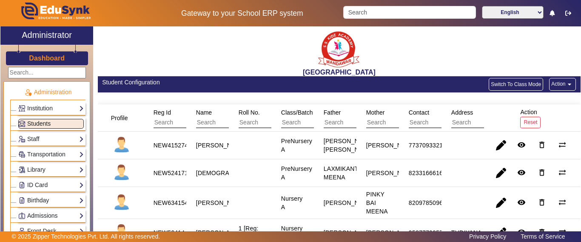
click at [40, 122] on span "Students" at bounding box center [38, 123] width 23 height 7
click at [496, 84] on button "Switch To Class Mode" at bounding box center [516, 84] width 54 height 13
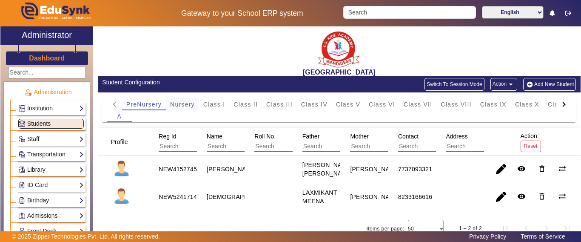
click at [180, 103] on span "Nursery" at bounding box center [182, 104] width 25 height 6
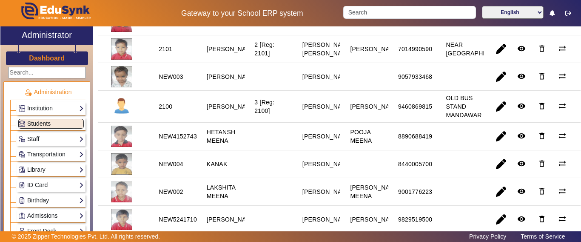
scroll to position [255, 0]
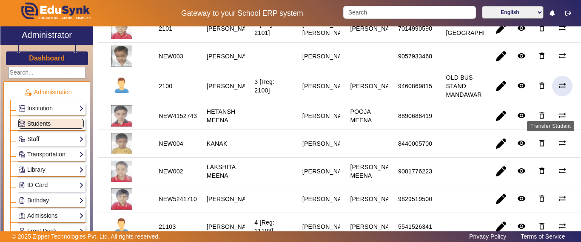
click at [558, 90] on mat-icon "sync_alt" at bounding box center [562, 85] width 9 height 9
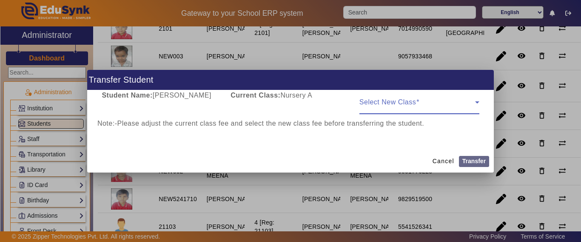
click at [443, 100] on span at bounding box center [417, 105] width 116 height 10
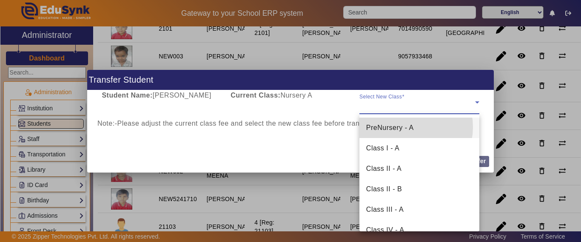
drag, startPoint x: 407, startPoint y: 127, endPoint x: 473, endPoint y: 167, distance: 77.7
click at [406, 126] on span "PreNursery - A" at bounding box center [390, 128] width 48 height 10
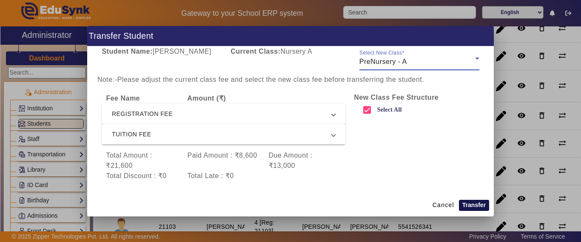
click at [481, 207] on button "Transfer" at bounding box center [474, 205] width 30 height 11
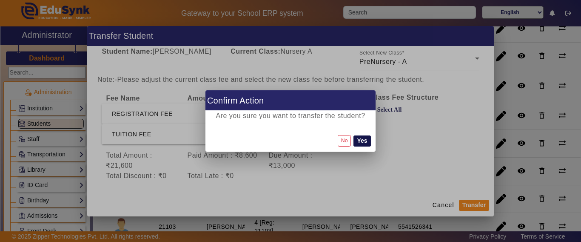
click at [371, 138] on button "Yes" at bounding box center [362, 140] width 17 height 11
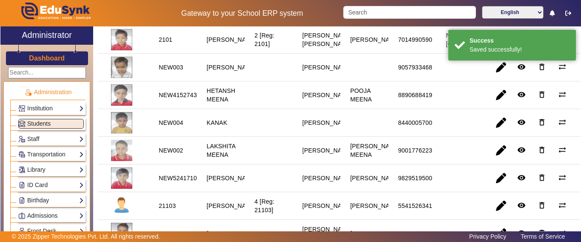
scroll to position [298, 0]
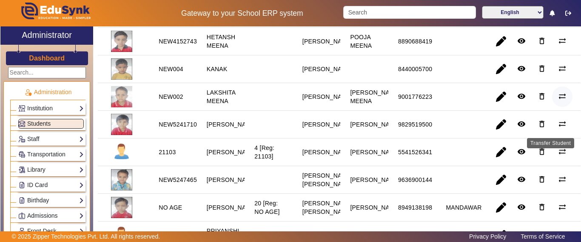
click at [558, 100] on mat-icon "sync_alt" at bounding box center [562, 96] width 9 height 9
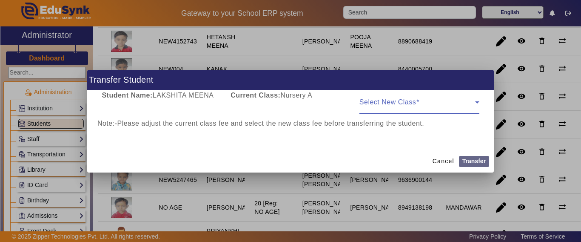
click at [406, 108] on span at bounding box center [417, 105] width 116 height 10
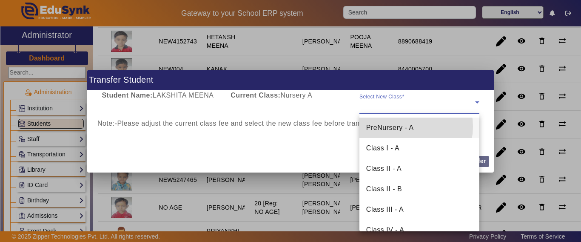
click at [406, 126] on span "PreNursery - A" at bounding box center [390, 128] width 48 height 10
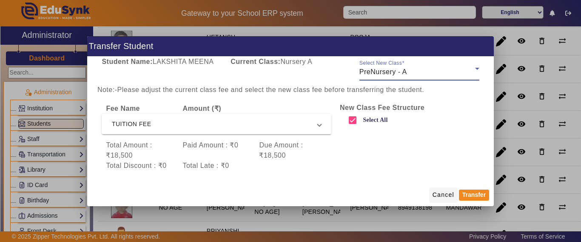
click at [448, 194] on span "Cancel" at bounding box center [444, 194] width 22 height 9
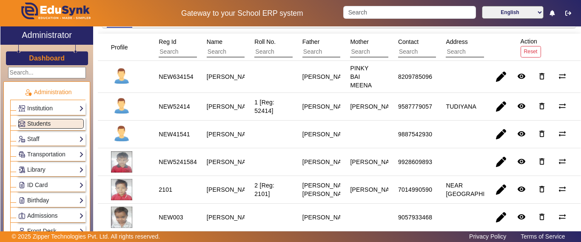
scroll to position [0, 0]
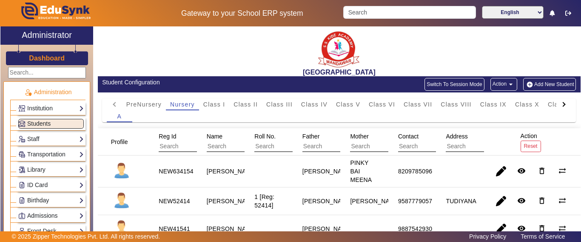
click at [472, 84] on button "Switch To Session Mode" at bounding box center [455, 84] width 60 height 13
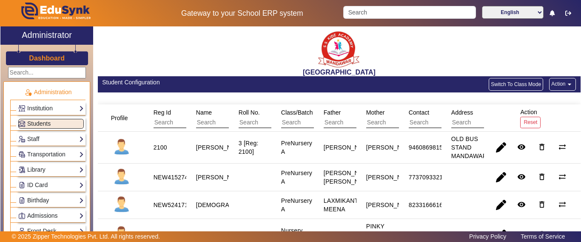
click at [517, 86] on button "Switch To Class Mode" at bounding box center [516, 84] width 54 height 13
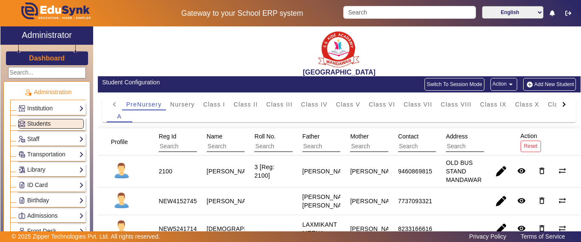
click at [445, 83] on button "Switch To Session Mode" at bounding box center [455, 84] width 60 height 13
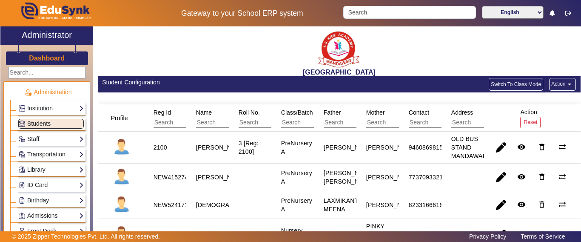
click at [565, 85] on mat-icon "arrow_drop_down" at bounding box center [569, 84] width 9 height 9
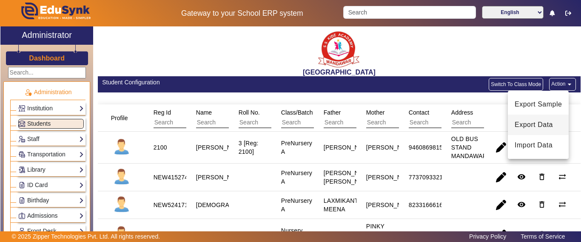
click at [537, 124] on span "Export Data" at bounding box center [538, 125] width 47 height 10
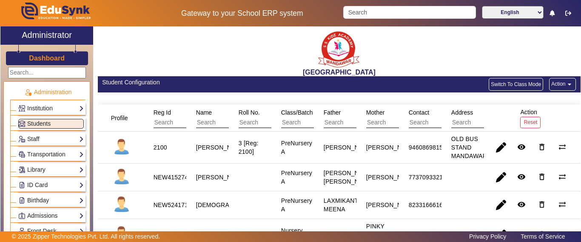
click at [565, 82] on mat-icon "arrow_drop_down" at bounding box center [569, 84] width 9 height 9
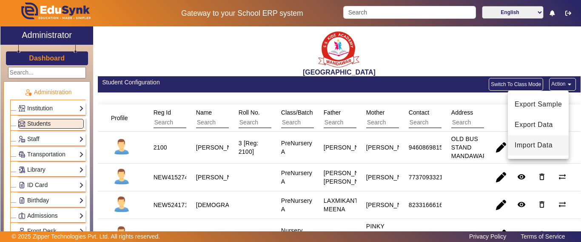
click at [539, 143] on span "Import Data" at bounding box center [538, 145] width 47 height 10
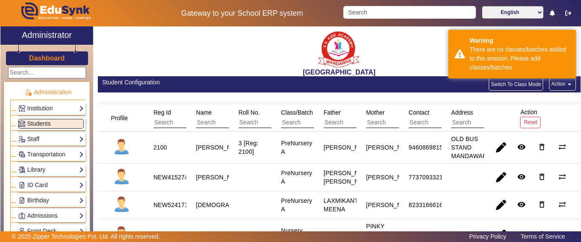
click at [565, 83] on mat-icon "arrow_drop_down" at bounding box center [569, 84] width 9 height 9
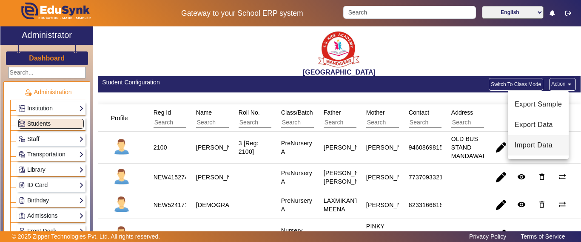
click at [541, 147] on span "Import Data" at bounding box center [538, 145] width 47 height 10
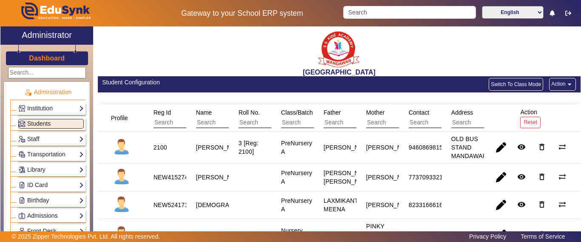
click at [511, 86] on button "Switch To Class Mode" at bounding box center [516, 84] width 54 height 13
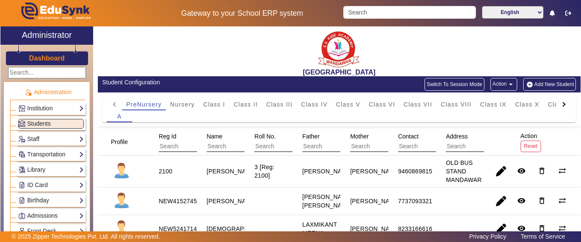
click at [507, 87] on mat-icon "arrow_drop_down" at bounding box center [511, 84] width 9 height 9
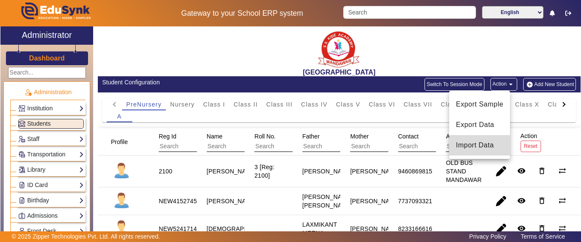
click at [483, 145] on span "Import Data" at bounding box center [479, 145] width 47 height 10
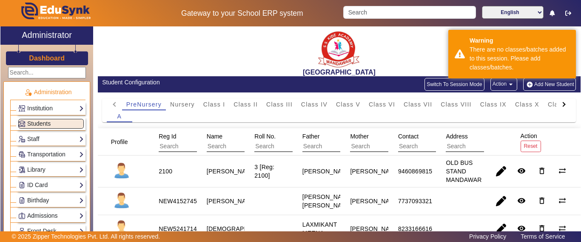
click at [43, 59] on h3 "Dashboard" at bounding box center [47, 58] width 36 height 8
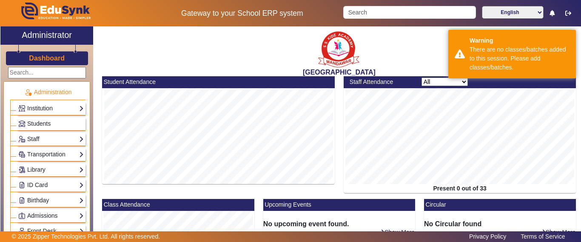
click at [43, 59] on h3 "Dashboard" at bounding box center [47, 58] width 36 height 8
click at [40, 123] on span "Students" at bounding box center [38, 123] width 23 height 7
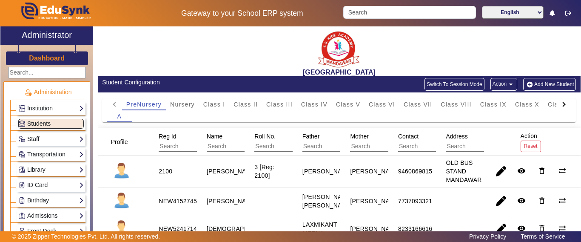
click at [502, 88] on button "Action arrow_drop_down" at bounding box center [503, 84] width 27 height 13
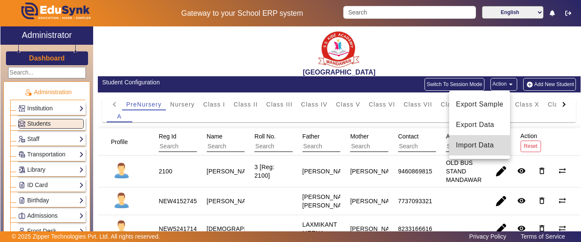
click at [484, 145] on span "Import Data" at bounding box center [479, 145] width 47 height 10
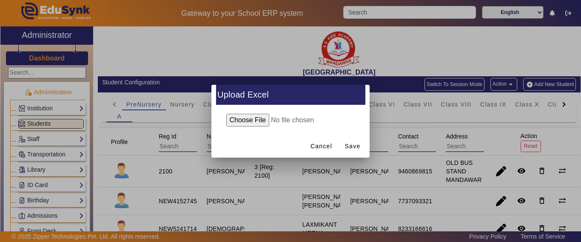
drag, startPoint x: 245, startPoint y: 119, endPoint x: 340, endPoint y: 58, distance: 113.1
click at [314, 80] on div "Upload Excel Cancel Save" at bounding box center [290, 121] width 581 height 242
click at [340, 58] on div at bounding box center [290, 121] width 581 height 242
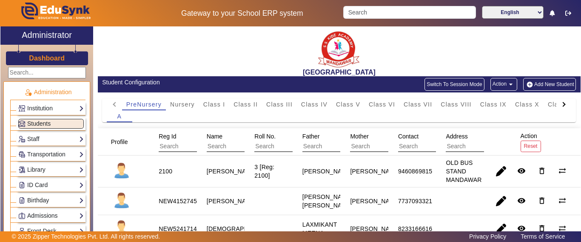
click at [386, 48] on div "[GEOGRAPHIC_DATA]" at bounding box center [339, 51] width 483 height 50
click at [443, 85] on button "Switch To Session Mode" at bounding box center [455, 84] width 60 height 13
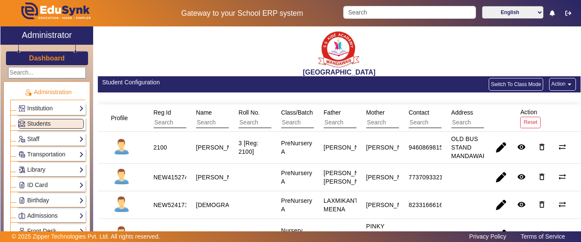
click at [565, 88] on mat-icon "arrow_drop_down" at bounding box center [569, 84] width 9 height 9
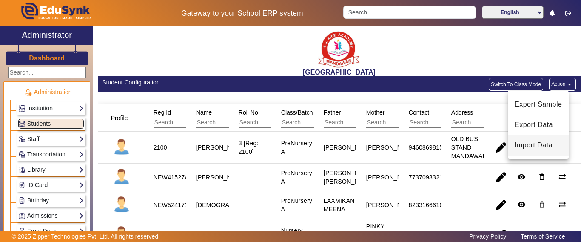
click at [531, 146] on span "Import Data" at bounding box center [538, 145] width 47 height 10
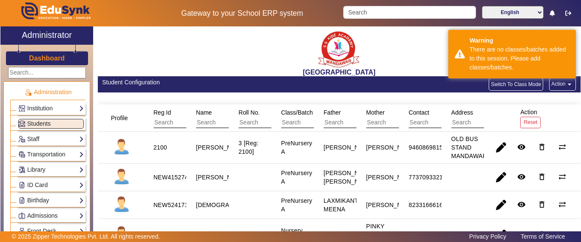
drag, startPoint x: 511, startPoint y: 86, endPoint x: 505, endPoint y: 97, distance: 13.5
click at [511, 86] on button "Switch To Class Mode" at bounding box center [516, 84] width 54 height 13
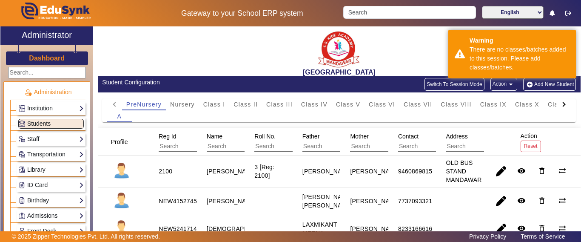
click at [507, 85] on mat-icon "arrow_drop_down" at bounding box center [511, 84] width 9 height 9
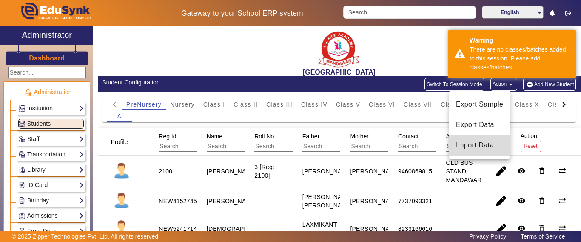
click at [486, 145] on span "Import Data" at bounding box center [479, 145] width 47 height 10
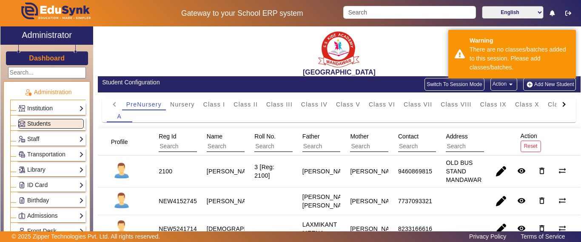
click at [39, 124] on span "Students" at bounding box center [38, 123] width 23 height 7
click at [31, 60] on h3 "Dashboard" at bounding box center [47, 58] width 36 height 8
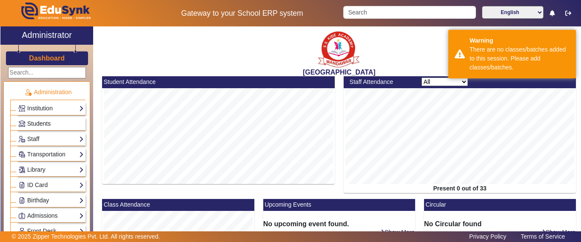
click at [38, 123] on span "Students" at bounding box center [38, 123] width 23 height 7
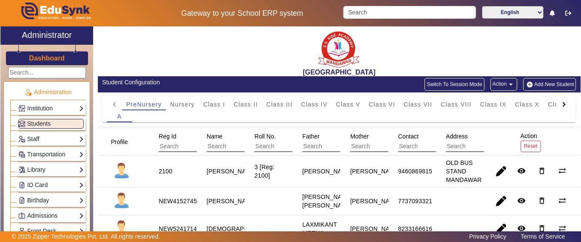
click at [454, 84] on button "Switch To Session Mode" at bounding box center [455, 84] width 60 height 13
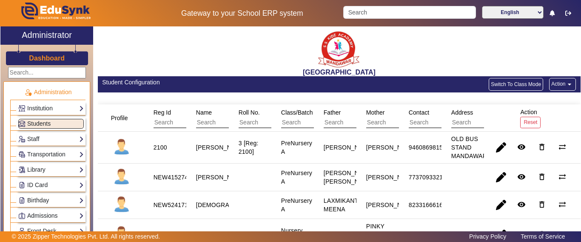
click at [565, 88] on mat-icon "arrow_drop_down" at bounding box center [569, 84] width 9 height 9
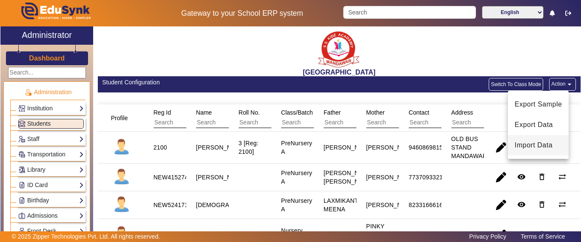
click at [532, 150] on button "Import Data" at bounding box center [538, 145] width 61 height 20
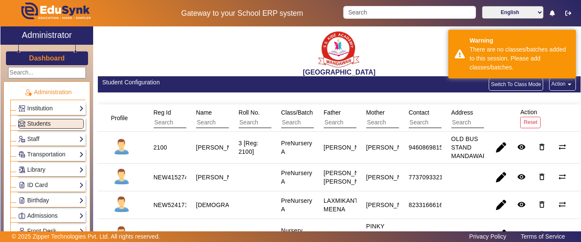
click at [50, 57] on h3 "Dashboard" at bounding box center [47, 58] width 36 height 8
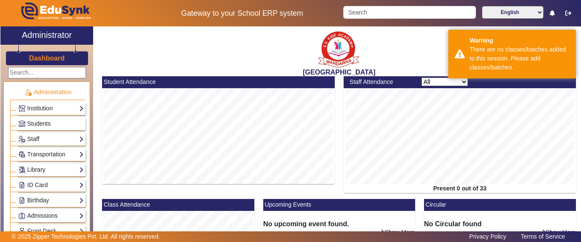
click at [48, 58] on h3 "Dashboard" at bounding box center [47, 58] width 36 height 8
drag, startPoint x: 37, startPoint y: 117, endPoint x: 38, endPoint y: 123, distance: 6.4
click at [37, 118] on div "Students" at bounding box center [51, 123] width 69 height 13
click at [37, 125] on span "Students" at bounding box center [38, 123] width 23 height 7
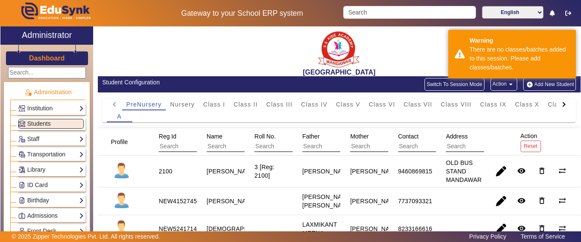
click at [497, 81] on button "Action arrow_drop_down" at bounding box center [503, 84] width 27 height 13
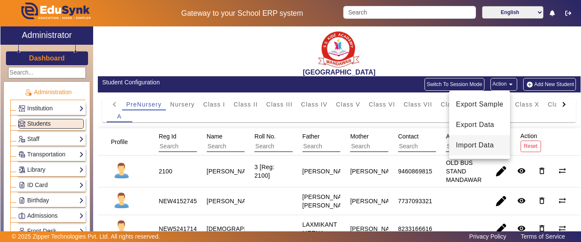
click at [478, 144] on span "Import Data" at bounding box center [479, 145] width 47 height 10
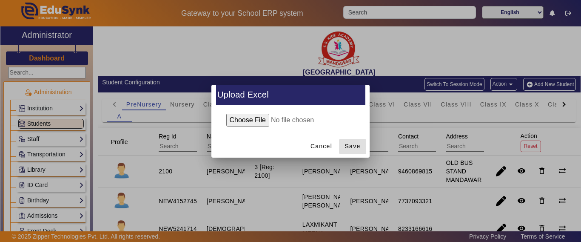
click at [246, 119] on input "file" at bounding box center [291, 120] width 138 height 13
click at [245, 118] on input "file" at bounding box center [291, 120] width 138 height 13
type input "C:\fakepath\852.xlsx"
click at [353, 145] on span "Save" at bounding box center [353, 146] width 16 height 9
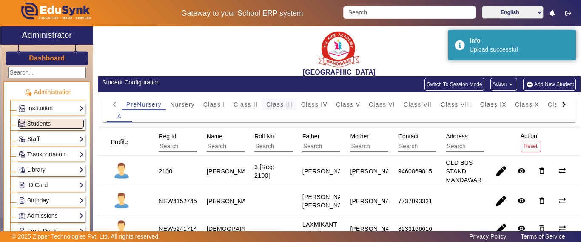
click at [282, 105] on span "Class III" at bounding box center [279, 104] width 26 height 6
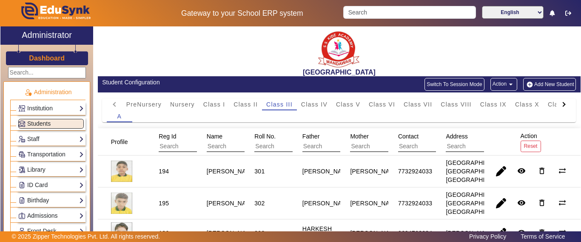
click at [322, 106] on span "Class IV" at bounding box center [314, 104] width 26 height 6
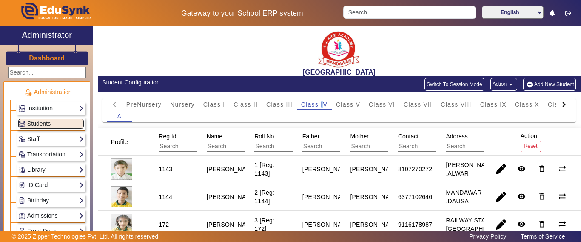
click at [462, 83] on button "Switch To Session Mode" at bounding box center [455, 84] width 60 height 13
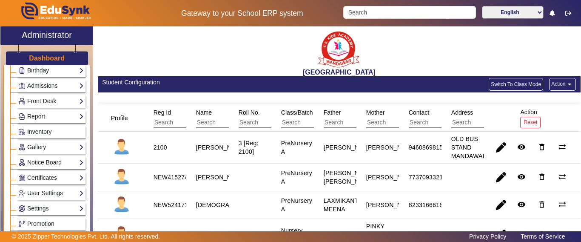
scroll to position [85, 0]
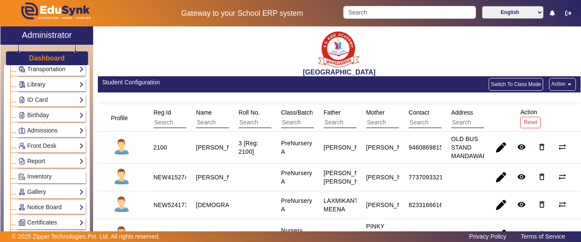
click at [37, 162] on link "Report" at bounding box center [51, 161] width 66 height 10
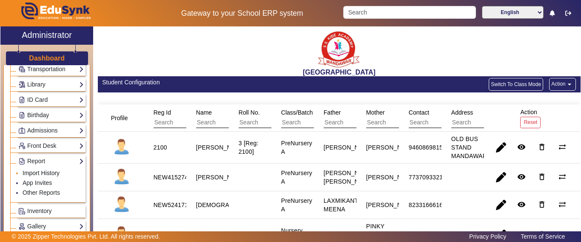
click at [37, 172] on link "Import History" at bounding box center [41, 172] width 37 height 7
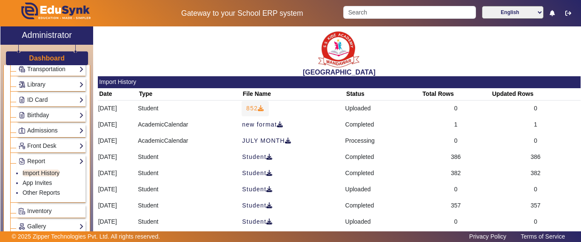
click at [264, 107] on icon at bounding box center [261, 108] width 6 height 6
drag, startPoint x: 44, startPoint y: 60, endPoint x: 54, endPoint y: 59, distance: 10.2
click at [45, 59] on h3 "Dashboard" at bounding box center [47, 58] width 36 height 8
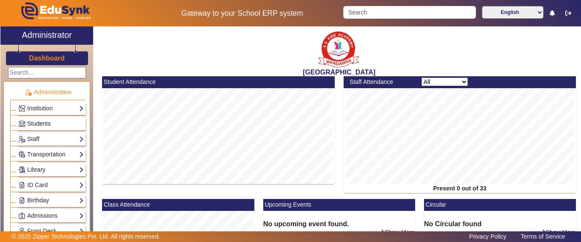
click at [34, 125] on span "Students" at bounding box center [38, 123] width 23 height 7
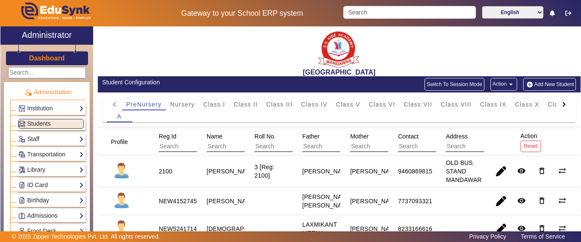
click at [507, 82] on mat-icon "arrow_drop_down" at bounding box center [511, 84] width 9 height 9
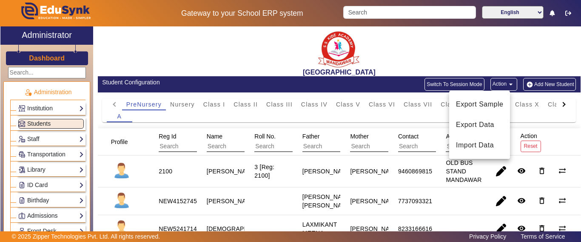
click at [462, 83] on div at bounding box center [290, 121] width 581 height 242
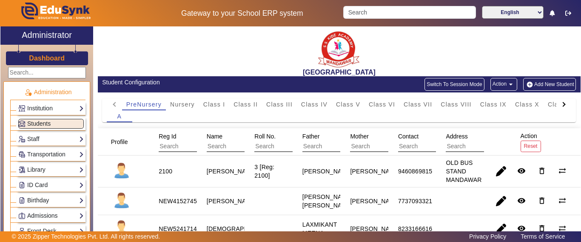
click at [456, 84] on button "Switch To Session Mode" at bounding box center [455, 84] width 60 height 13
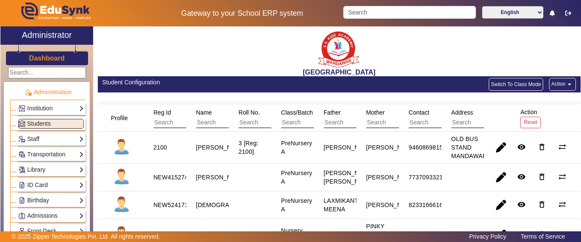
click at [565, 86] on mat-icon "arrow_drop_down" at bounding box center [569, 84] width 9 height 9
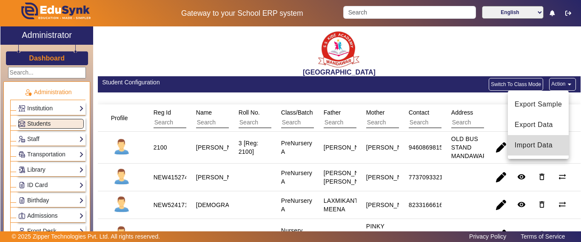
click at [535, 149] on span "Import Data" at bounding box center [538, 145] width 47 height 10
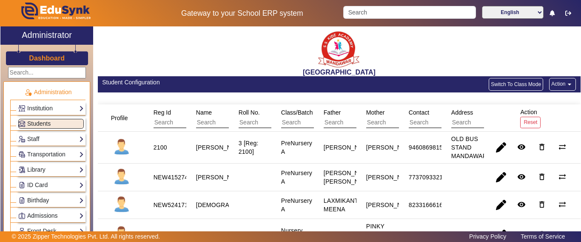
click at [565, 83] on mat-icon "arrow_drop_down" at bounding box center [569, 84] width 9 height 9
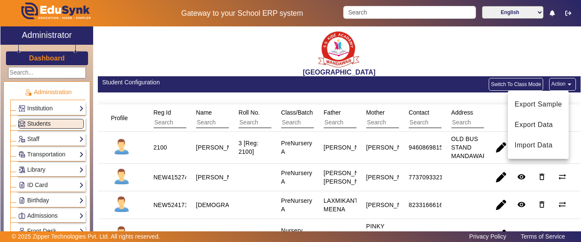
click at [446, 43] on div at bounding box center [290, 121] width 581 height 242
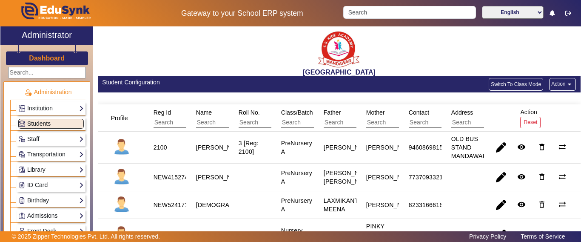
click at [555, 84] on button "Action arrow_drop_down" at bounding box center [562, 84] width 27 height 13
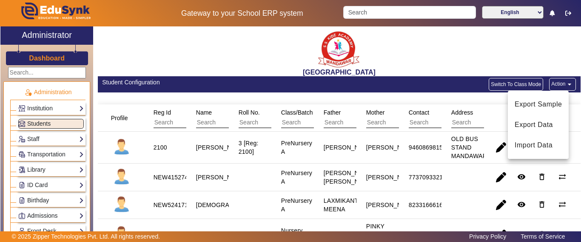
click at [545, 52] on div at bounding box center [290, 121] width 581 height 242
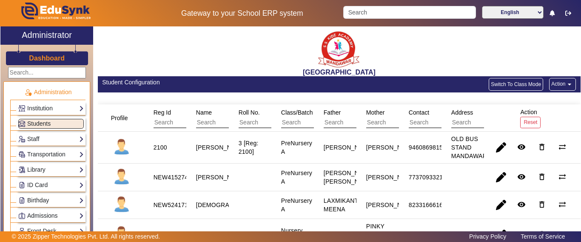
click at [553, 85] on button "Action arrow_drop_down" at bounding box center [562, 84] width 27 height 13
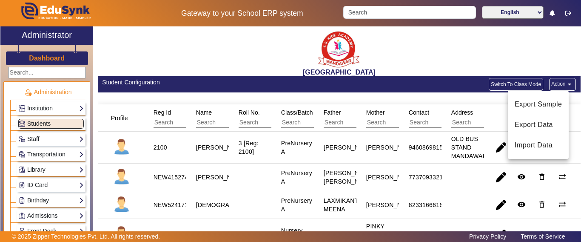
click at [525, 60] on div at bounding box center [290, 121] width 581 height 242
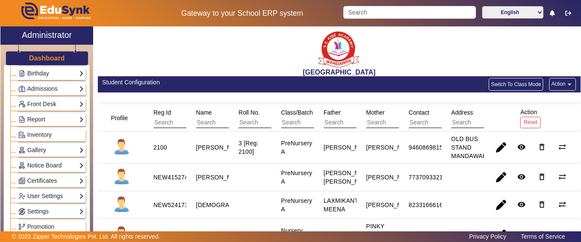
scroll to position [128, 0]
click at [38, 123] on link "Report" at bounding box center [51, 119] width 66 height 10
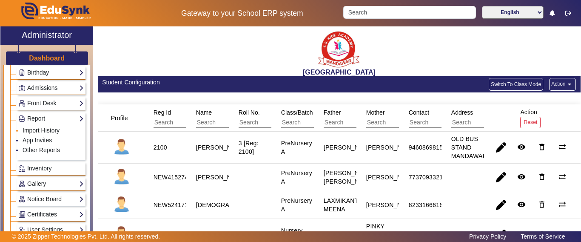
click at [33, 131] on link "Import History" at bounding box center [41, 130] width 37 height 7
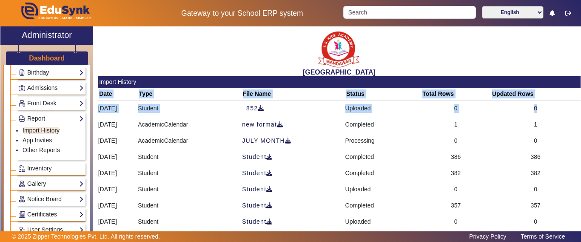
drag, startPoint x: 99, startPoint y: 107, endPoint x: 548, endPoint y: 108, distance: 449.2
click at [548, 108] on div "[GEOGRAPHIC_DATA] Import History Date Type File Name Status Total Rows Updated …" at bounding box center [337, 134] width 488 height 217
click at [547, 108] on td "0" at bounding box center [535, 108] width 90 height 17
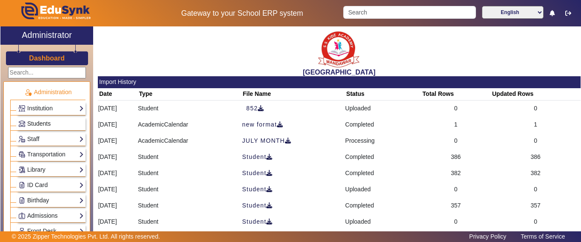
click at [33, 126] on span "Students" at bounding box center [38, 123] width 23 height 7
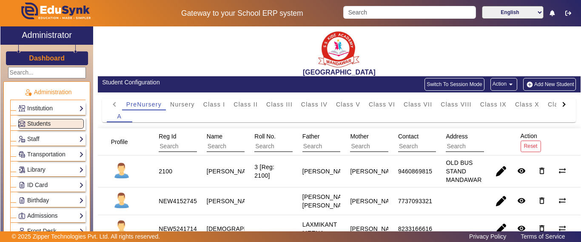
click at [507, 83] on mat-icon "arrow_drop_down" at bounding box center [511, 84] width 9 height 9
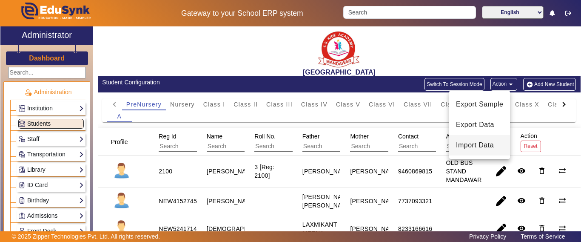
click at [480, 144] on span "Import Data" at bounding box center [479, 145] width 47 height 10
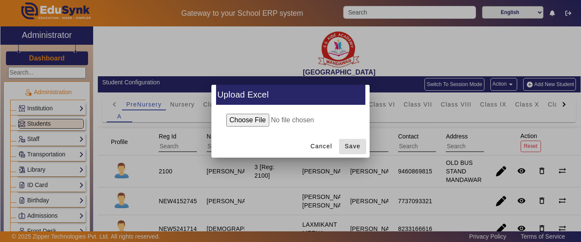
click at [254, 121] on input "file" at bounding box center [291, 120] width 138 height 13
type input "C:\fakepath\852.xlsx"
click at [350, 144] on span "Save" at bounding box center [353, 146] width 16 height 9
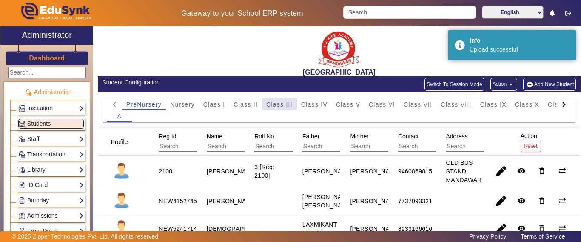
click at [274, 107] on span "Class III" at bounding box center [279, 104] width 26 height 6
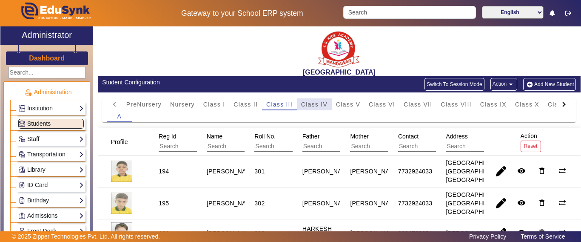
click at [319, 106] on span "Class IV" at bounding box center [314, 104] width 26 height 6
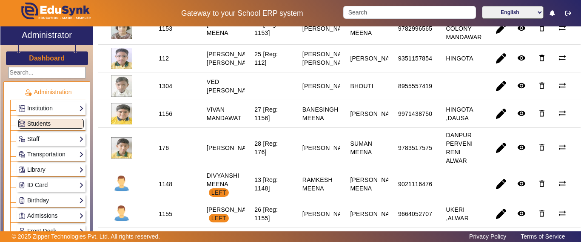
scroll to position [950, 0]
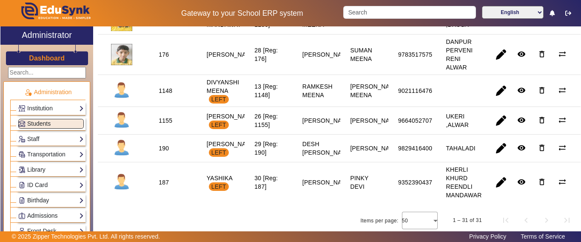
drag, startPoint x: 43, startPoint y: 53, endPoint x: 51, endPoint y: 67, distance: 15.8
click at [43, 54] on link "Dashboard" at bounding box center [47, 58] width 37 height 9
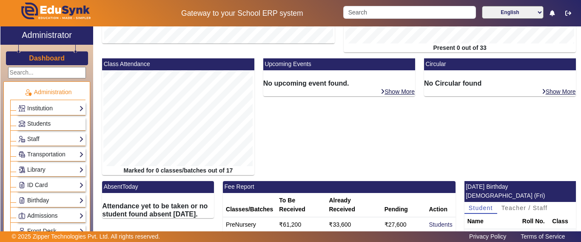
scroll to position [223, 0]
